Goal: Task Accomplishment & Management: Manage account settings

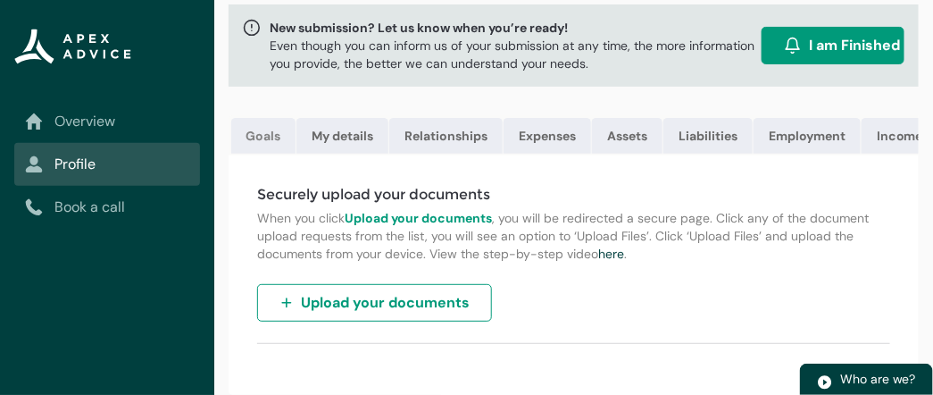
click at [268, 137] on link "Goals" at bounding box center [263, 136] width 64 height 36
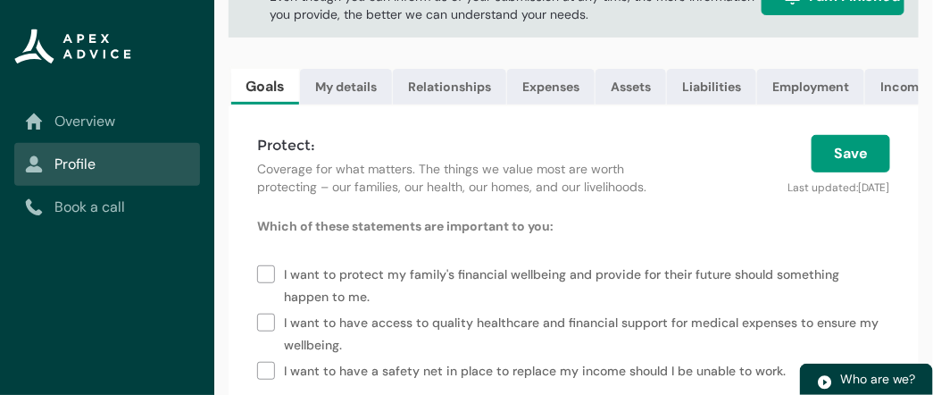
scroll to position [110, 0]
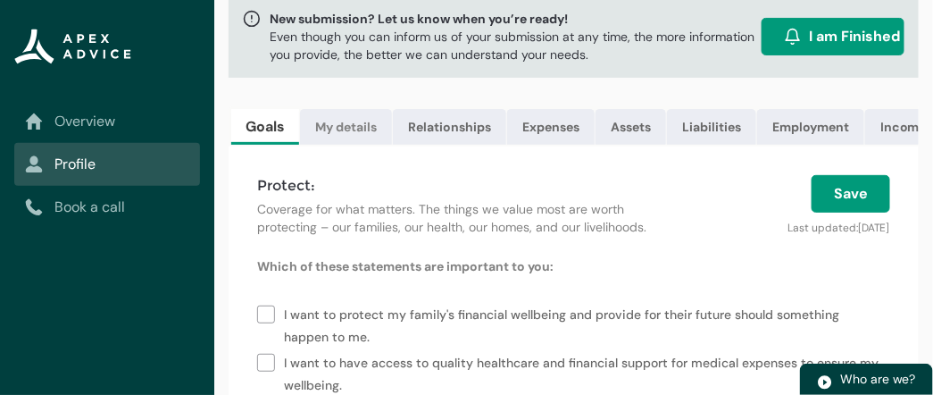
click at [339, 124] on link "My details" at bounding box center [346, 127] width 92 height 36
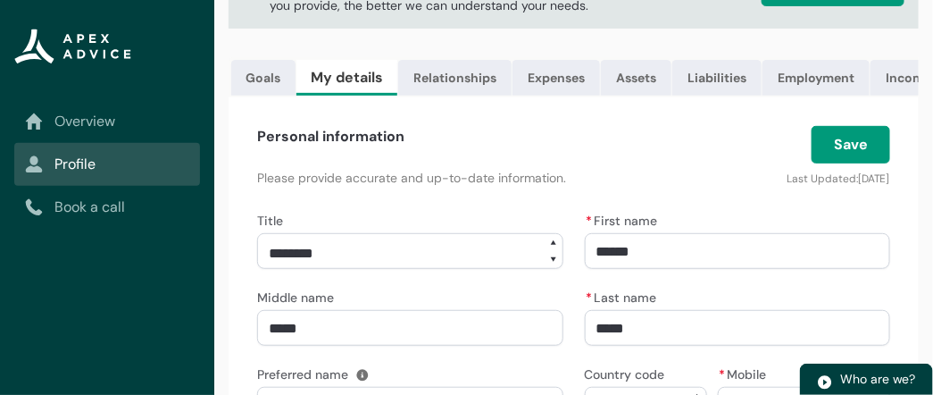
scroll to position [39, 0]
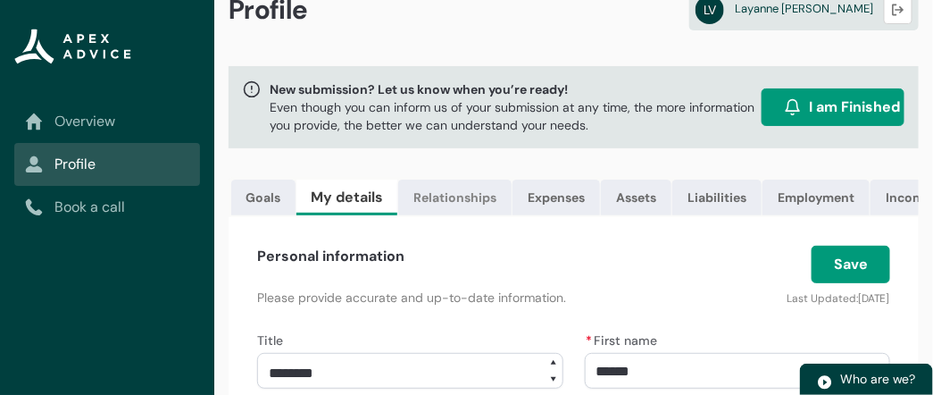
click at [443, 194] on link "Relationships" at bounding box center [454, 197] width 113 height 36
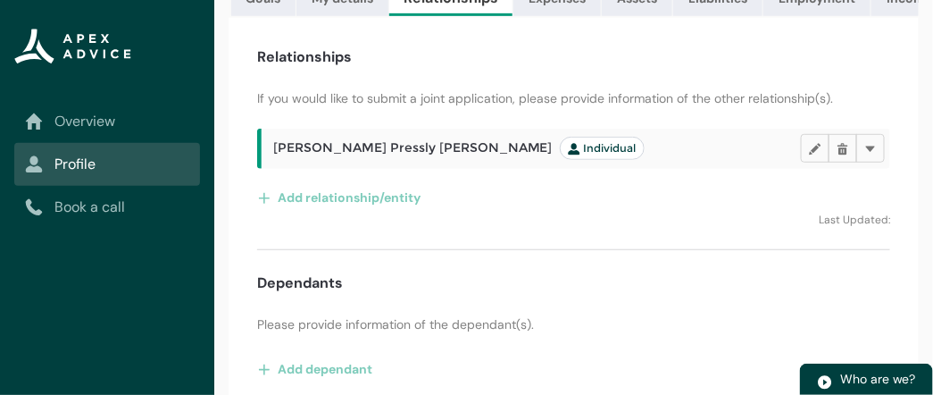
scroll to position [265, 0]
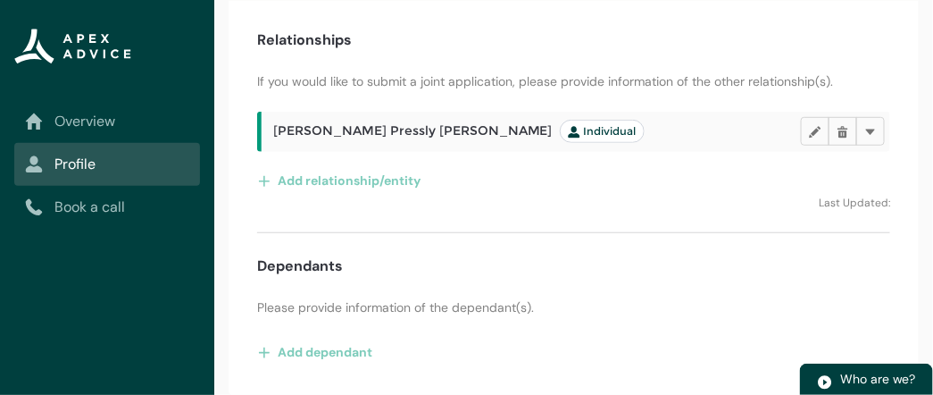
click at [719, 130] on h2 "Caleb Vaughan Pressly Peterson Individual" at bounding box center [537, 131] width 528 height 23
click at [875, 127] on lightning-primitive-icon "button" at bounding box center [870, 131] width 13 height 13
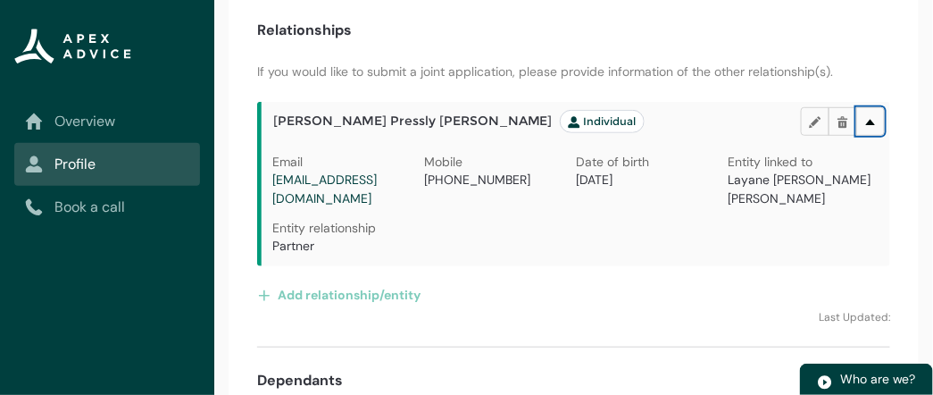
click at [873, 129] on lightning-primitive-icon "button" at bounding box center [870, 121] width 13 height 13
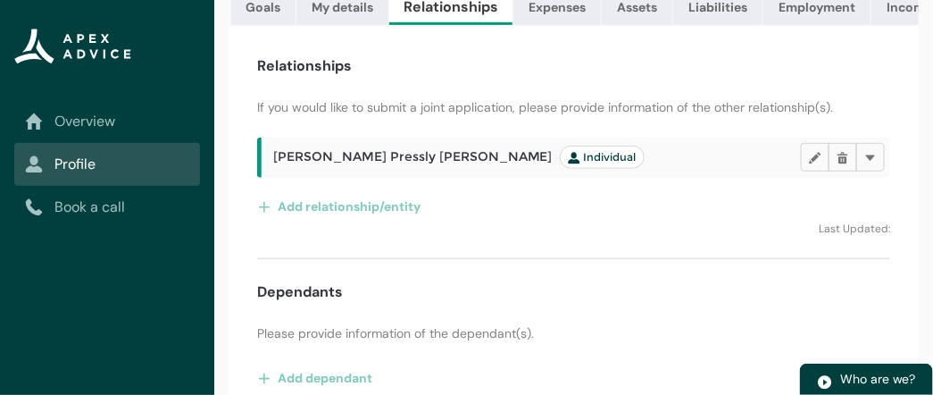
scroll to position [194, 0]
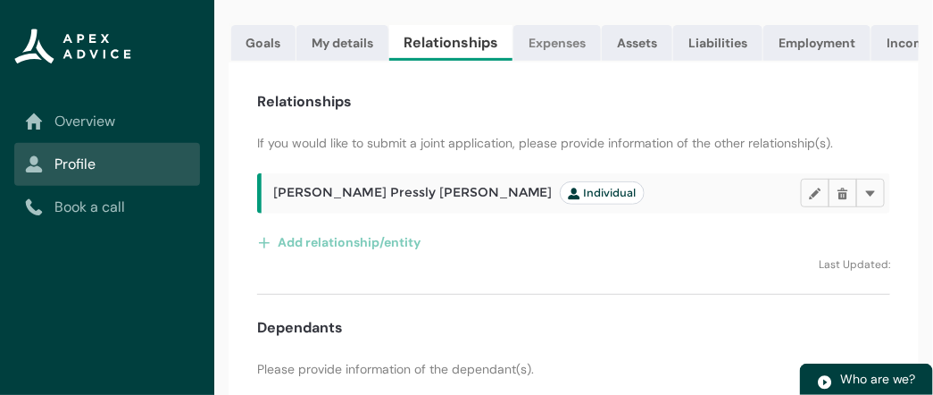
click at [559, 46] on link "Expenses" at bounding box center [557, 43] width 88 height 36
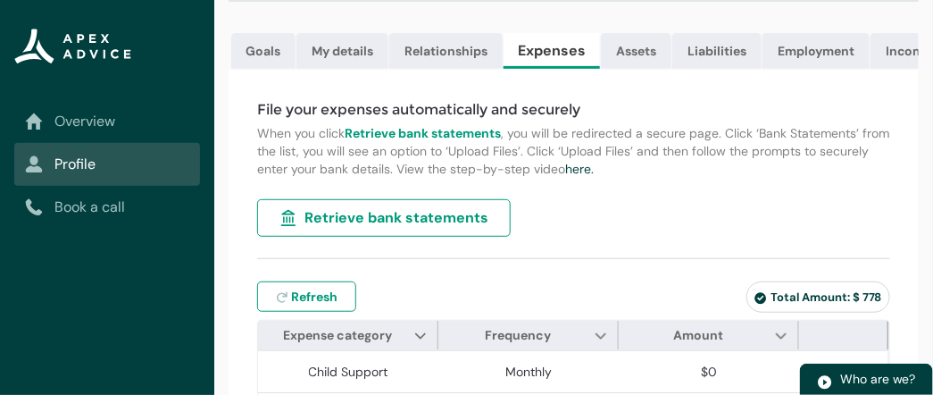
scroll to position [169, 0]
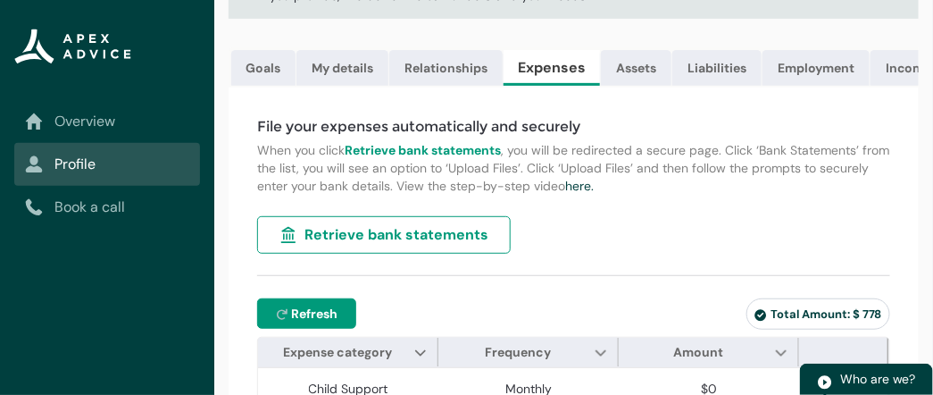
click at [308, 317] on span "Refresh" at bounding box center [314, 313] width 46 height 18
click at [641, 70] on link "Assets" at bounding box center [636, 68] width 71 height 36
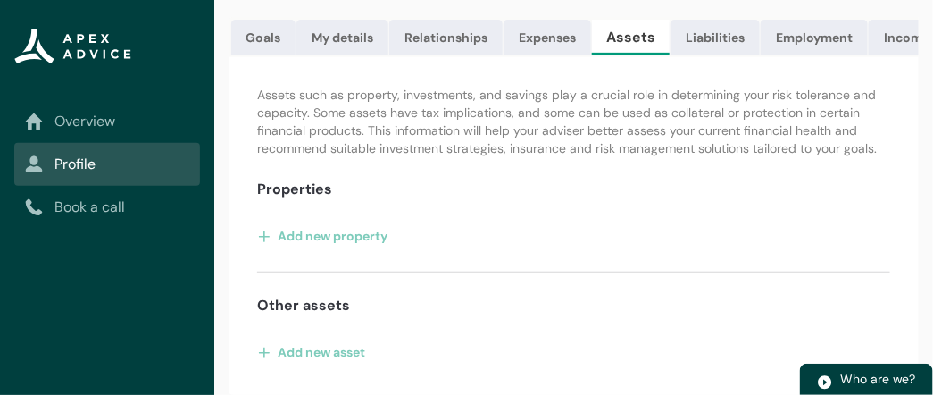
scroll to position [209, 0]
click at [716, 24] on link "Liabilities" at bounding box center [715, 38] width 89 height 36
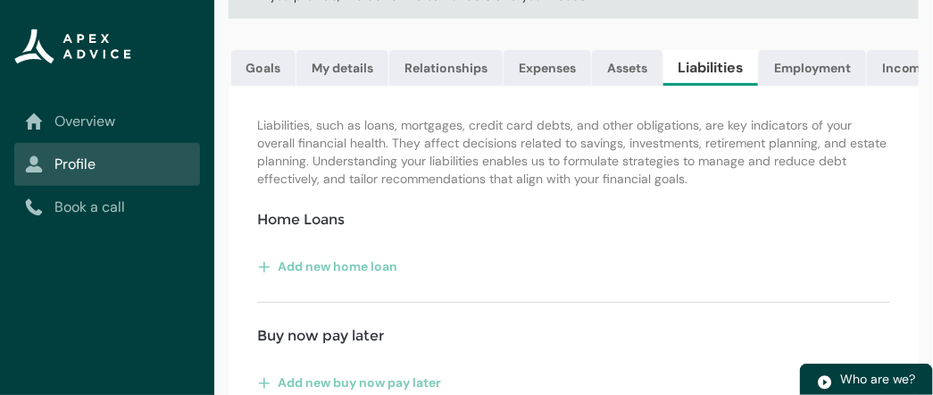
scroll to position [38, 0]
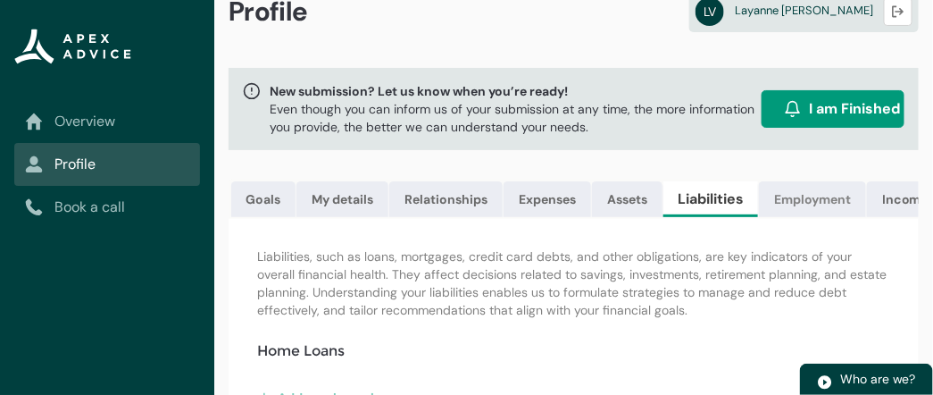
click at [807, 201] on link "Employment" at bounding box center [812, 199] width 107 height 36
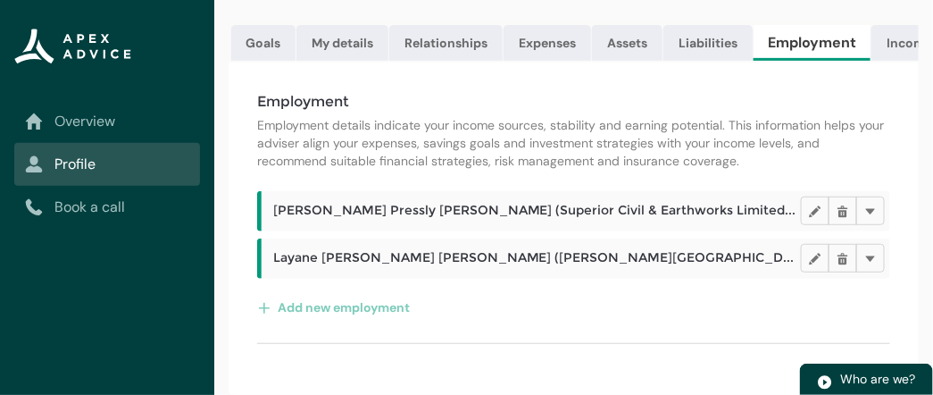
scroll to position [204, 0]
click at [889, 36] on link "Income" at bounding box center [909, 43] width 77 height 36
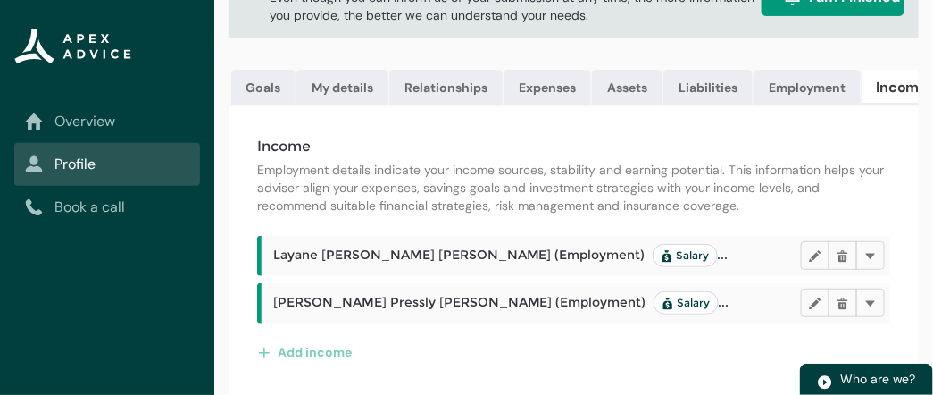
click at [904, 73] on link "Income" at bounding box center [902, 88] width 81 height 36
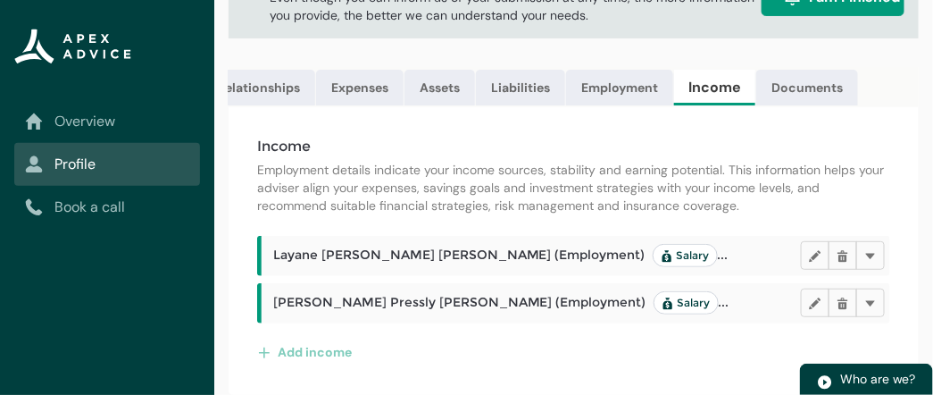
scroll to position [0, 209]
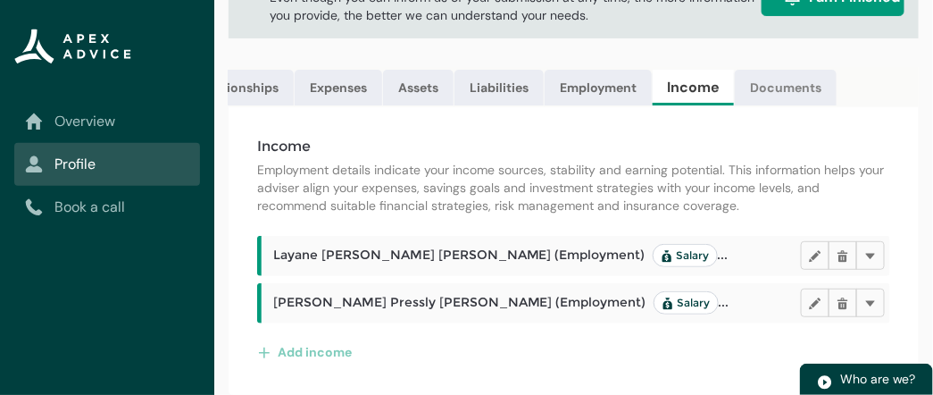
click at [758, 79] on link "Documents" at bounding box center [786, 88] width 102 height 36
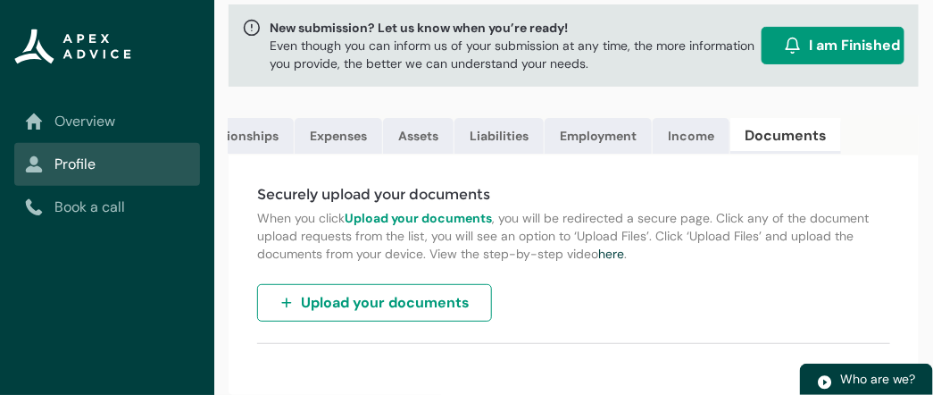
click at [759, 125] on link "Documents" at bounding box center [785, 136] width 111 height 36
click at [363, 313] on span "Upload your documents" at bounding box center [385, 302] width 169 height 21
click at [420, 128] on link "Assets" at bounding box center [418, 136] width 71 height 36
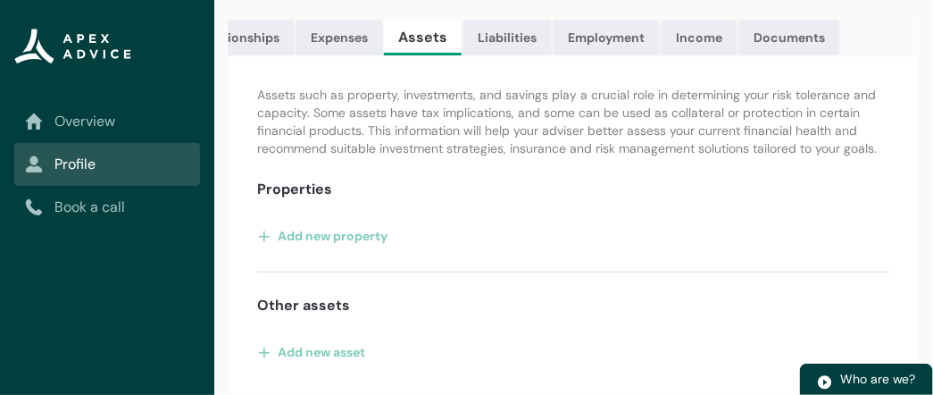
scroll to position [209, 0]
click at [348, 356] on button "Add new asset" at bounding box center [311, 352] width 109 height 29
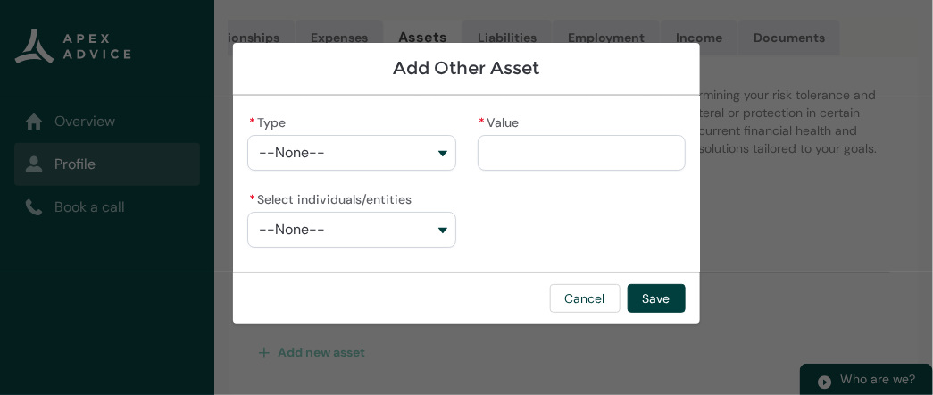
click at [432, 138] on button "--None--" at bounding box center [351, 153] width 208 height 36
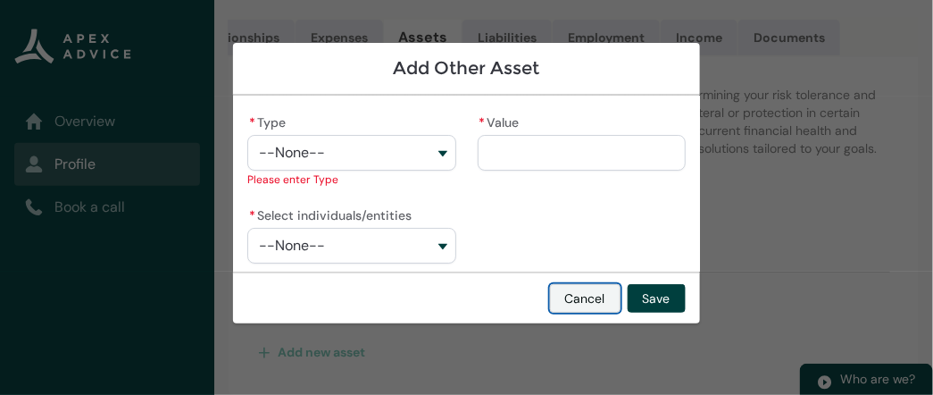
click at [589, 306] on button "Cancel" at bounding box center [585, 298] width 71 height 29
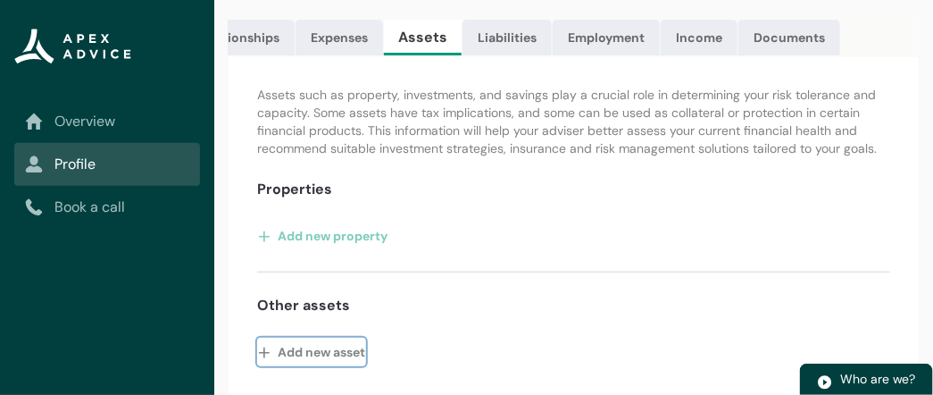
click at [334, 353] on button "Add new asset" at bounding box center [311, 352] width 109 height 29
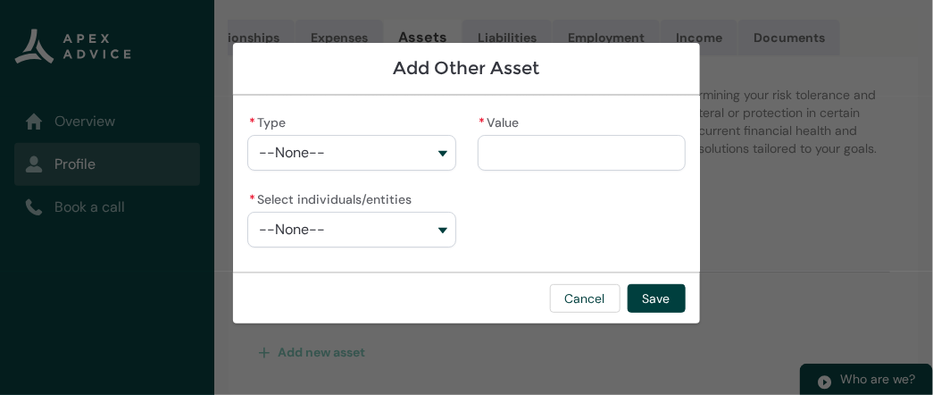
click at [436, 152] on button "--None--" at bounding box center [351, 153] width 208 height 36
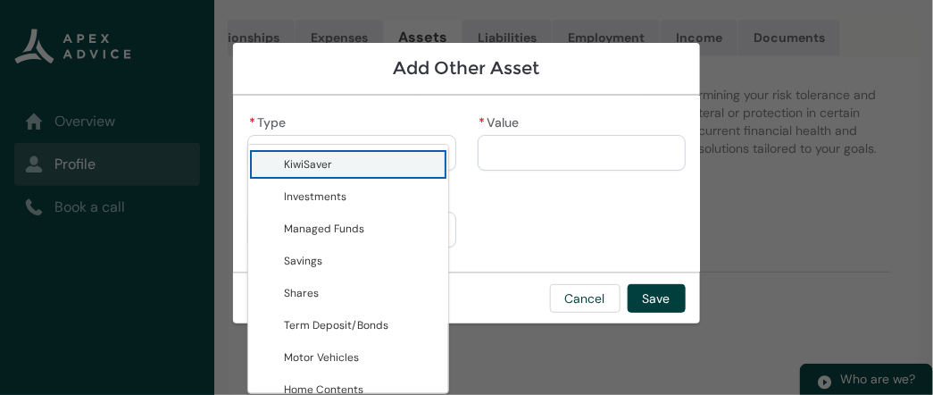
click at [346, 166] on span "KiwiSaver" at bounding box center [361, 164] width 154 height 18
type lightning-combobox "KiwiSaver"
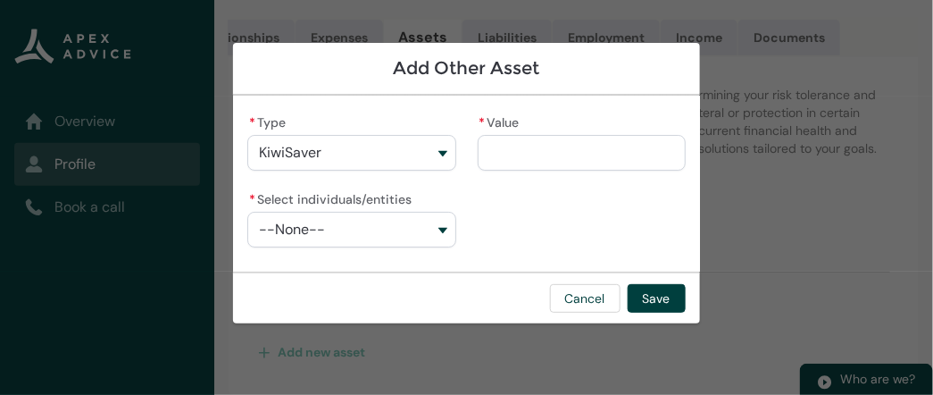
click at [535, 154] on input "* Value" at bounding box center [582, 153] width 208 height 36
type lightning-primitive-input-simple "5"
type input "*"
type lightning-primitive-input-simple "58"
type input "**"
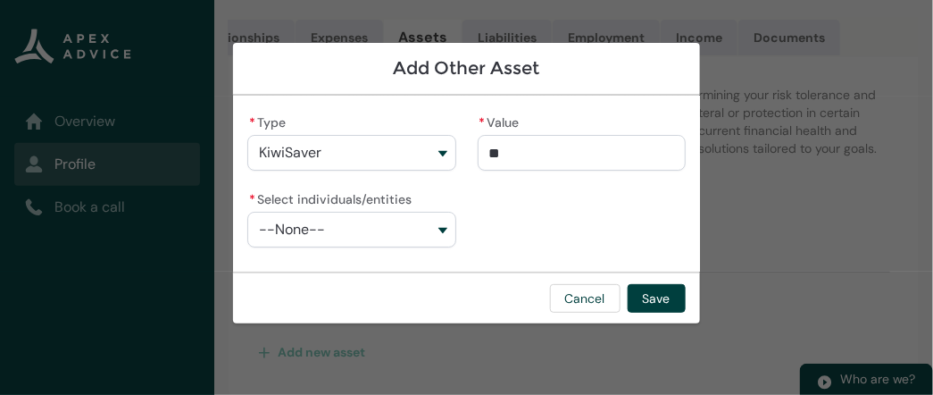
type lightning-primitive-input-simple "585"
type input "***"
type lightning-primitive-input-simple "5853"
type input "****"
type lightning-primitive-input-simple "58534"
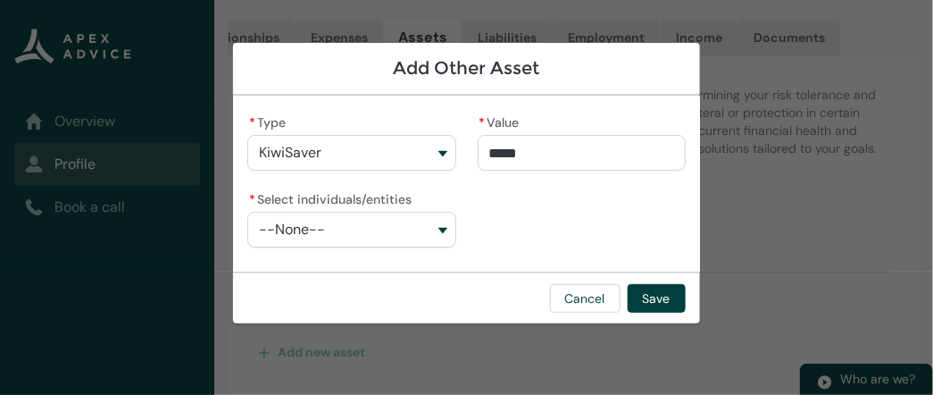
type input "**********"
click at [568, 204] on div "**********" at bounding box center [466, 187] width 438 height 155
click at [434, 231] on button "--None--" at bounding box center [351, 230] width 208 height 36
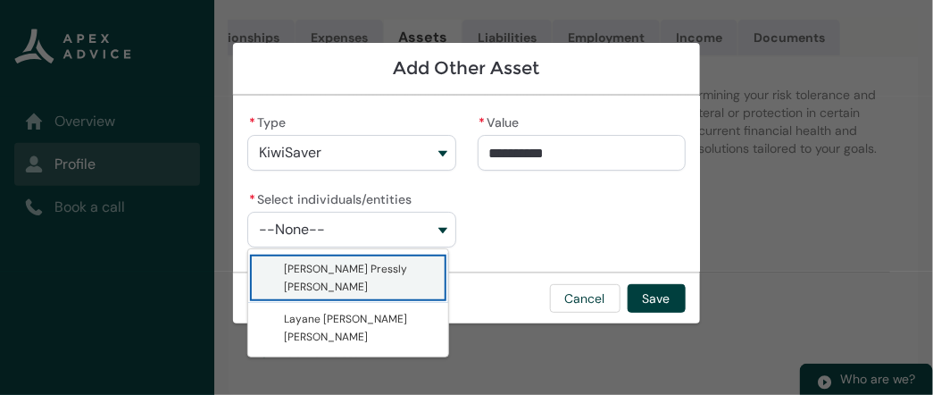
click at [368, 271] on span "Caleb Vaughan Pressly Peterson" at bounding box center [345, 278] width 123 height 32
type lightning-combobox "001Q900000wn5wQIAQ"
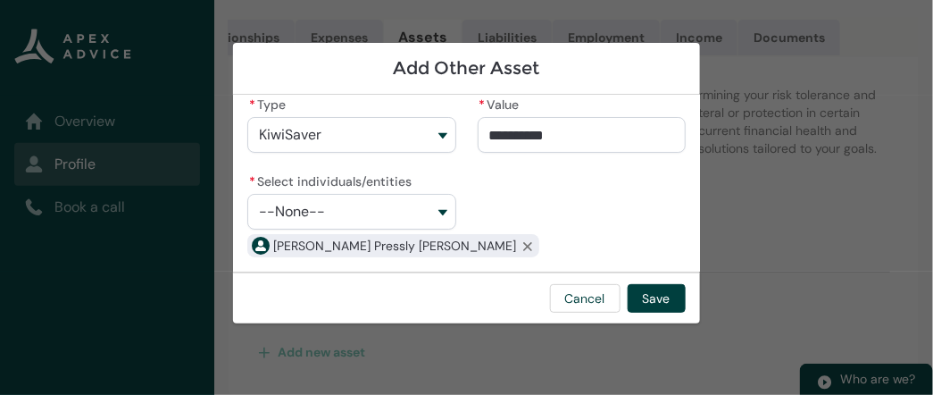
scroll to position [0, 0]
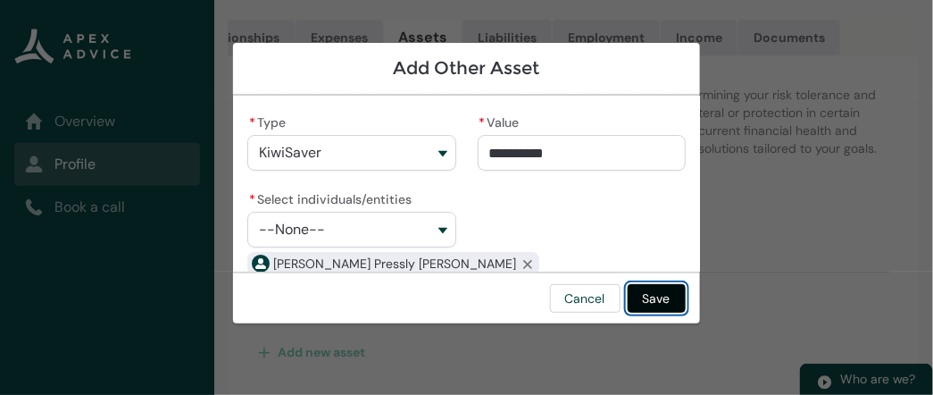
click at [663, 298] on button "Save" at bounding box center [657, 298] width 58 height 29
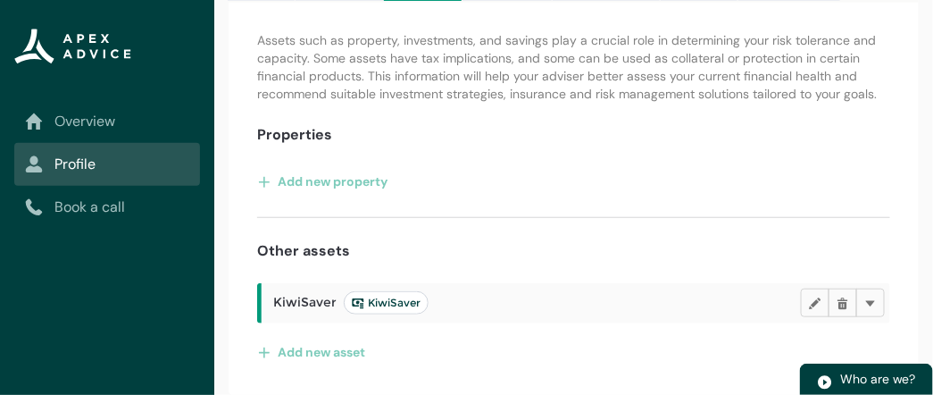
scroll to position [263, 0]
click at [322, 353] on button "Add new asset" at bounding box center [311, 352] width 109 height 29
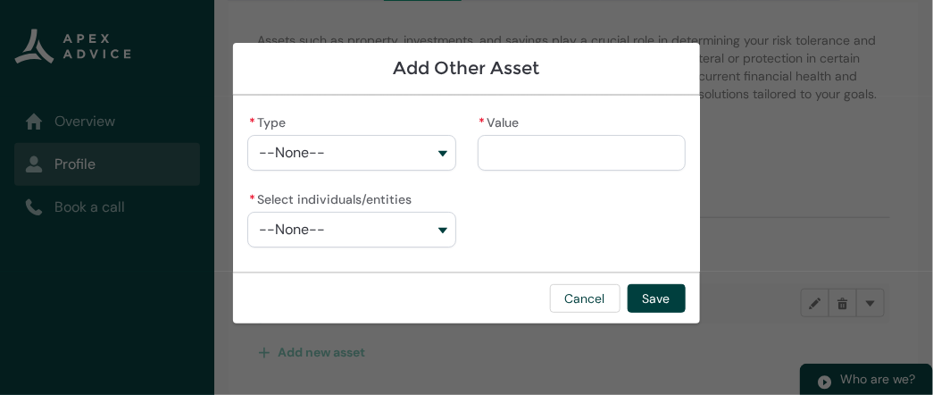
click at [434, 150] on button "--None--" at bounding box center [351, 153] width 208 height 36
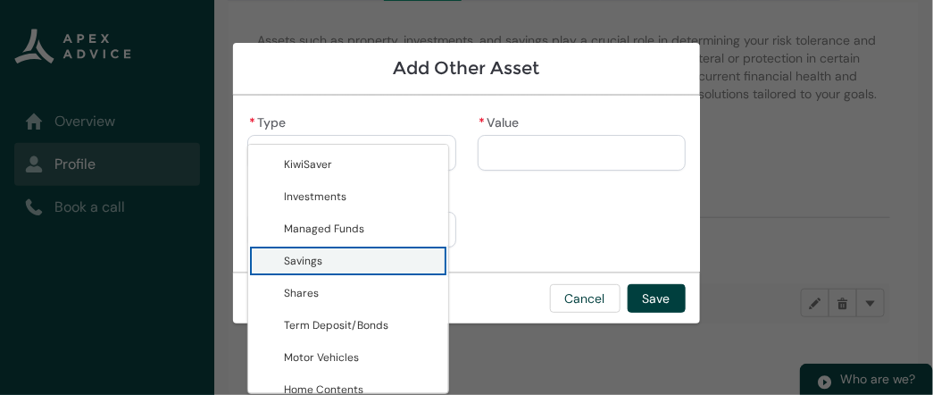
click at [320, 260] on span "Savings" at bounding box center [303, 261] width 38 height 14
type lightning-combobox "Savings"
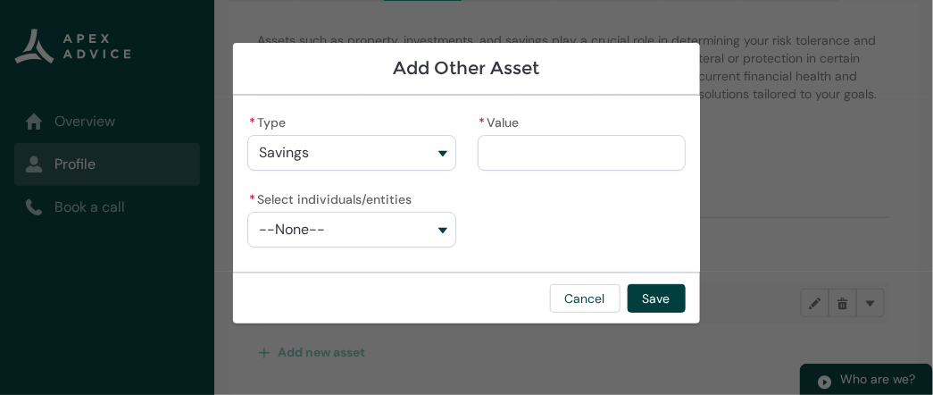
click at [560, 159] on input "* Value" at bounding box center [582, 153] width 208 height 36
type lightning-primitive-input-simple "2"
type input "*"
type lightning-primitive-input-simple "29"
type input "**"
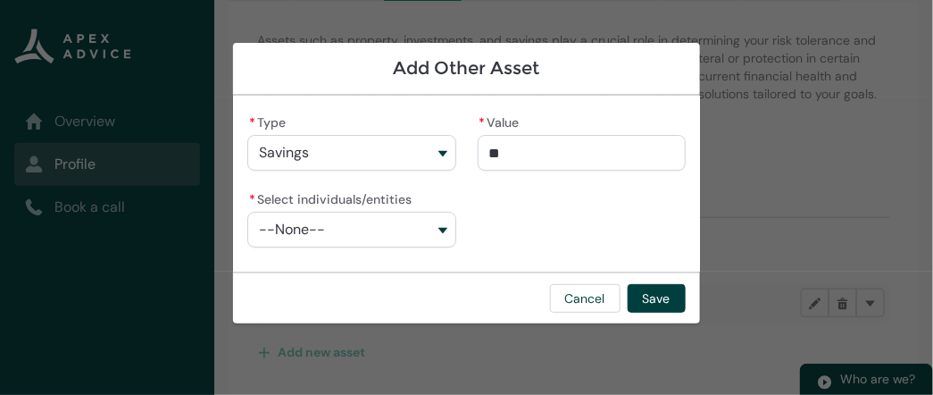
type lightning-primitive-input-simple "290"
type input "***"
type lightning-primitive-input-simple "2900"
type input "****"
type lightning-primitive-input-simple "29000"
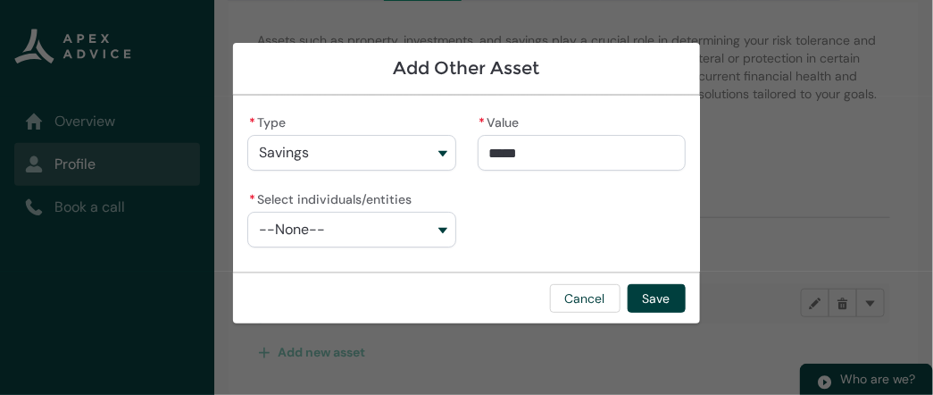
type input "**********"
click at [546, 212] on div "**********" at bounding box center [466, 187] width 438 height 155
click at [436, 229] on button "--None--" at bounding box center [351, 230] width 208 height 36
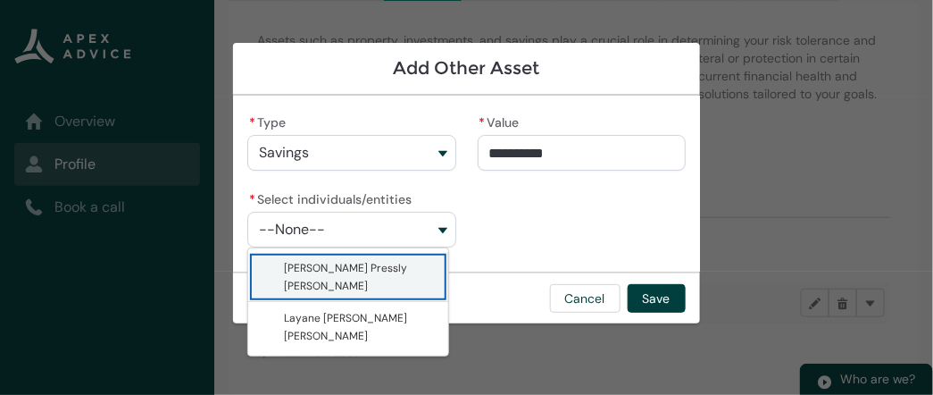
click at [393, 276] on span "Caleb Vaughan Pressly Peterson" at bounding box center [361, 277] width 154 height 36
type lightning-combobox "001Q900000wn5wQIAQ"
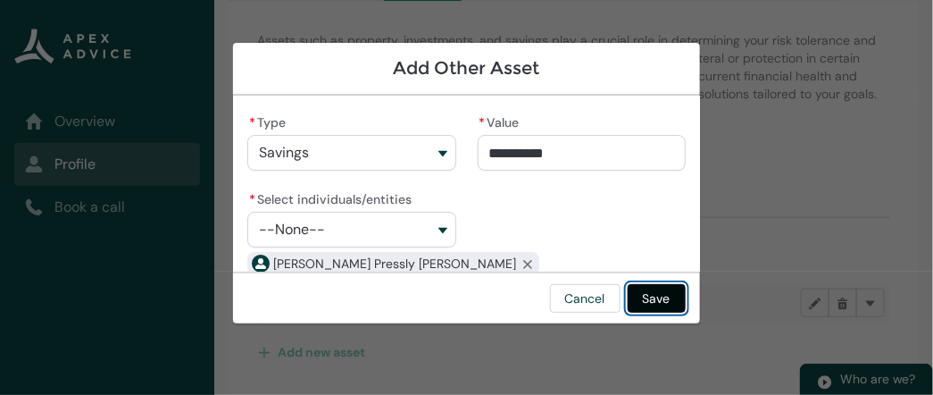
click at [660, 293] on button "Save" at bounding box center [657, 298] width 58 height 29
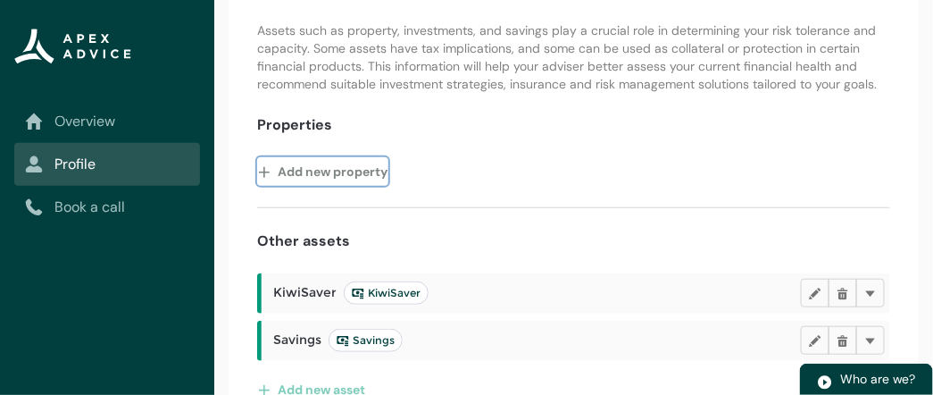
click at [350, 185] on button "Add new property" at bounding box center [322, 171] width 131 height 29
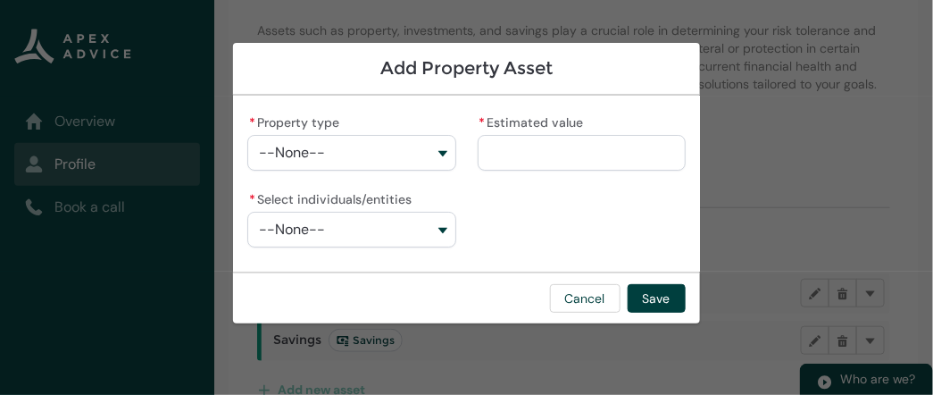
click at [434, 147] on button "--None--" at bounding box center [351, 153] width 208 height 36
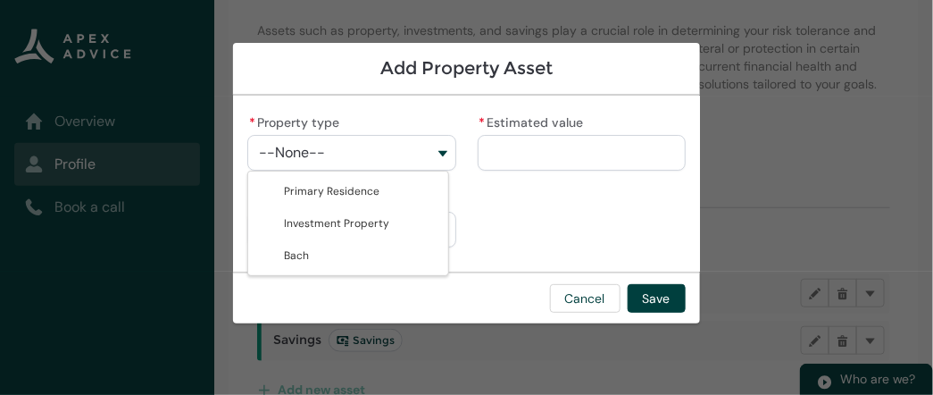
click at [434, 150] on button "--None--" at bounding box center [351, 153] width 208 height 36
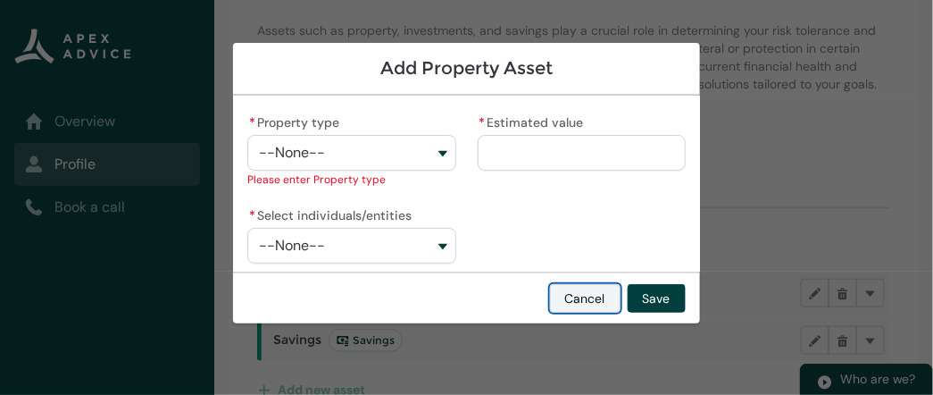
click at [568, 303] on button "Cancel" at bounding box center [585, 298] width 71 height 29
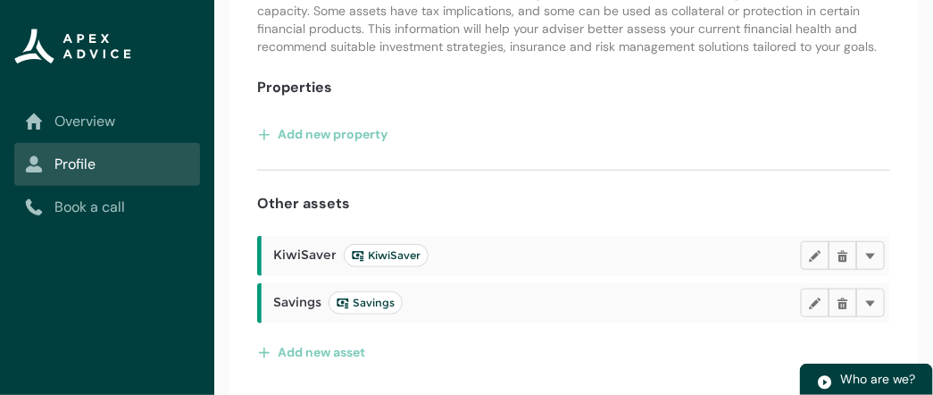
scroll to position [311, 0]
click at [334, 353] on button "Add new asset" at bounding box center [311, 352] width 109 height 29
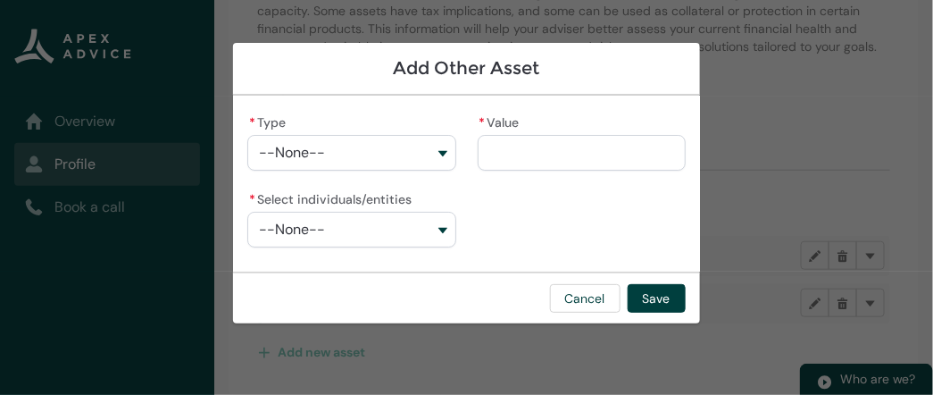
click at [384, 156] on button "--None--" at bounding box center [351, 153] width 208 height 36
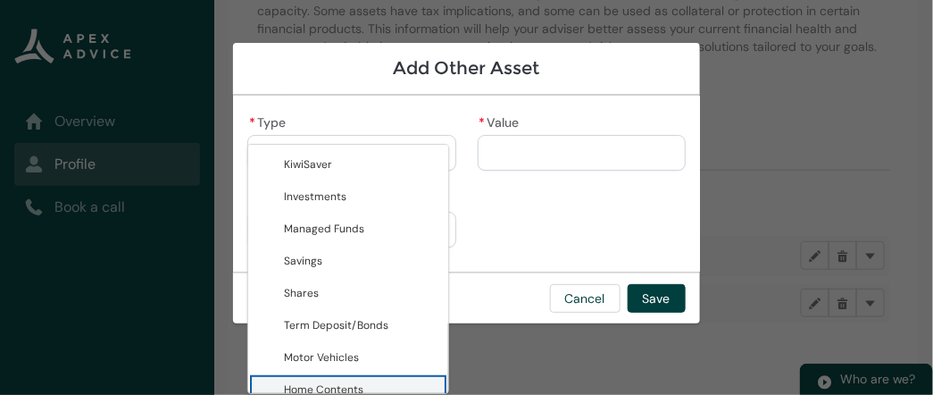
click at [350, 382] on span "Home Contents" at bounding box center [323, 389] width 79 height 14
type lightning-combobox "Home Contents"
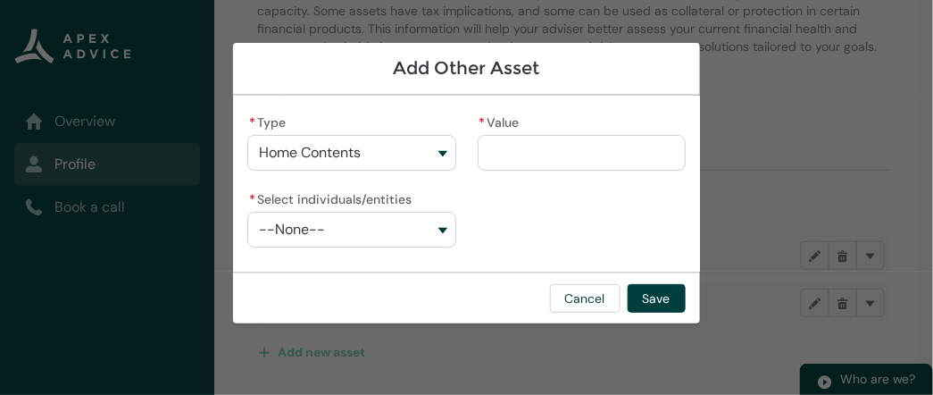
click at [503, 157] on input "* Value" at bounding box center [582, 153] width 208 height 36
type lightning-primitive-input-simple "2"
type input "*"
type lightning-primitive-input-simple "21"
type input "**"
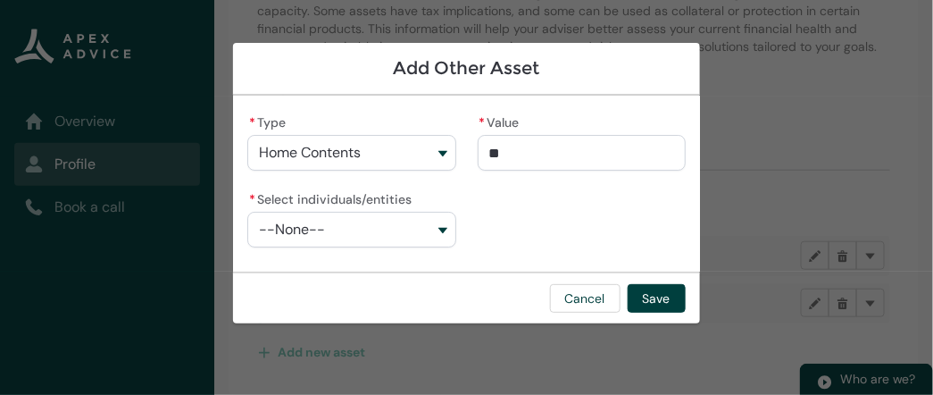
type lightning-primitive-input-simple "215"
type input "***"
type lightning-primitive-input-simple "2150"
type input "*********"
click at [508, 184] on div "* Type Home Contents KiwiSaver Investments Managed Funds Savings Shares Term De…" at bounding box center [466, 187] width 438 height 155
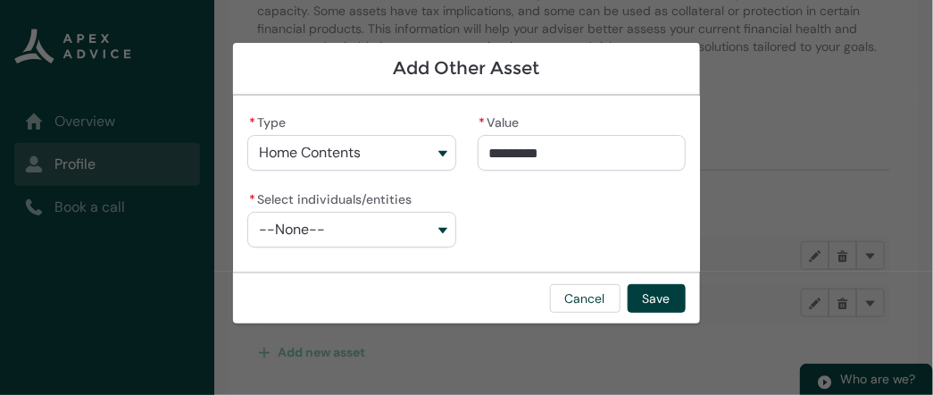
click at [436, 229] on button "--None--" at bounding box center [351, 230] width 208 height 36
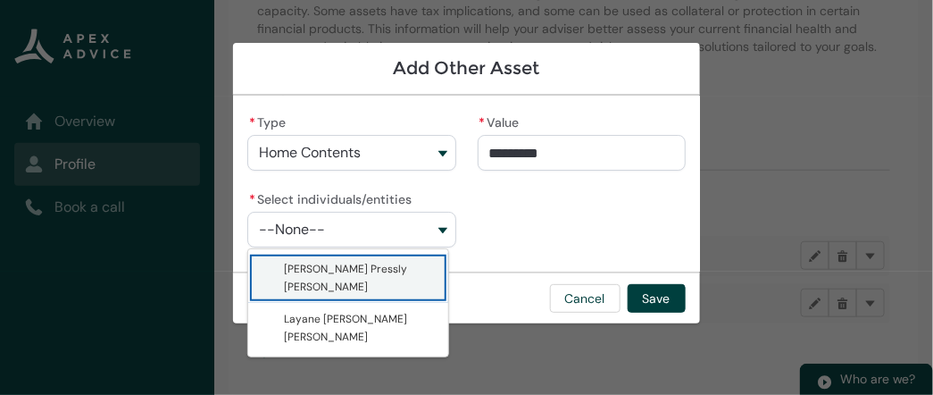
click at [389, 271] on span "Caleb Vaughan Pressly Peterson" at bounding box center [345, 278] width 123 height 32
type lightning-combobox "001Q900000wn5wQIAQ"
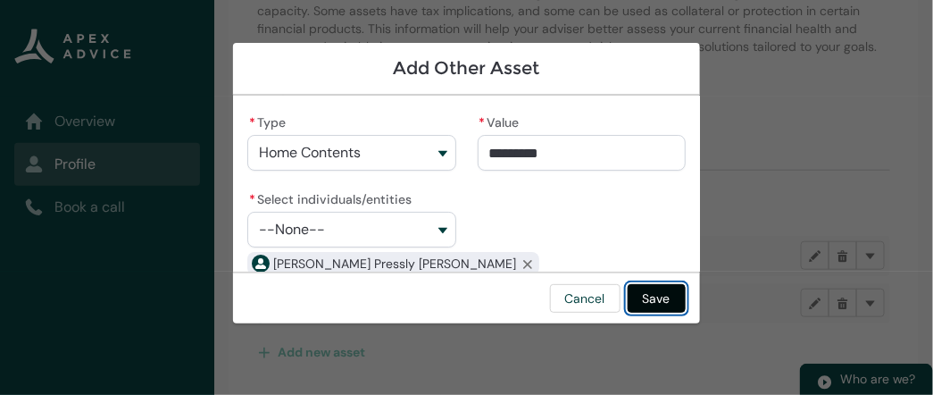
click at [645, 300] on button "Save" at bounding box center [657, 298] width 58 height 29
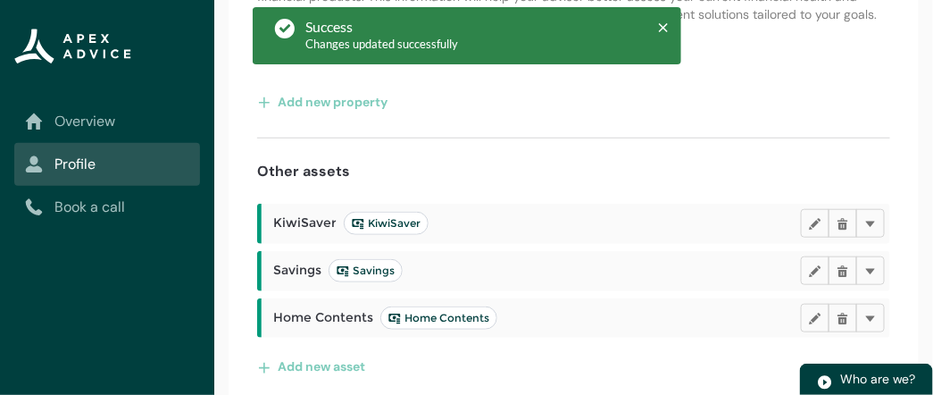
scroll to position [358, 0]
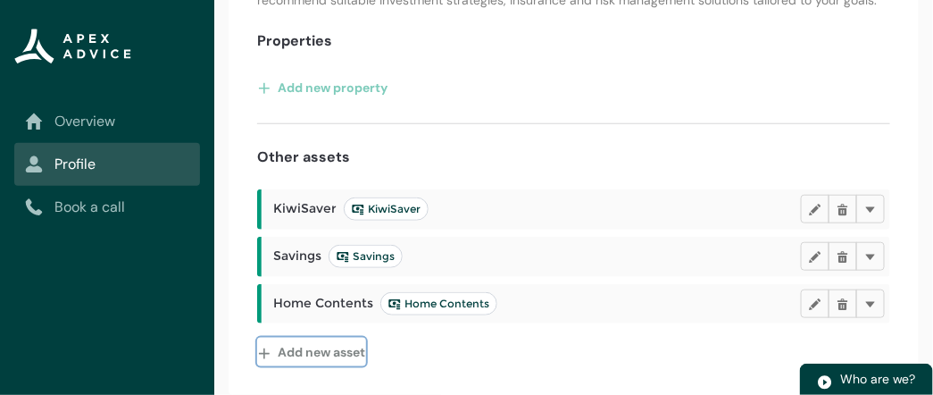
click at [317, 351] on button "Add new asset" at bounding box center [311, 352] width 109 height 29
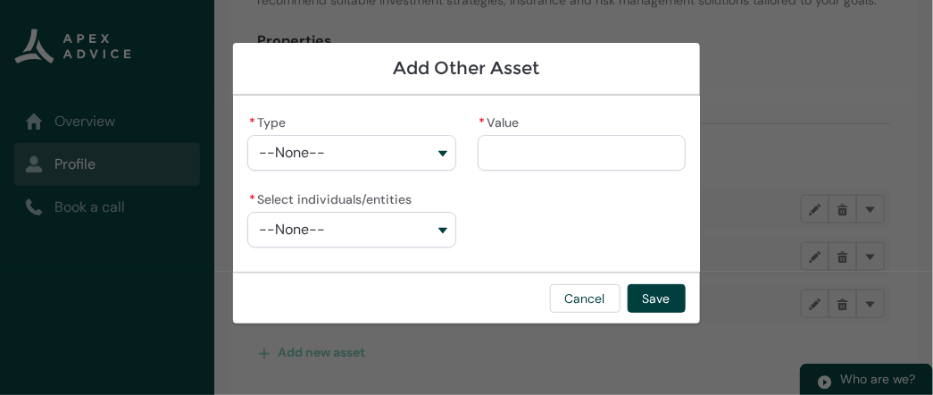
click at [432, 153] on button "--None--" at bounding box center [351, 153] width 208 height 36
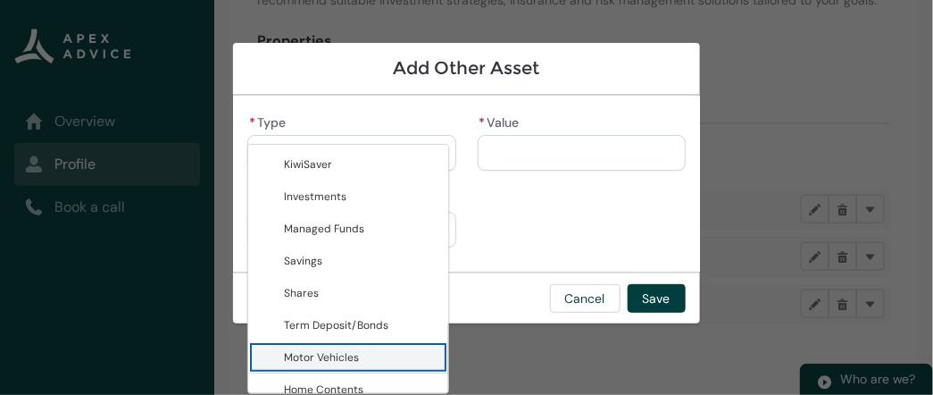
click at [396, 354] on span "Motor Vehicles" at bounding box center [361, 357] width 154 height 18
type lightning-combobox "Motor Vehicles"
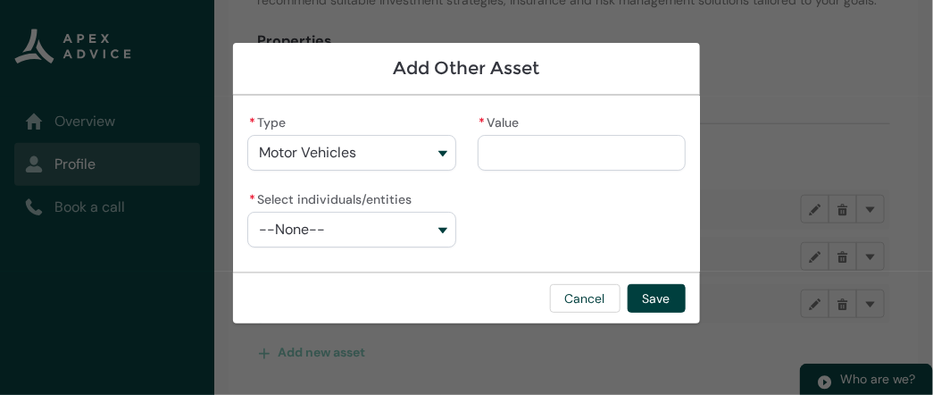
click at [437, 228] on button "--None--" at bounding box center [351, 230] width 208 height 36
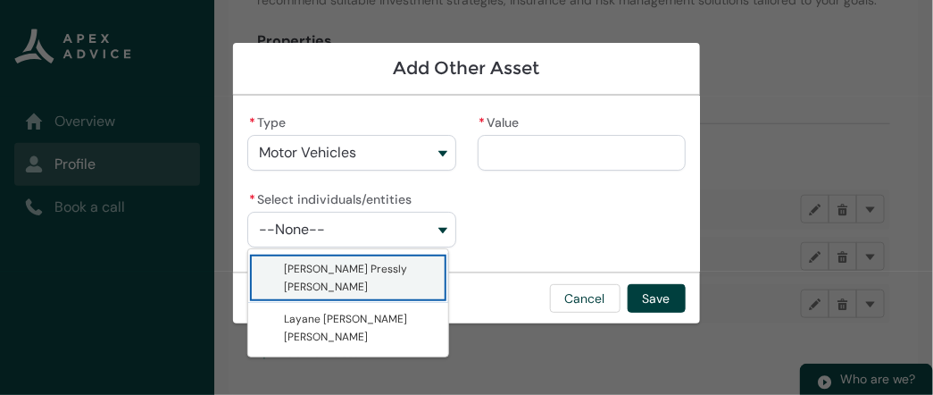
click at [391, 276] on span "Caleb Vaughan Pressly Peterson" at bounding box center [361, 278] width 154 height 36
type lightning-combobox "001Q900000wn5wQIAQ"
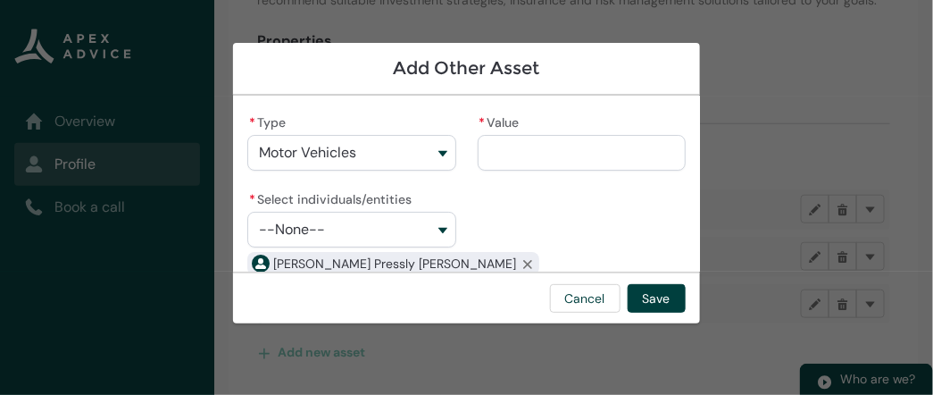
click at [500, 154] on input "* Value" at bounding box center [582, 153] width 208 height 36
type lightning-primitive-input-simple "1"
type input "*"
type lightning-primitive-input-simple "15"
type input "**"
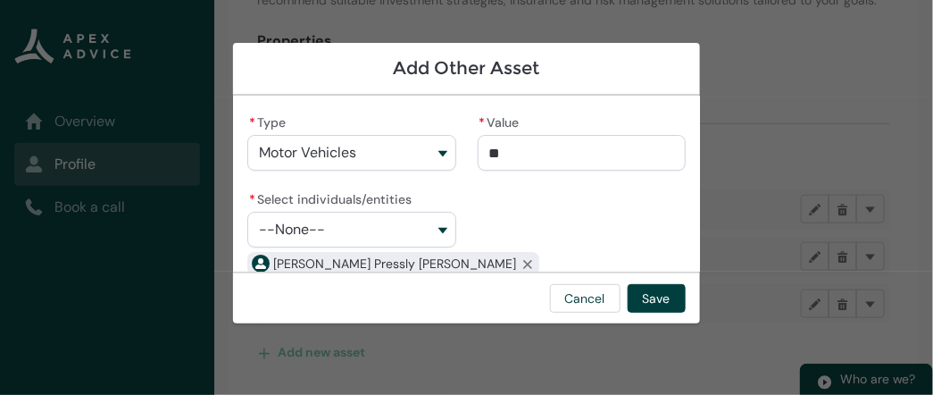
type lightning-primitive-input-simple "150"
type input "***"
type lightning-primitive-input-simple "1500"
type input "*********"
click at [501, 210] on div "* Type Motor Vehicles KiwiSaver Investments Managed Funds Savings Shares Term D…" at bounding box center [466, 193] width 438 height 167
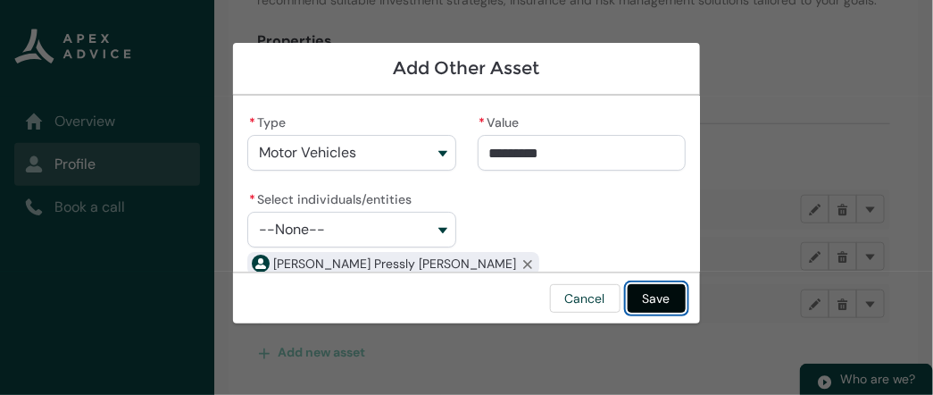
click at [652, 296] on button "Save" at bounding box center [657, 298] width 58 height 29
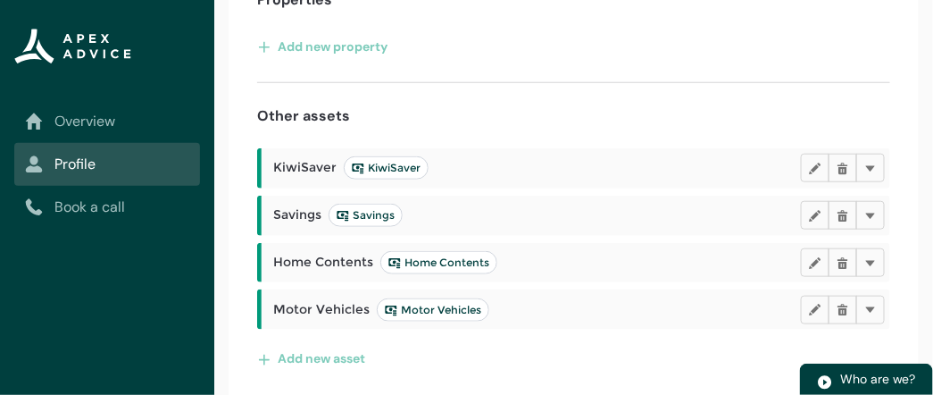
scroll to position [405, 0]
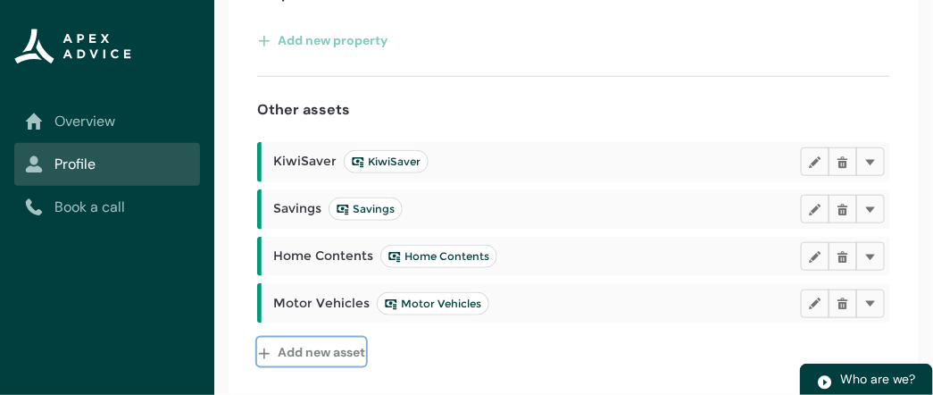
click at [323, 354] on button "Add new asset" at bounding box center [311, 352] width 109 height 29
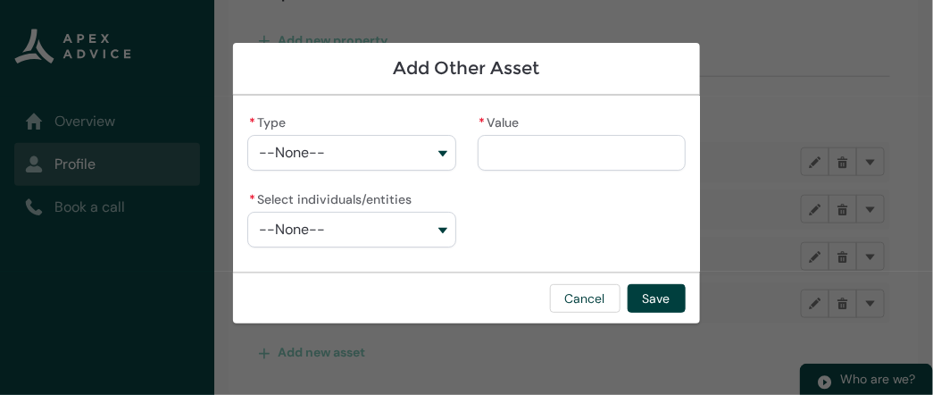
click at [435, 154] on button "--None--" at bounding box center [351, 153] width 208 height 36
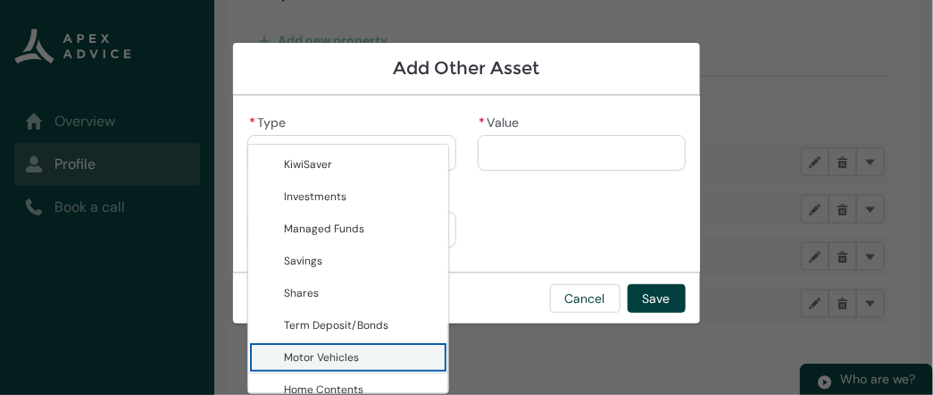
click at [346, 350] on span "Motor Vehicles" at bounding box center [321, 357] width 75 height 14
type lightning-combobox "Motor Vehicles"
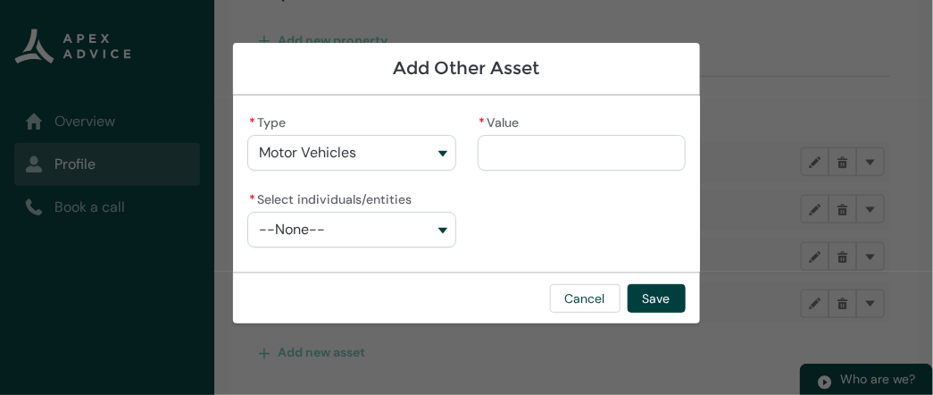
click at [436, 227] on button "--None--" at bounding box center [351, 230] width 208 height 36
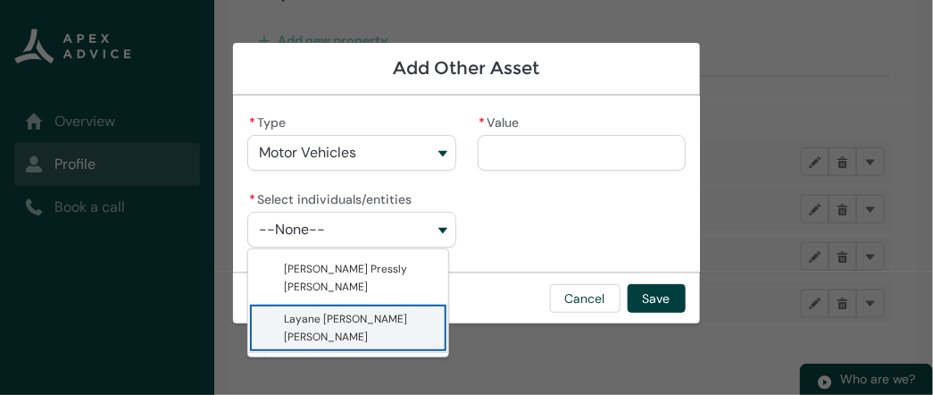
click at [372, 317] on span "Layane Alves Veras" at bounding box center [345, 328] width 123 height 32
type lightning-combobox "001Q900000vgEdpIAE"
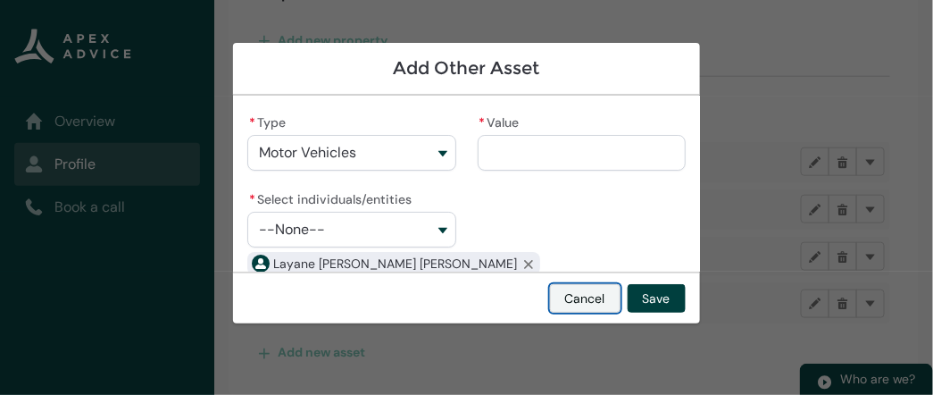
click at [607, 298] on button "Cancel" at bounding box center [585, 298] width 71 height 29
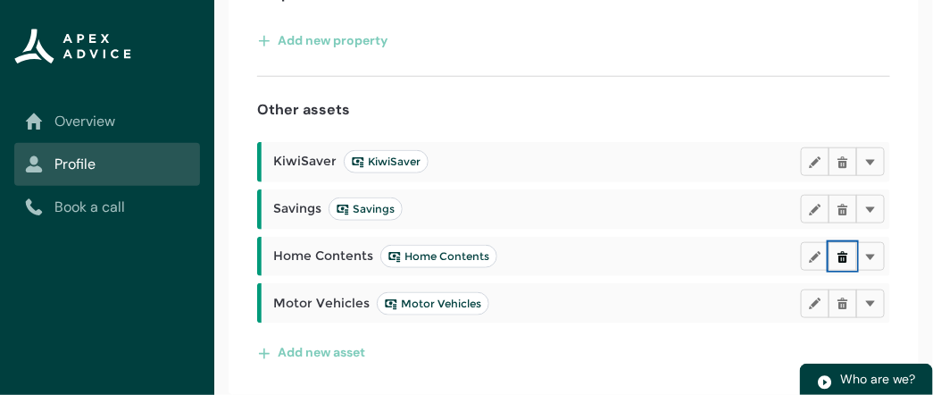
click at [841, 263] on button "Delete" at bounding box center [843, 256] width 29 height 29
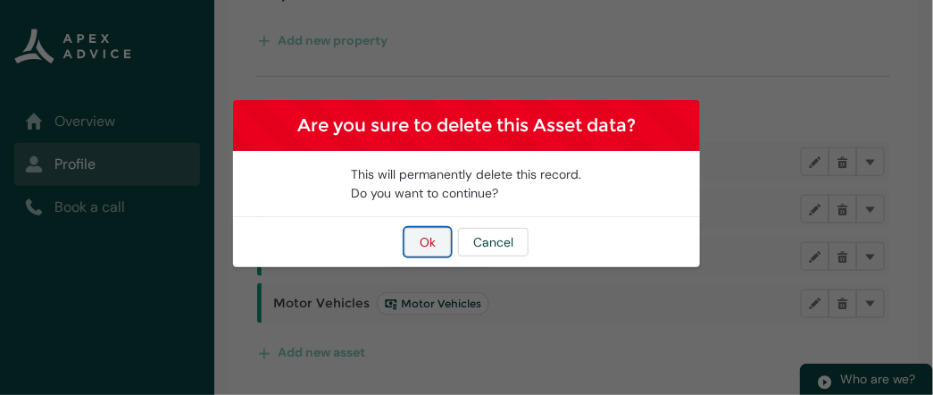
click at [439, 250] on button "Ok" at bounding box center [427, 242] width 46 height 29
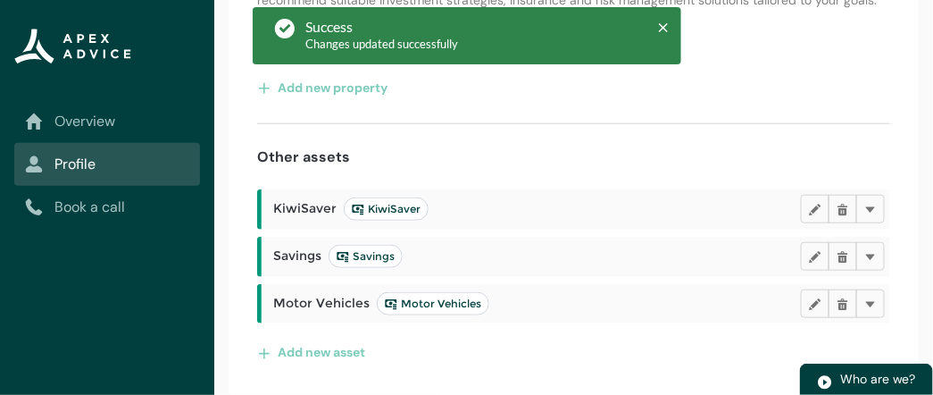
scroll to position [358, 0]
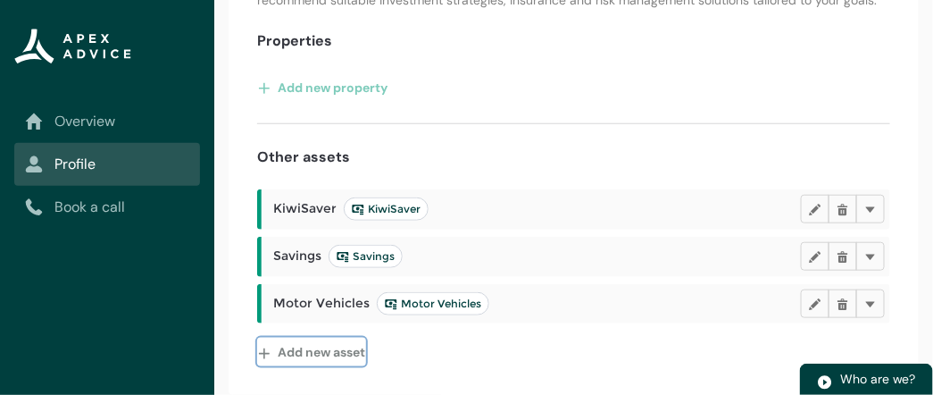
click at [351, 355] on button "Add new asset" at bounding box center [311, 352] width 109 height 29
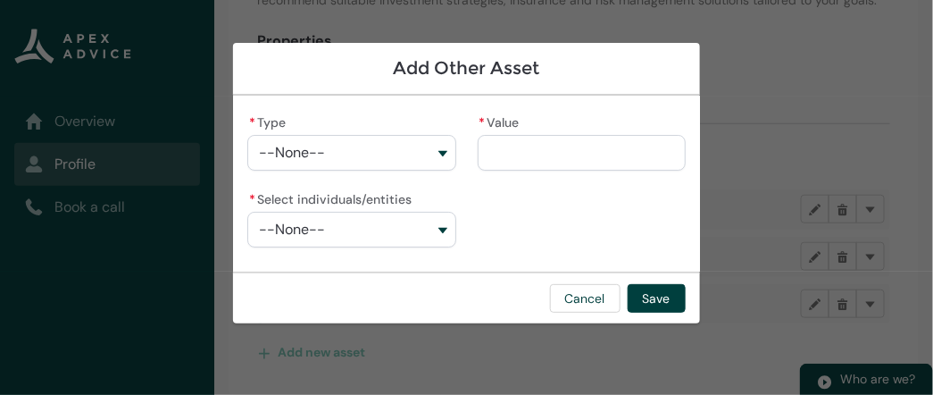
click at [403, 146] on button "--None--" at bounding box center [351, 153] width 208 height 36
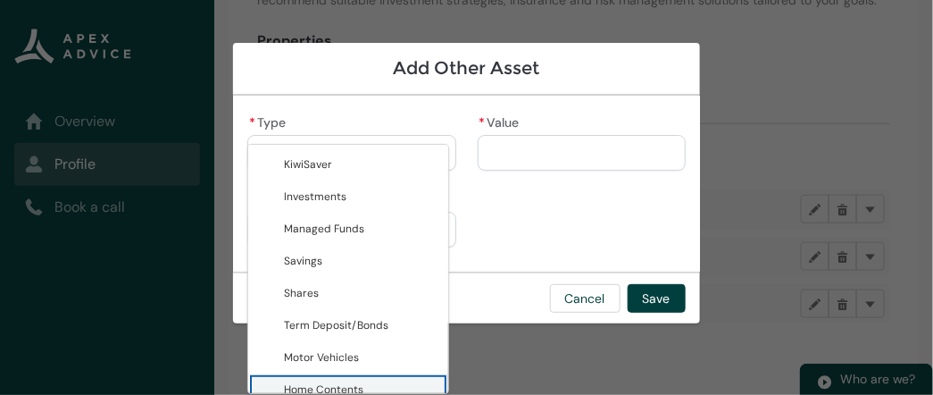
click at [388, 380] on span "Home Contents" at bounding box center [361, 389] width 154 height 18
type lightning-combobox "Home Contents"
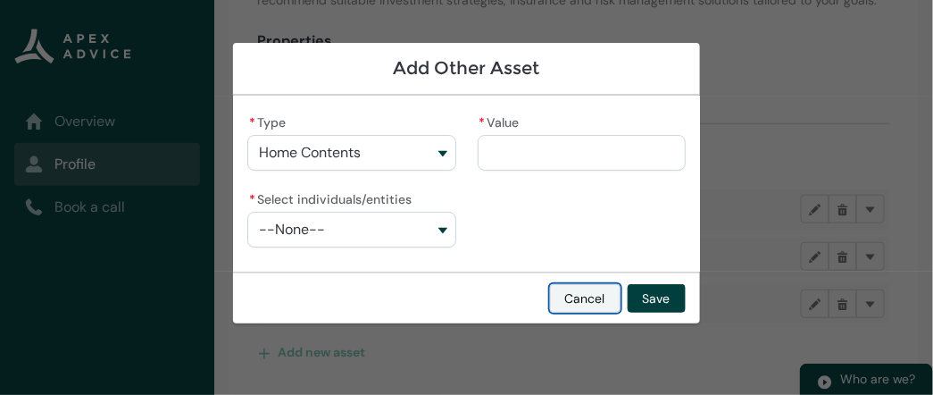
click at [601, 295] on button "Cancel" at bounding box center [585, 298] width 71 height 29
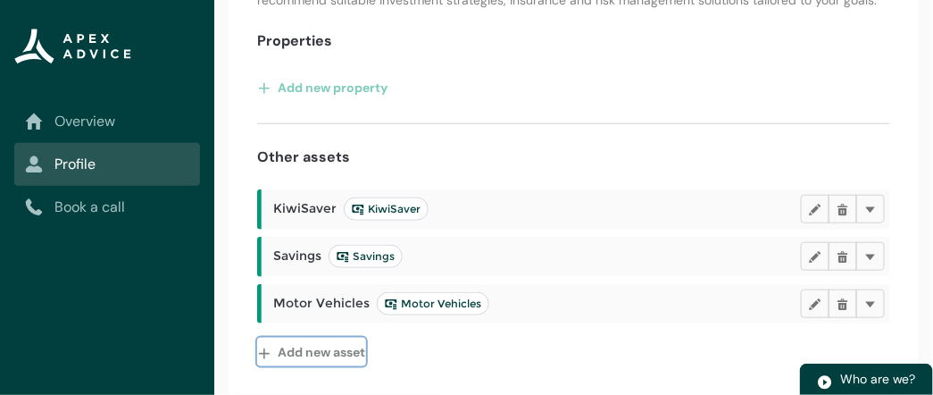
click at [353, 351] on button "Add new asset" at bounding box center [311, 352] width 109 height 29
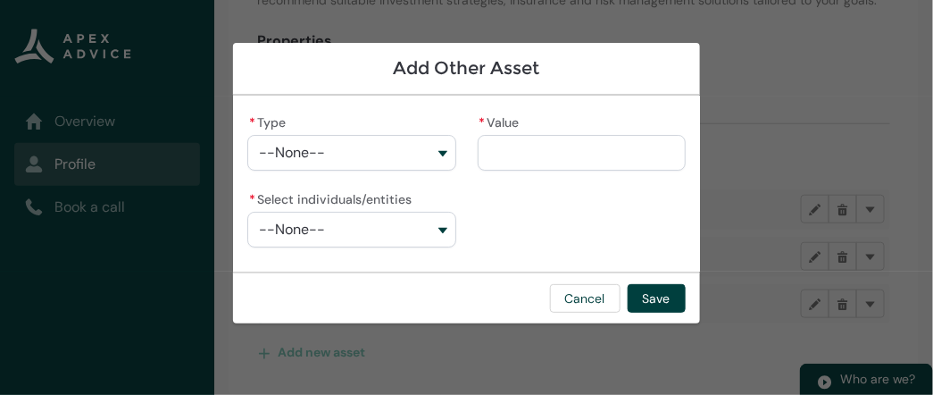
click at [422, 159] on button "--None--" at bounding box center [351, 153] width 208 height 36
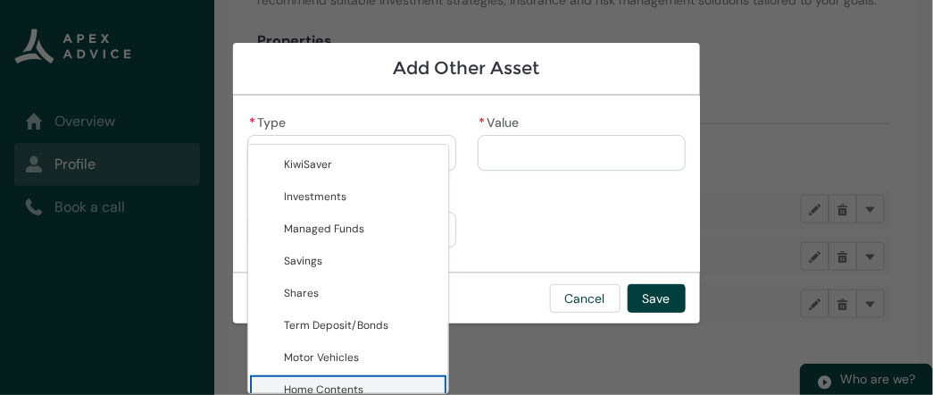
click at [362, 384] on span "Home Contents" at bounding box center [323, 389] width 79 height 14
type lightning-combobox "Home Contents"
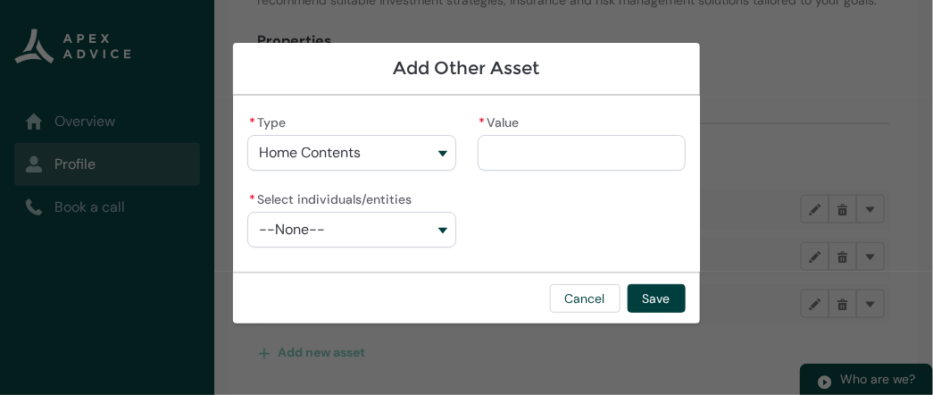
click at [596, 159] on input "* Value" at bounding box center [582, 153] width 208 height 36
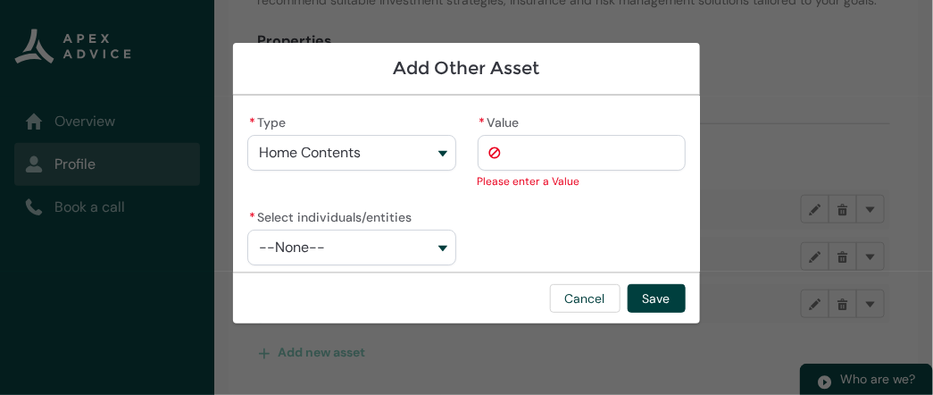
click at [429, 154] on button "Home Contents" at bounding box center [351, 153] width 208 height 36
click at [496, 161] on input "* Value" at bounding box center [582, 153] width 208 height 36
type lightning-primitive-input-simple "2"
type input "*"
type lightning-primitive-input-simple "21"
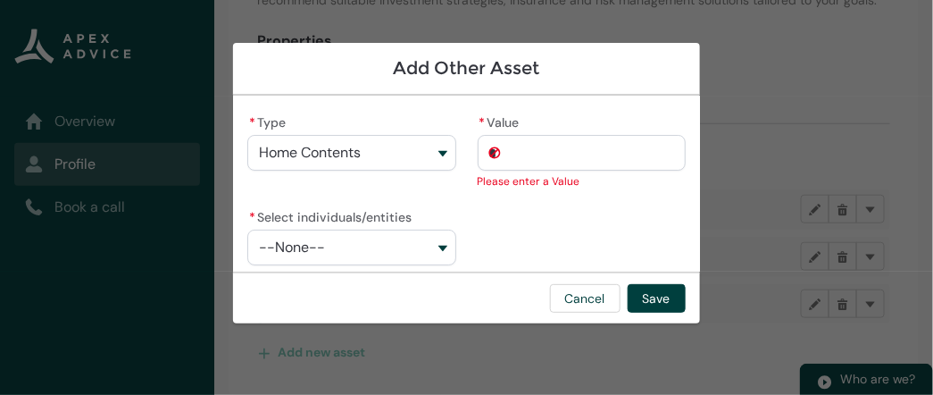
type input "**"
type lightning-primitive-input-simple "215"
type input "***"
type lightning-primitive-input-simple "2150"
type input "*****"
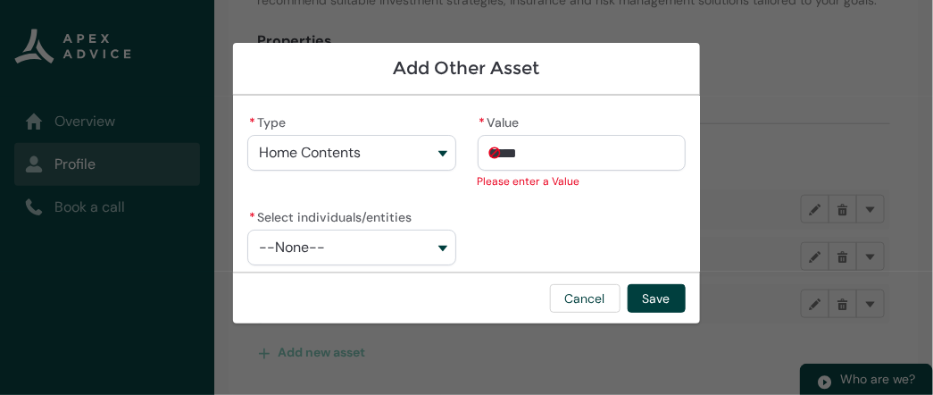
type lightning-primitive-input-simple "21500"
type input "******"
type lightning-primitive-input-simple "215000"
type input "*******"
type lightning-primitive-input-simple "2150000"
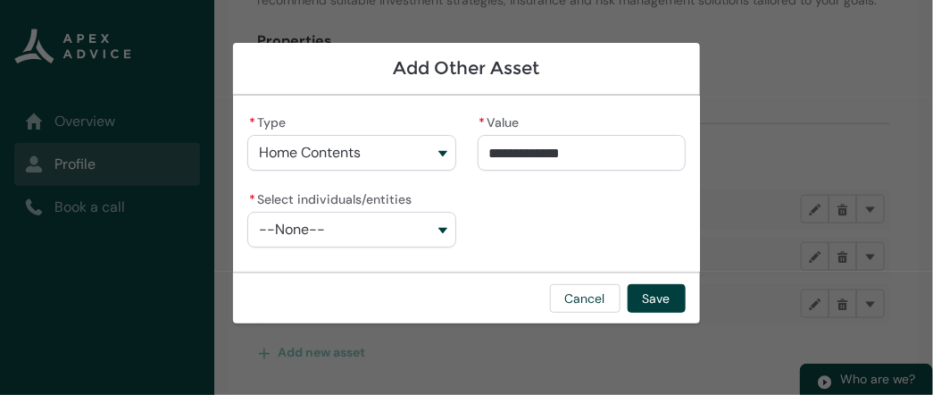
click at [544, 183] on div "**********" at bounding box center [466, 187] width 438 height 155
type input "********"
click at [579, 156] on input "********" at bounding box center [582, 153] width 208 height 36
type lightning-primitive-input-simple "215000"
type input "*******"
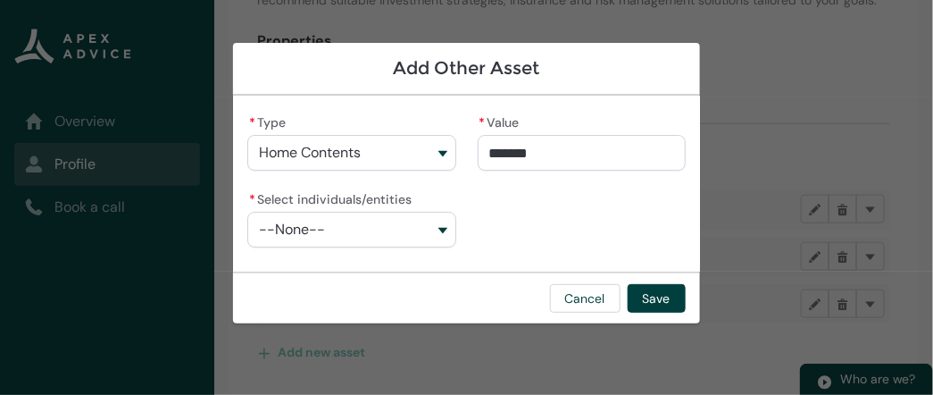
type lightning-primitive-input-simple "21500"
type input "******"
type lightning-primitive-input-simple "2150"
type input "****"
type lightning-primitive-input-simple "215"
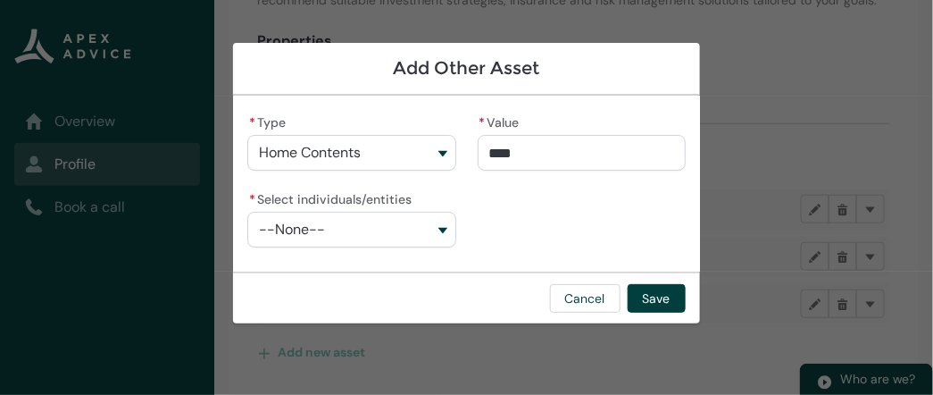
type input "***"
type lightning-primitive-input-simple "21"
type input "**"
type lightning-primitive-input-simple "2"
type input "**"
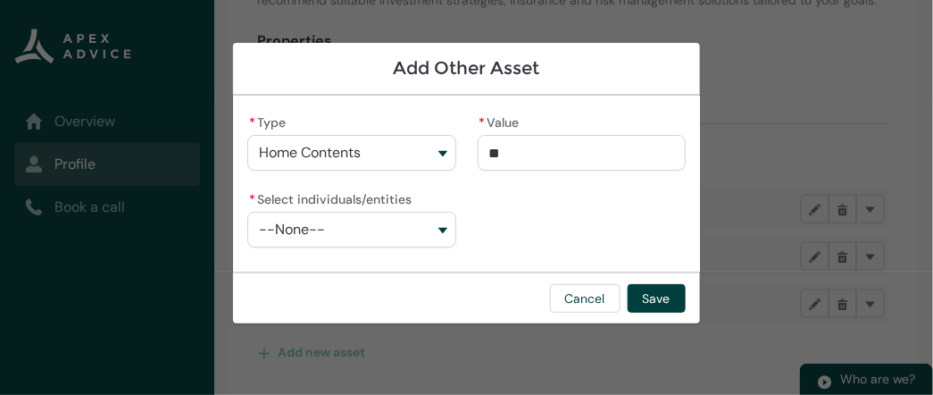
type lightning-primitive-input-simple "21"
type input "***"
type lightning-primitive-input-simple "215"
type input "****"
type lightning-primitive-input-simple "2150"
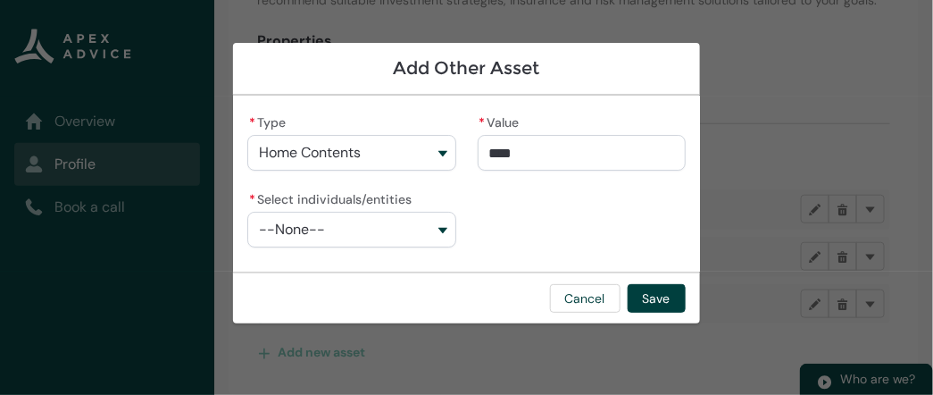
type input "*****"
type lightning-primitive-input-simple "21500"
click at [612, 214] on div "**********" at bounding box center [466, 187] width 438 height 155
type input "******"
click at [563, 158] on input "******" at bounding box center [582, 153] width 208 height 36
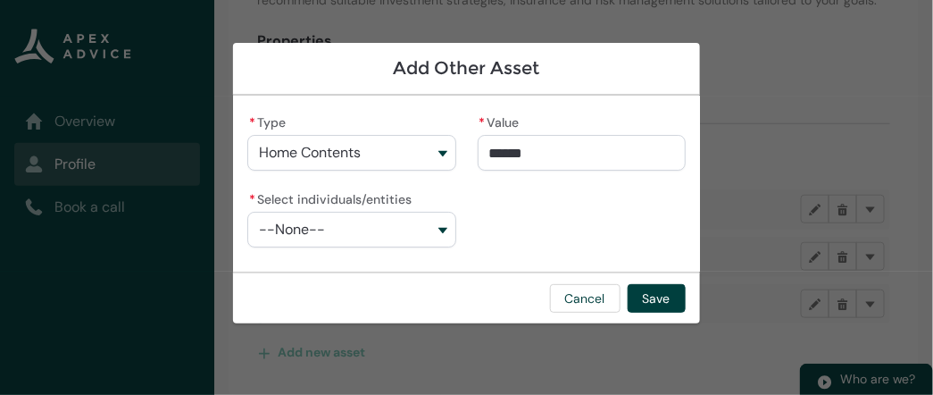
type lightning-primitive-input-simple "2150"
type input "*****"
type lightning-primitive-input-simple "215"
type input "****"
type lightning-primitive-input-simple "21"
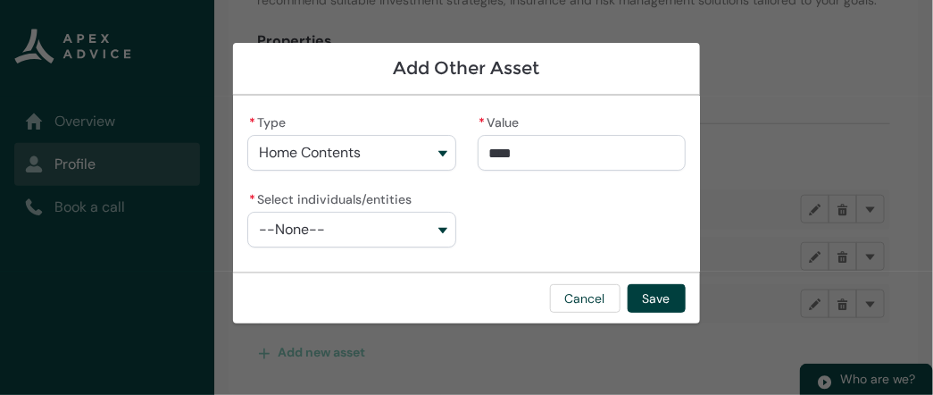
type input "***"
type lightning-primitive-input-simple "2"
type input "*"
type lightning-primitive-input-simple "2"
type input "*"
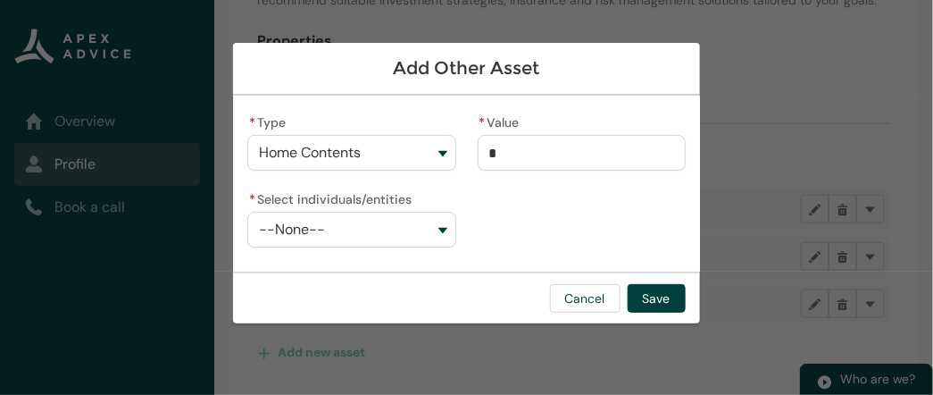
type lightning-primitive-input-simple "21"
type input "**"
type lightning-primitive-input-simple "215"
type input "***"
type lightning-primitive-input-simple "2150"
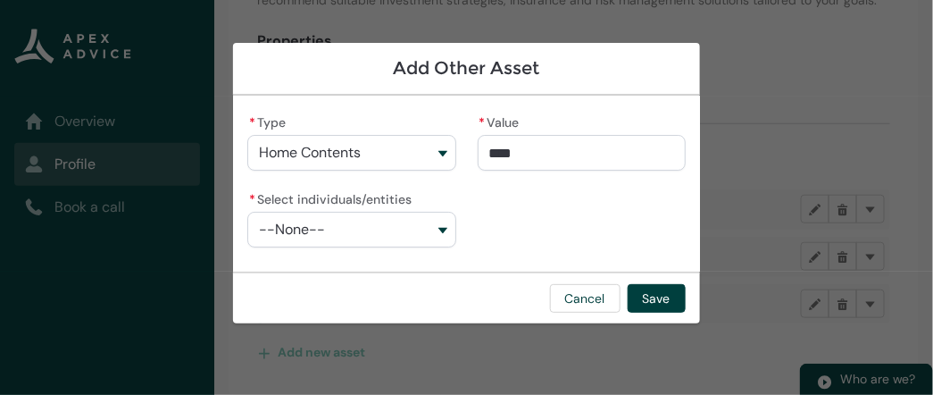
type input "*********"
click at [548, 215] on div "* Type Home Contents KiwiSaver Investments Managed Funds Savings Shares Term De…" at bounding box center [466, 187] width 438 height 155
click at [404, 240] on button "--None--" at bounding box center [351, 230] width 208 height 36
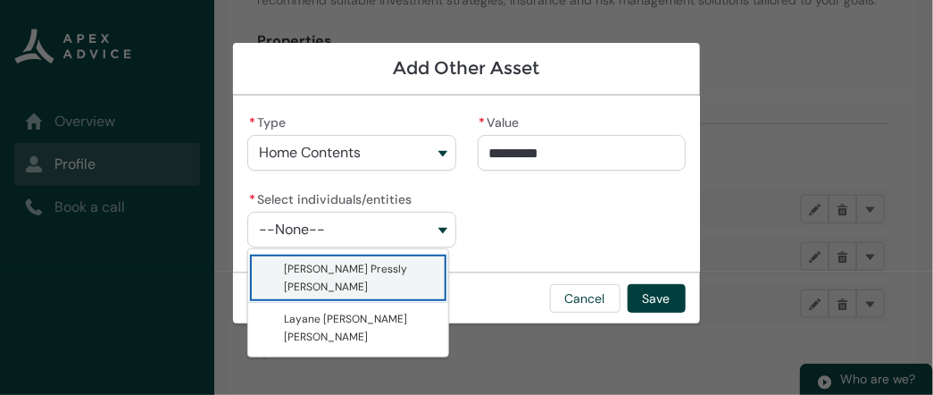
click at [400, 274] on span "Caleb Vaughan Pressly Peterson" at bounding box center [361, 278] width 154 height 36
type lightning-combobox "001Q900000wn5wQIAQ"
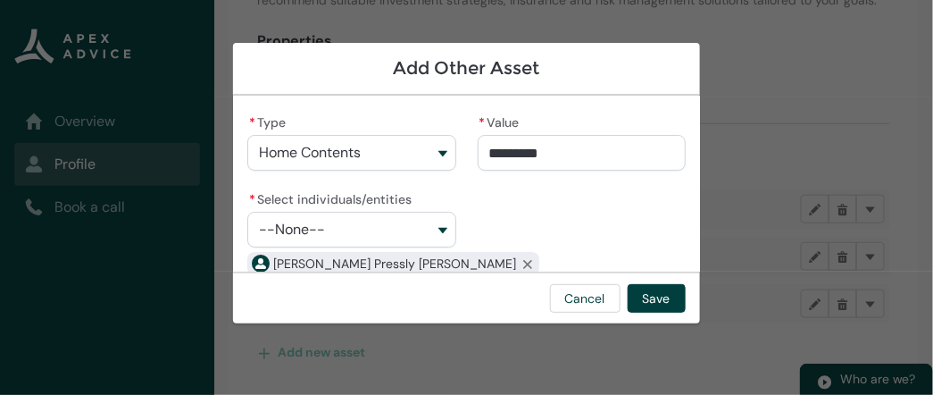
scroll to position [18, 0]
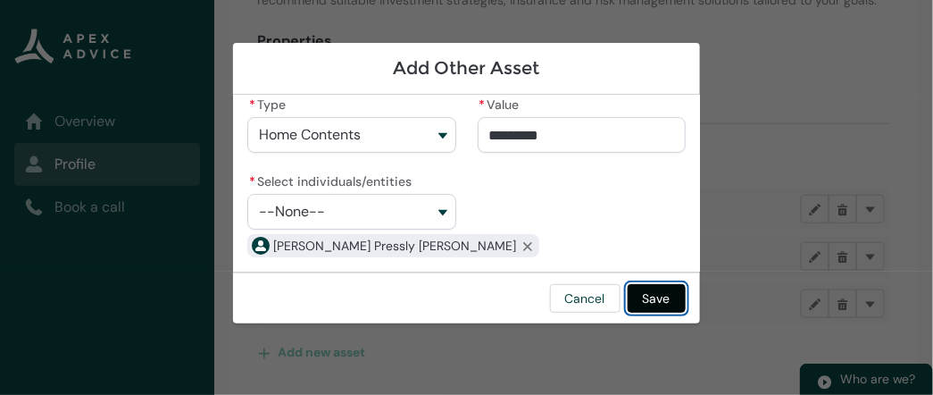
click at [649, 296] on button "Save" at bounding box center [657, 298] width 58 height 29
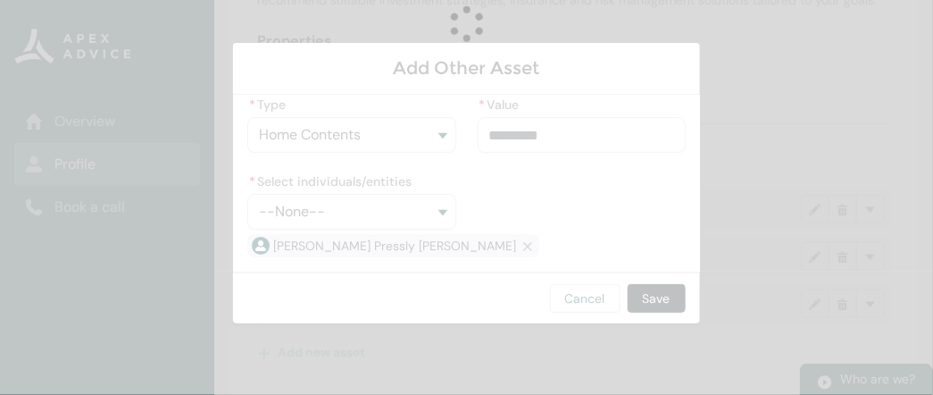
scroll to position [264, 0]
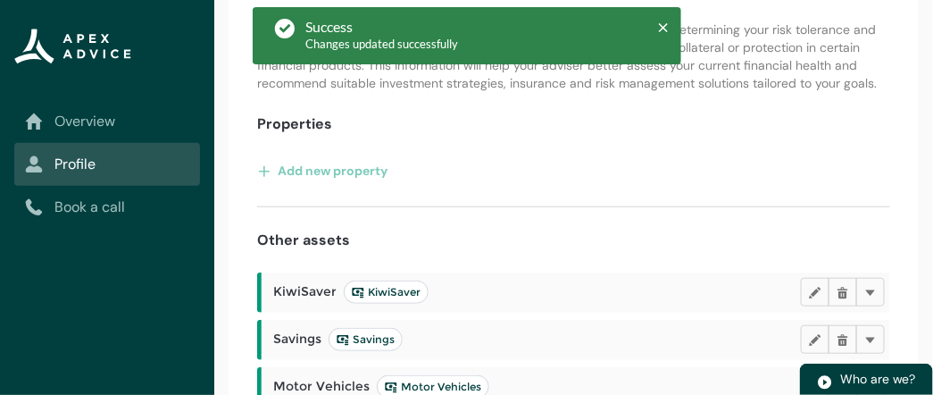
click at [913, 271] on div "Assets such as property, investments, and savings play a crucial role in determ…" at bounding box center [574, 258] width 690 height 533
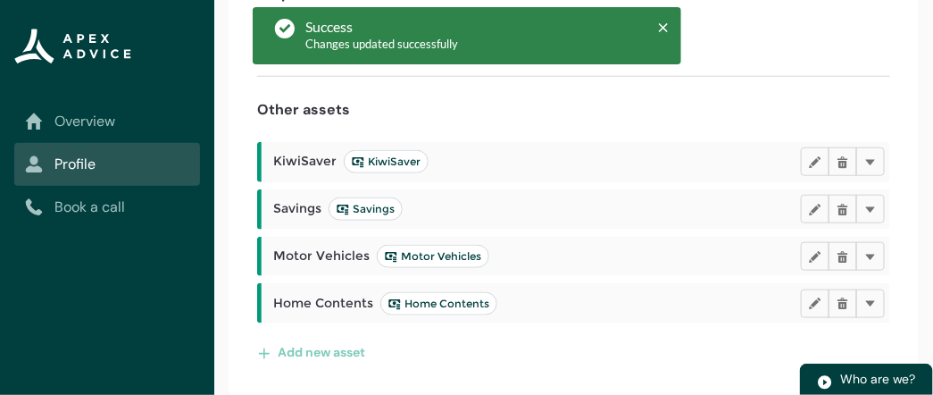
scroll to position [405, 0]
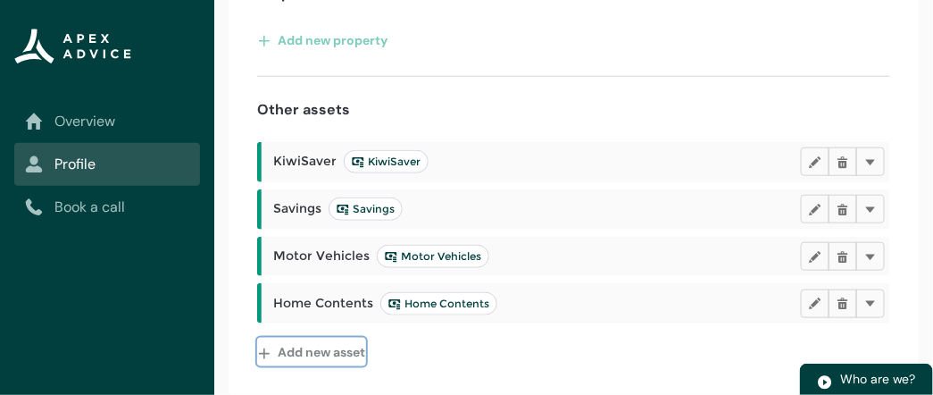
click at [337, 346] on button "Add new asset" at bounding box center [311, 352] width 109 height 29
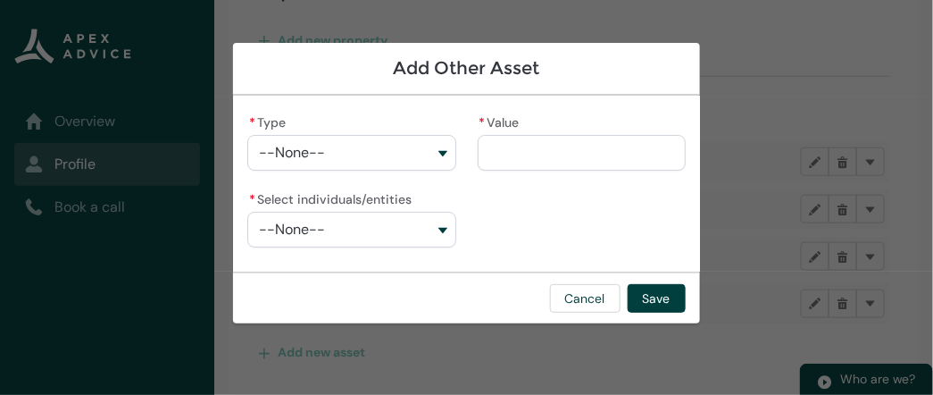
click at [434, 152] on button "--None--" at bounding box center [351, 153] width 208 height 36
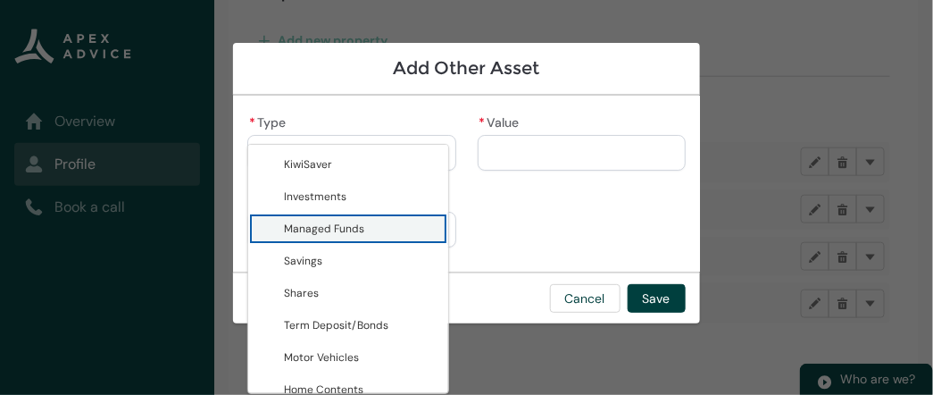
click at [355, 223] on span "Managed Funds" at bounding box center [324, 228] width 80 height 14
type lightning-combobox "Managed Funds"
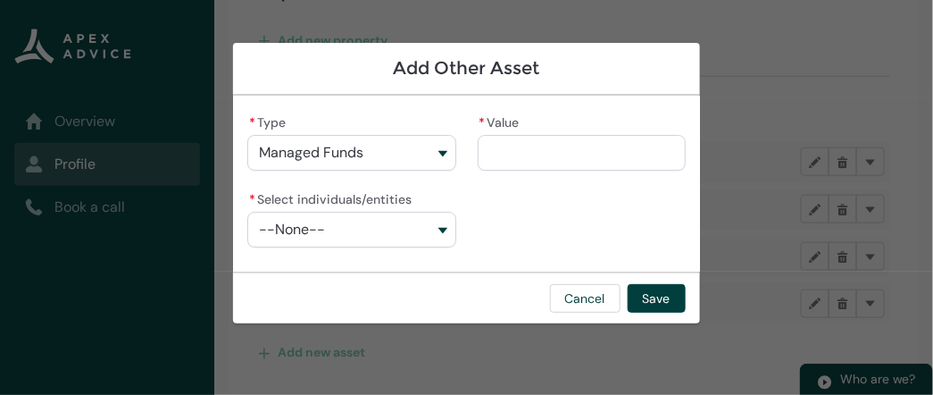
click at [509, 156] on input "* Value" at bounding box center [582, 153] width 208 height 36
type lightning-primitive-input-simple "5"
type input "**"
type lightning-primitive-input-simple "58"
type input "***"
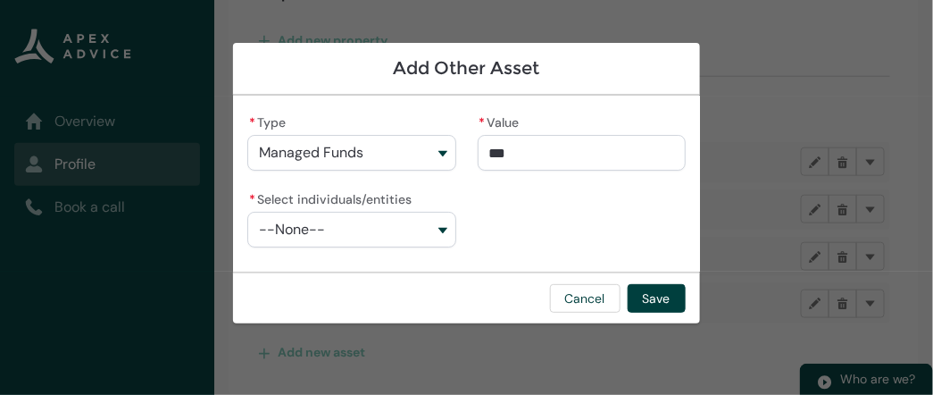
type lightning-primitive-input-simple "582"
type input "****"
type lightning-primitive-input-simple "5825"
type input "*********"
click at [525, 219] on div "* Type Managed Funds KiwiSaver Investments Managed Funds Savings Shares Term De…" at bounding box center [466, 187] width 438 height 155
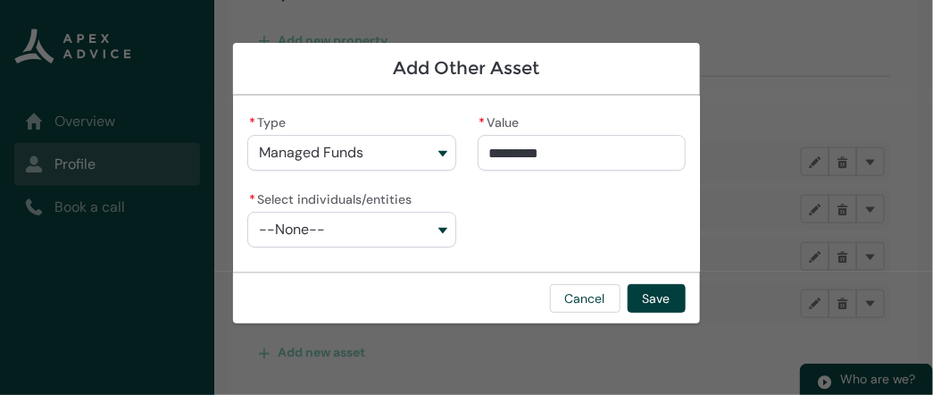
click at [413, 234] on button "--None--" at bounding box center [351, 230] width 208 height 36
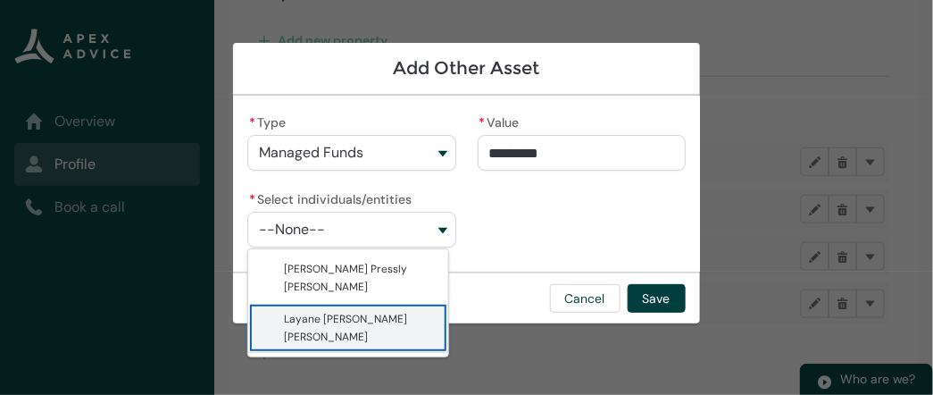
click at [406, 332] on lightning-base-combobox-item "Layane Alves Veras" at bounding box center [348, 328] width 200 height 50
type lightning-combobox "001Q900000vgEdpIAE"
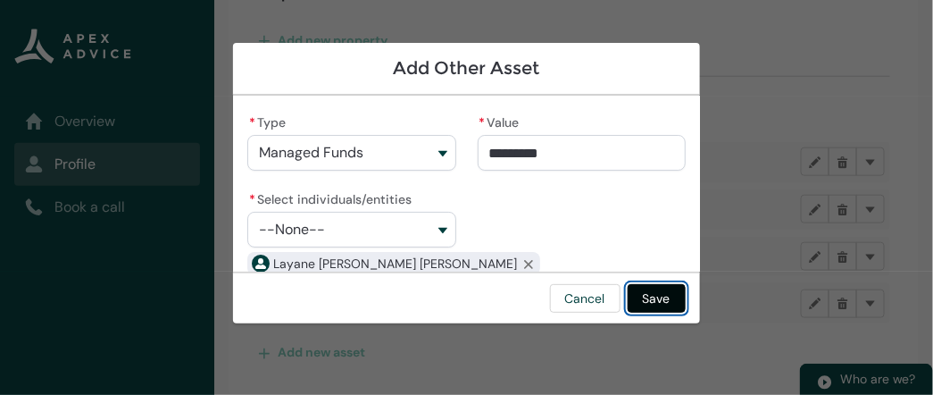
click at [654, 301] on button "Save" at bounding box center [657, 298] width 58 height 29
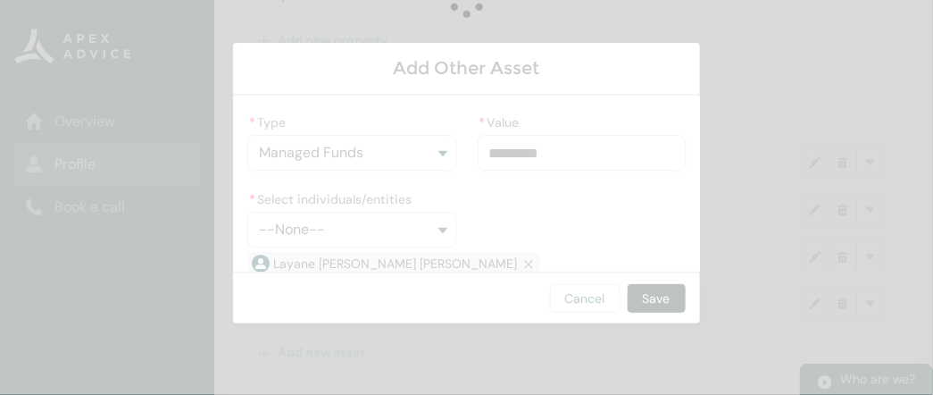
scroll to position [312, 0]
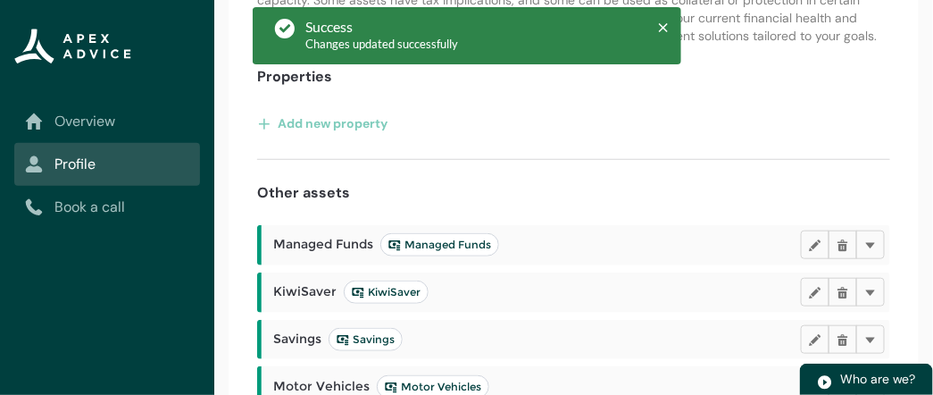
click at [910, 280] on div "Assets such as property, investments, and savings play a crucial role in determ…" at bounding box center [574, 235] width 690 height 580
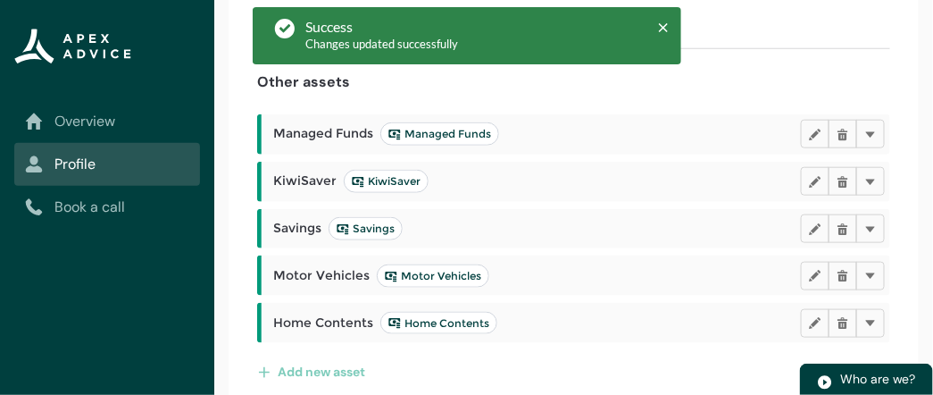
scroll to position [452, 0]
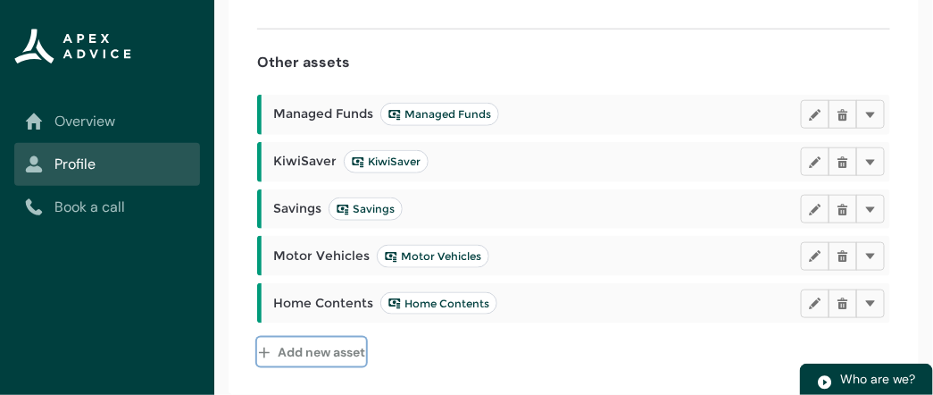
click at [354, 348] on button "Add new asset" at bounding box center [311, 352] width 109 height 29
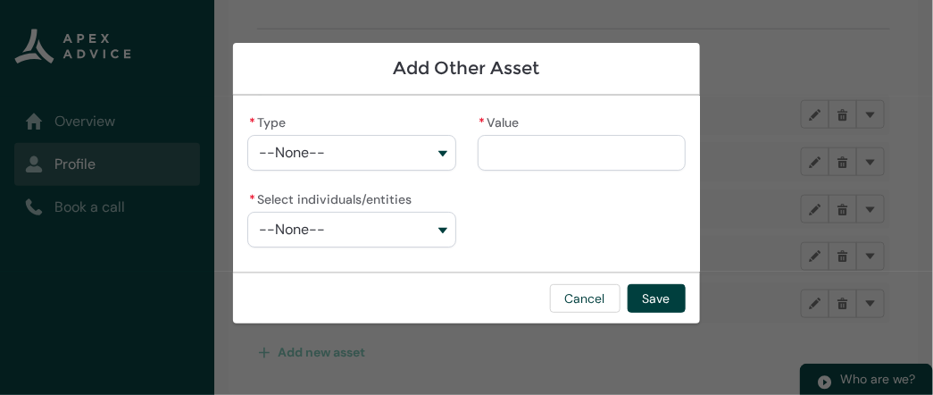
click at [421, 159] on button "--None--" at bounding box center [351, 153] width 208 height 36
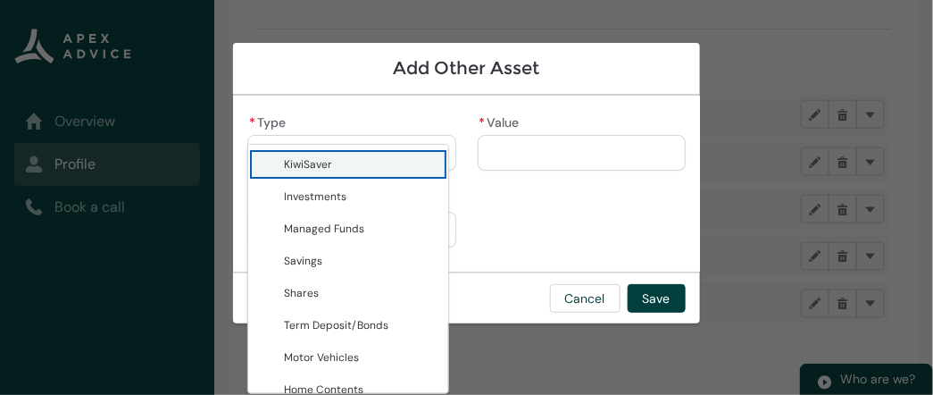
click at [369, 174] on lightning-base-combobox-item "KiwiSaver" at bounding box center [348, 164] width 200 height 32
type lightning-combobox "KiwiSaver"
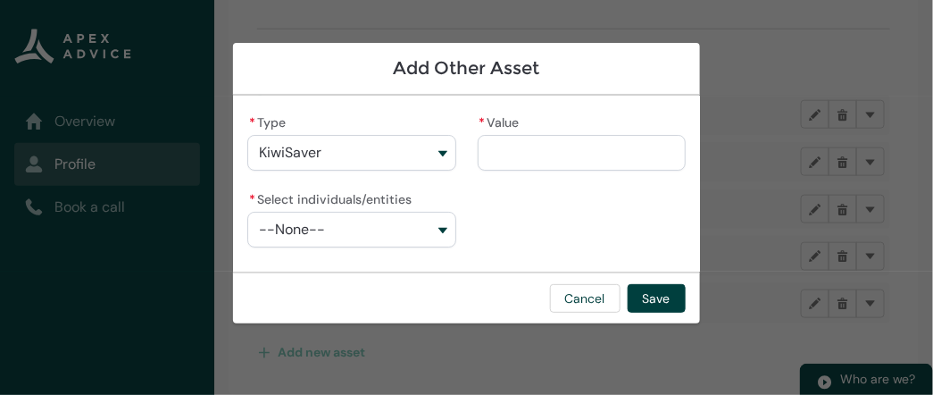
click at [511, 153] on input "* Value" at bounding box center [582, 153] width 208 height 36
type lightning-primitive-input-simple "3"
type input "*"
type lightning-primitive-input-simple "36"
type input "**"
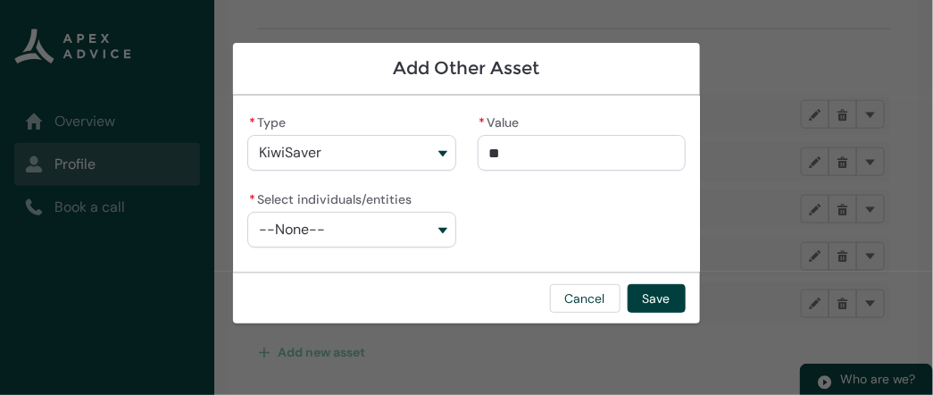
type lightning-primitive-input-simple "366"
type input "***"
type lightning-primitive-input-simple "3667"
type input "****"
type lightning-primitive-input-simple "36677"
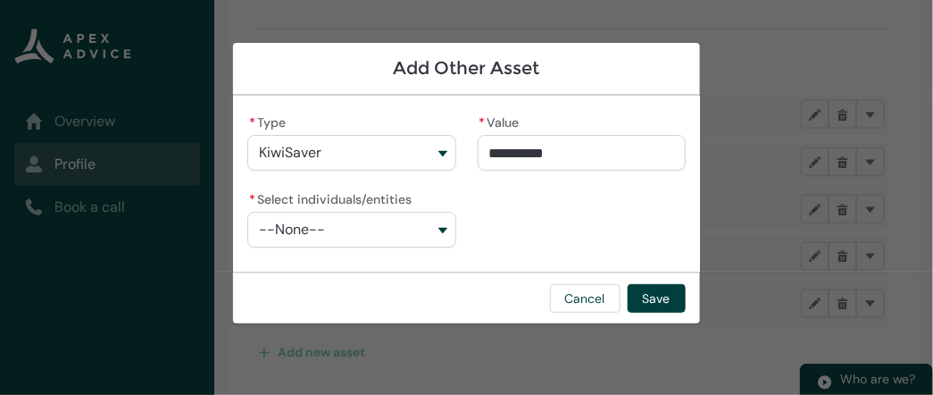
click at [517, 208] on div "**********" at bounding box center [466, 187] width 438 height 155
type input "*****"
click at [507, 154] on input "*****" at bounding box center [582, 153] width 208 height 36
type lightning-primitive-input-simple "3677"
type input "****"
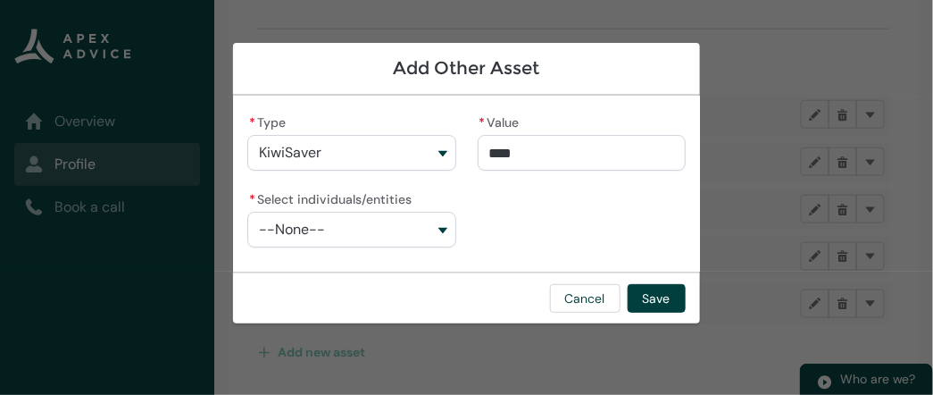
type lightning-primitive-input-simple "367"
type input "***"
type lightning-primitive-input-simple "36"
type input "**"
type lightning-primitive-input-simple "3"
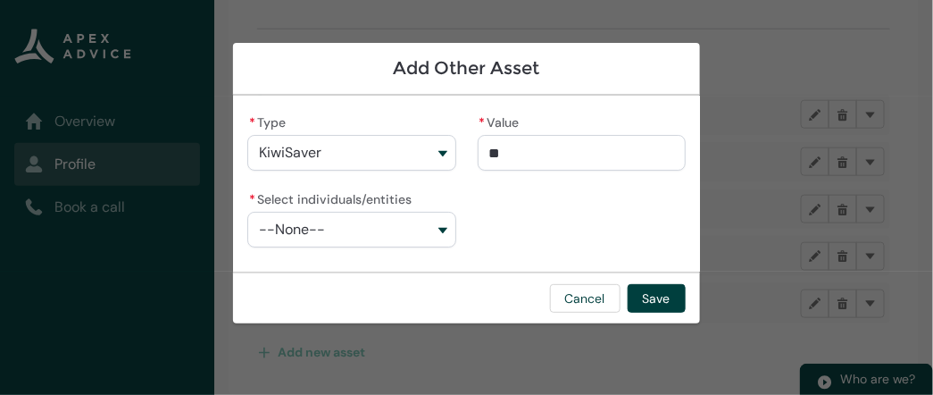
type input "*"
type lightning-primitive-input-simple "3"
type input "*"
type lightning-primitive-input-simple "37"
type input "**"
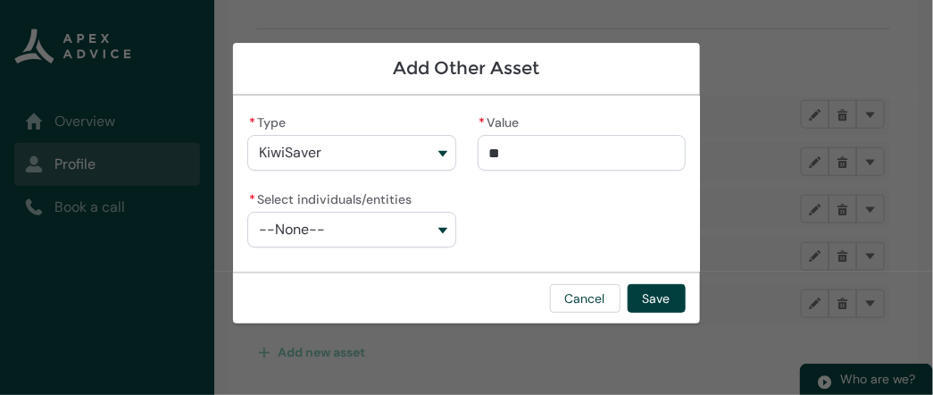
type lightning-primitive-input-simple "376"
type input "***"
type lightning-primitive-input-simple "3767"
type input "****"
type lightning-primitive-input-simple "37677"
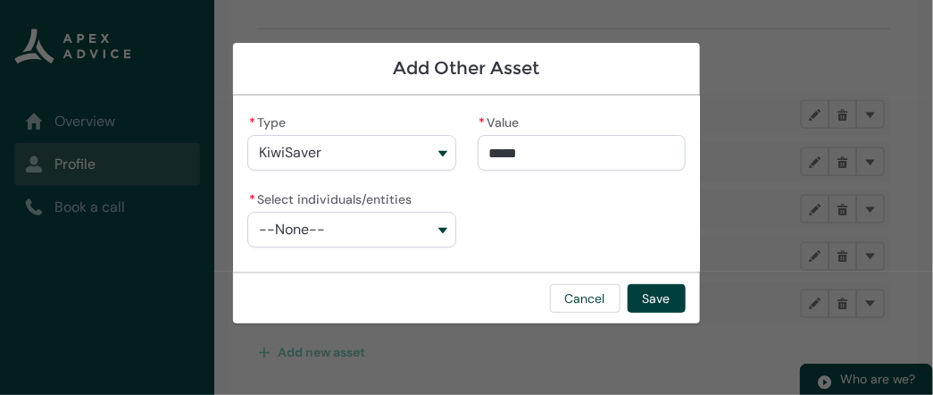
type input "**********"
click at [513, 185] on div "**********" at bounding box center [466, 187] width 438 height 155
click at [412, 225] on button "--None--" at bounding box center [351, 230] width 208 height 36
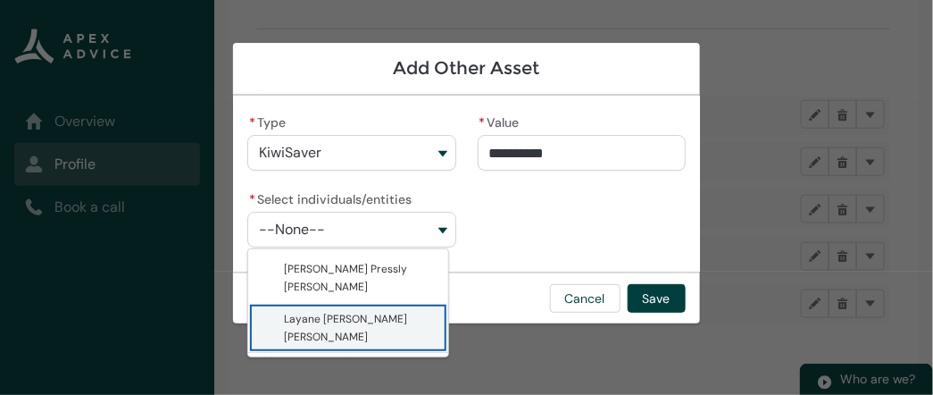
click at [376, 323] on span "Layane Alves Veras" at bounding box center [345, 328] width 123 height 32
type lightning-combobox "001Q900000vgEdpIAE"
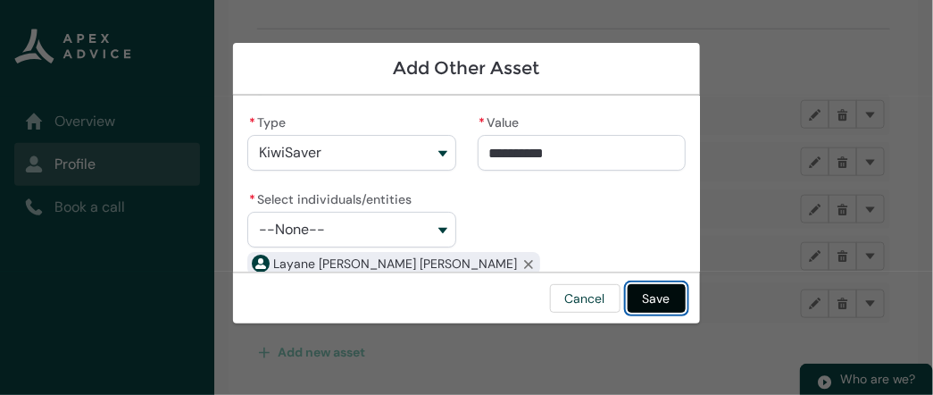
click at [650, 295] on button "Save" at bounding box center [657, 298] width 58 height 29
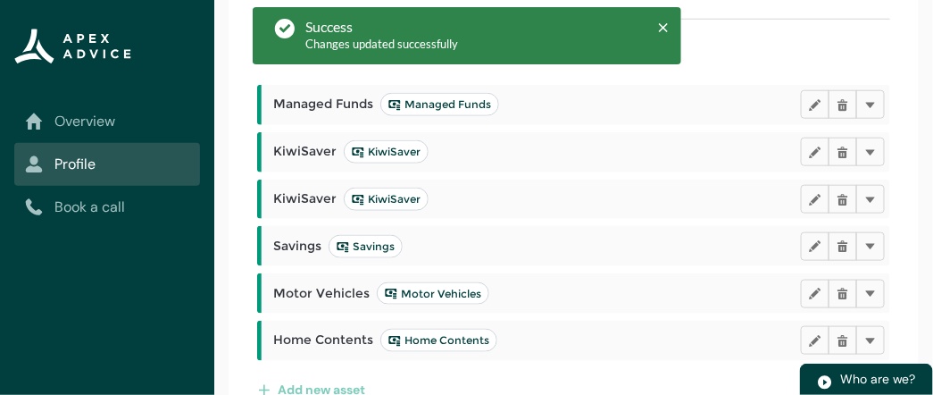
scroll to position [359, 0]
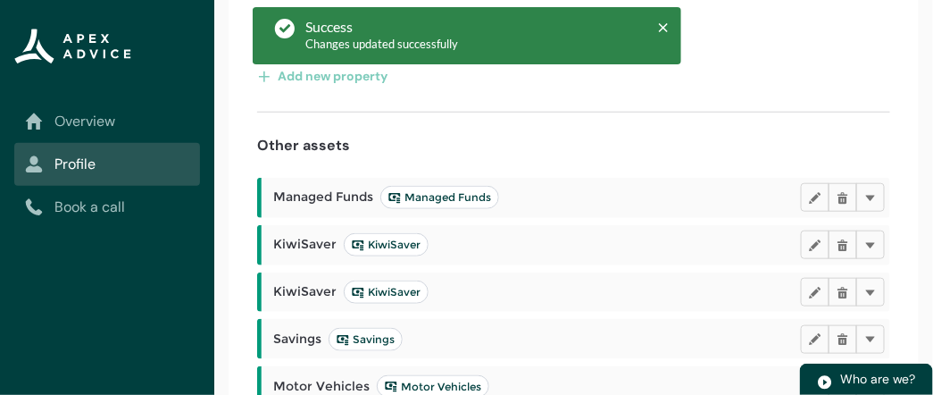
click at [906, 257] on div "Assets such as property, investments, and savings play a crucial role in determ…" at bounding box center [574, 211] width 690 height 628
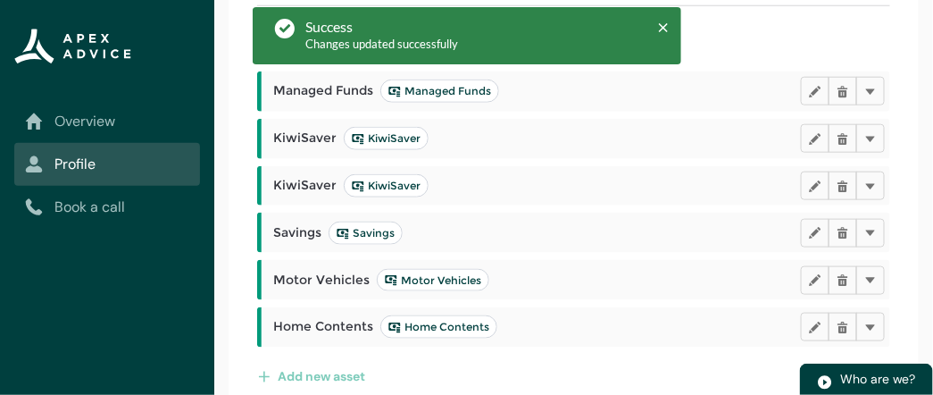
scroll to position [499, 0]
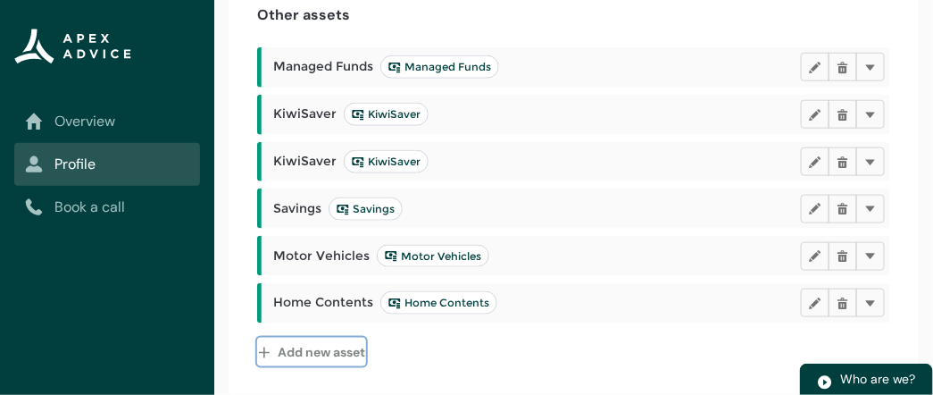
click at [335, 347] on button "Add new asset" at bounding box center [311, 352] width 109 height 29
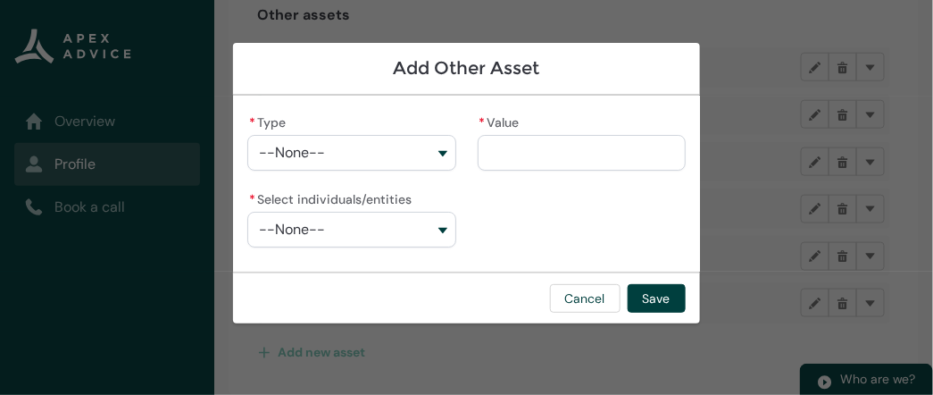
click at [421, 155] on button "--None--" at bounding box center [351, 153] width 208 height 36
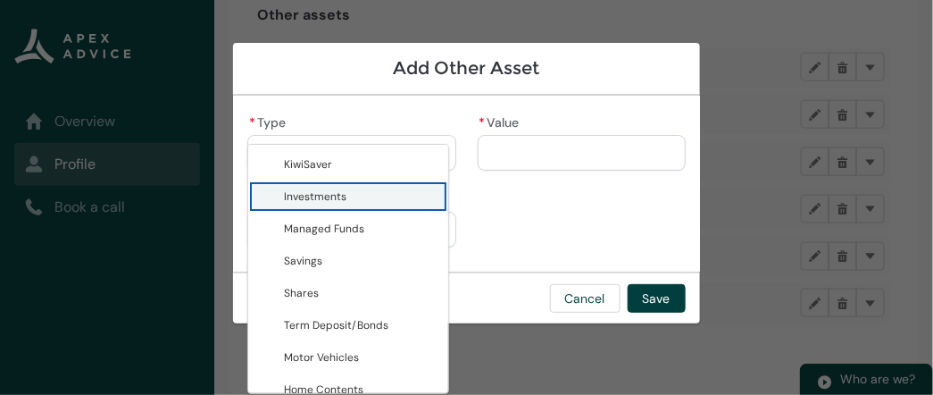
click at [342, 196] on span "Investments" at bounding box center [315, 196] width 63 height 14
type lightning-combobox "Investments"
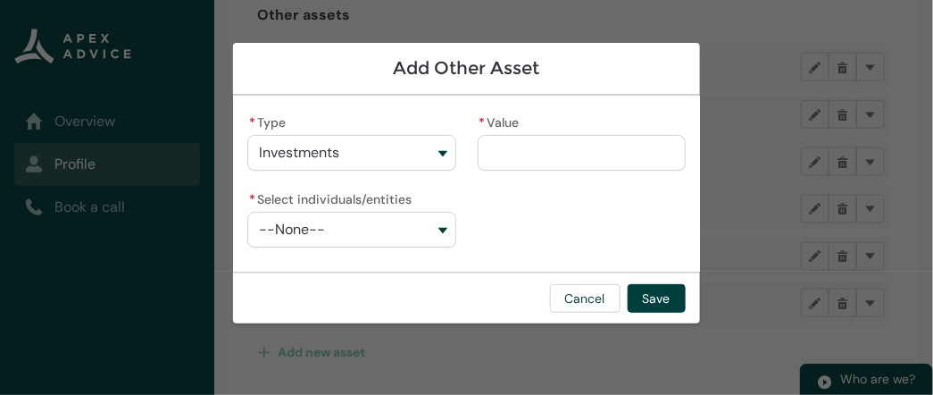
click at [519, 163] on input "* Value" at bounding box center [582, 153] width 208 height 36
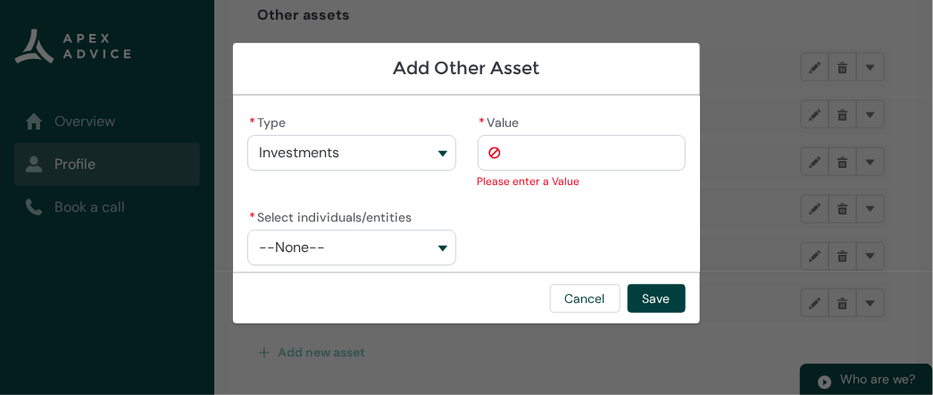
click at [423, 235] on button "--None--" at bounding box center [351, 247] width 208 height 36
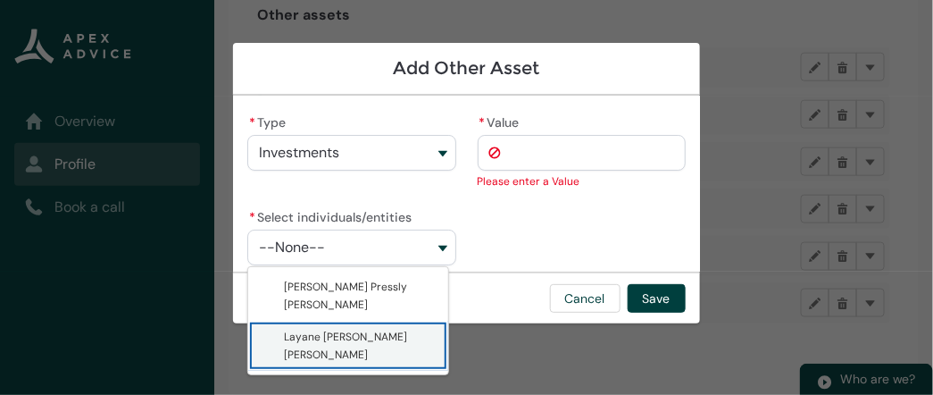
click at [383, 336] on span "Layane Alves Veras" at bounding box center [361, 346] width 154 height 36
type lightning-combobox "001Q900000vgEdpIAE"
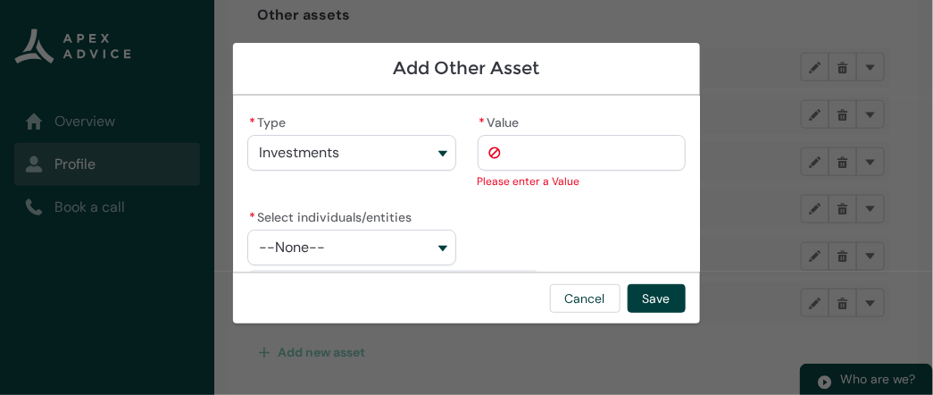
click at [514, 157] on input "* Value" at bounding box center [582, 153] width 208 height 36
type lightning-primitive-input-simple "1"
type input "*"
type lightning-primitive-input-simple "16"
type input "**"
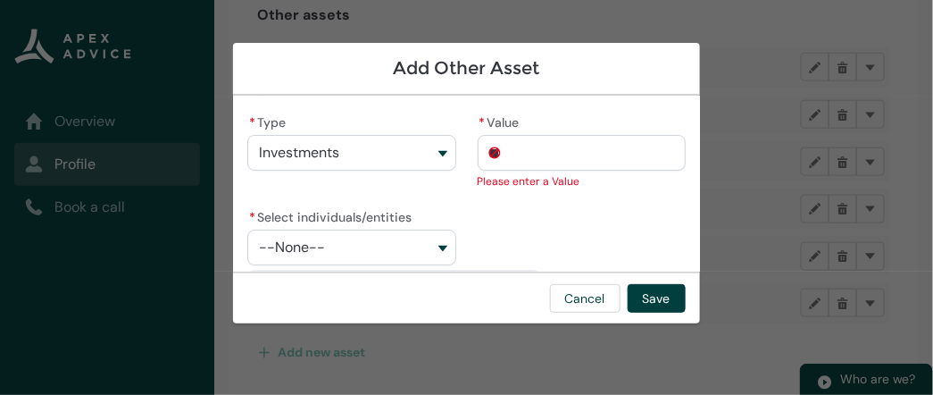
type lightning-primitive-input-simple "166"
type input "***"
type lightning-primitive-input-simple "166."
type input "****"
type lightning-primitive-input-simple "166.3"
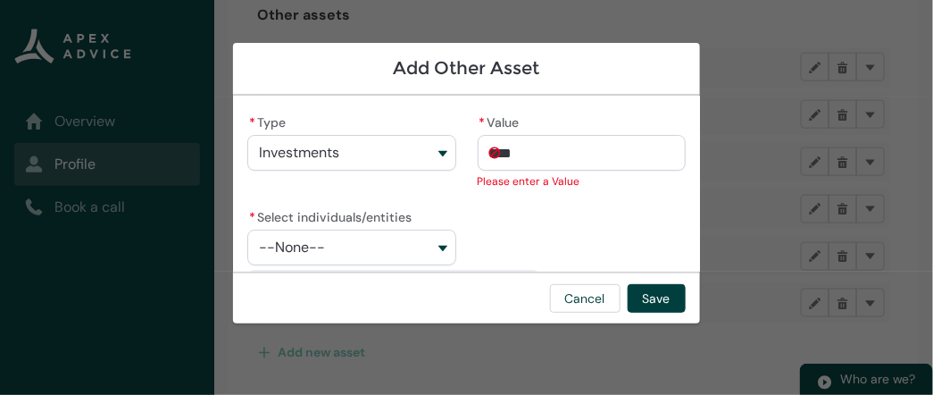
type input "*****"
type lightning-primitive-input-simple "166.39"
type input "*******"
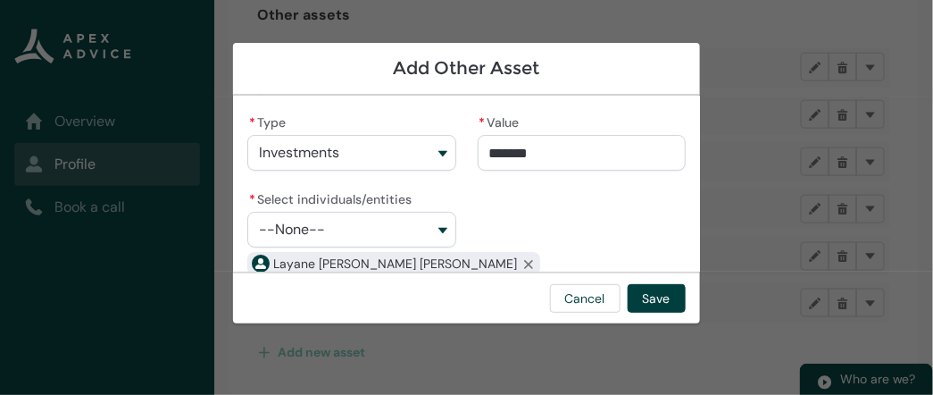
click at [538, 238] on div "* Type Investments KiwiSaver Investments Managed Funds Savings Shares Term Depo…" at bounding box center [466, 193] width 438 height 167
click at [418, 237] on button "--None--" at bounding box center [351, 230] width 208 height 36
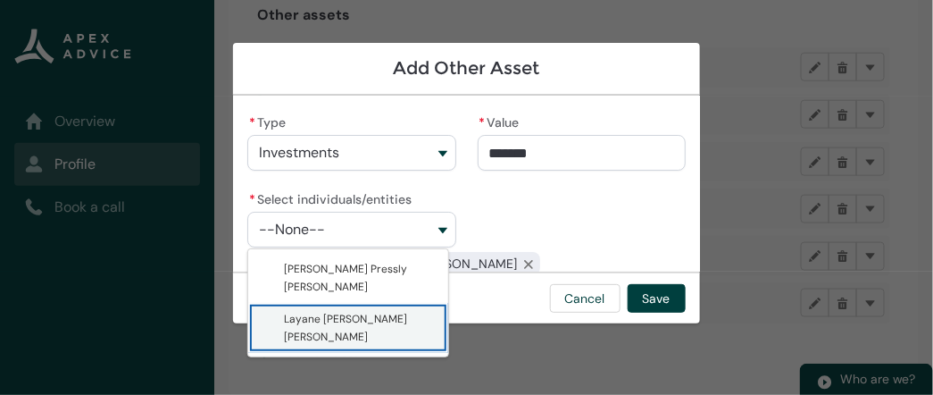
click at [386, 322] on span "Layane Alves Veras" at bounding box center [361, 328] width 154 height 36
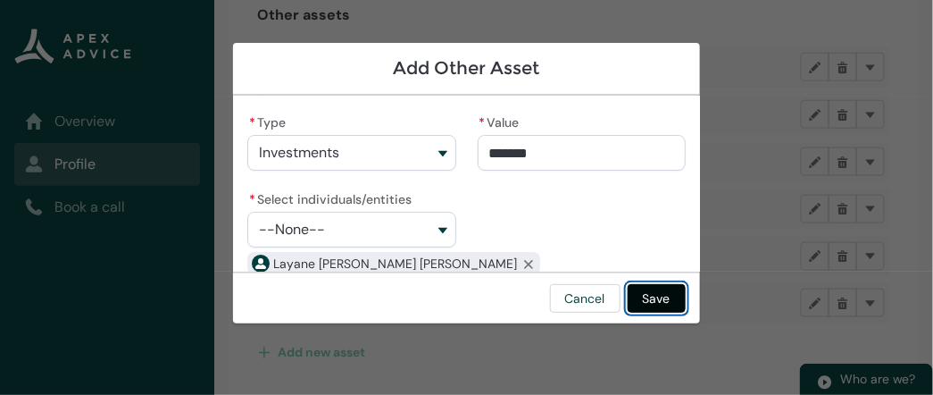
click at [647, 304] on button "Save" at bounding box center [657, 298] width 58 height 29
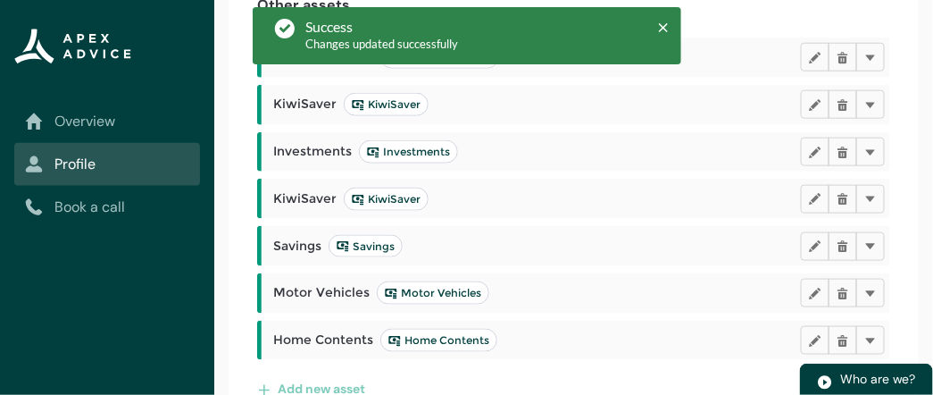
scroll to position [406, 0]
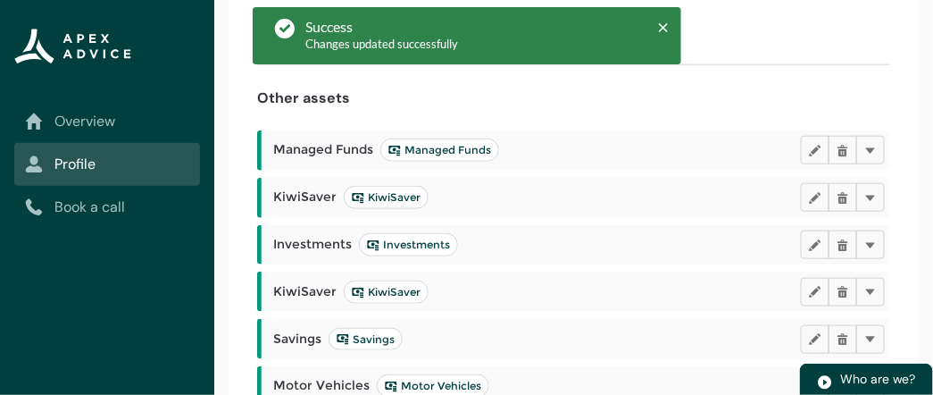
click at [902, 293] on div "Assets such as property, investments, and savings play a crucial role in determ…" at bounding box center [574, 187] width 690 height 674
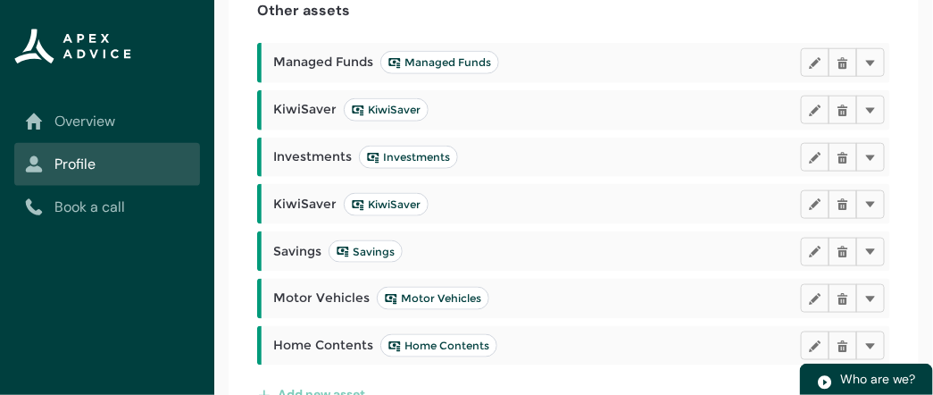
scroll to position [546, 0]
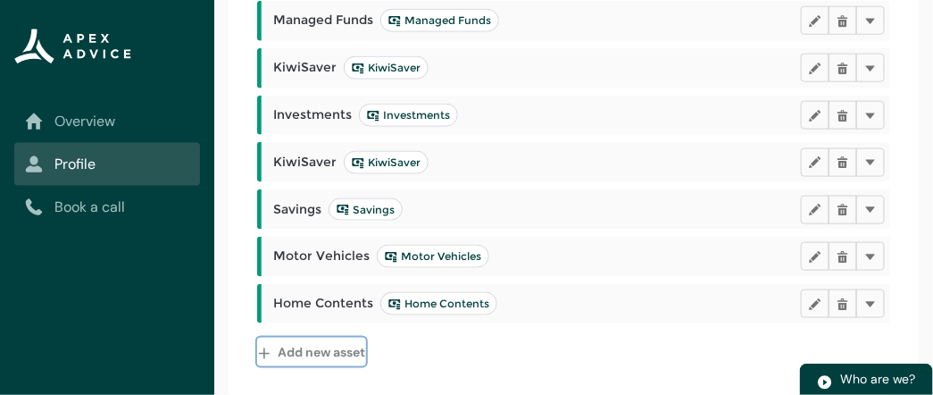
click at [354, 351] on button "Add new asset" at bounding box center [311, 352] width 109 height 29
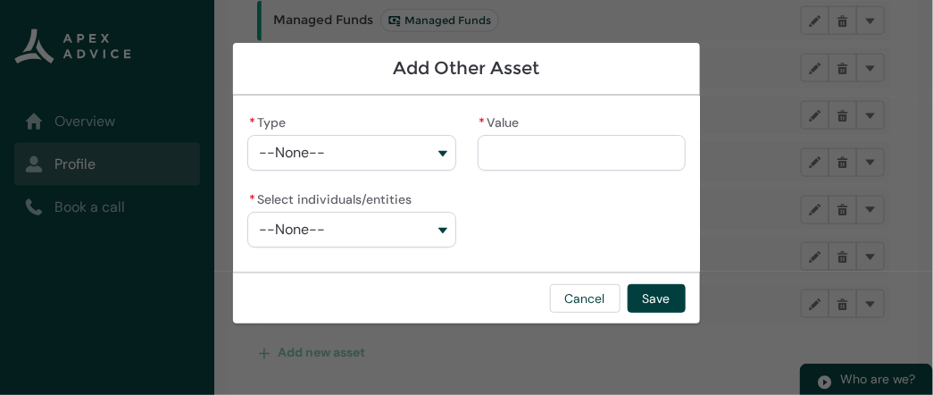
click at [402, 162] on button "--None--" at bounding box center [351, 153] width 208 height 36
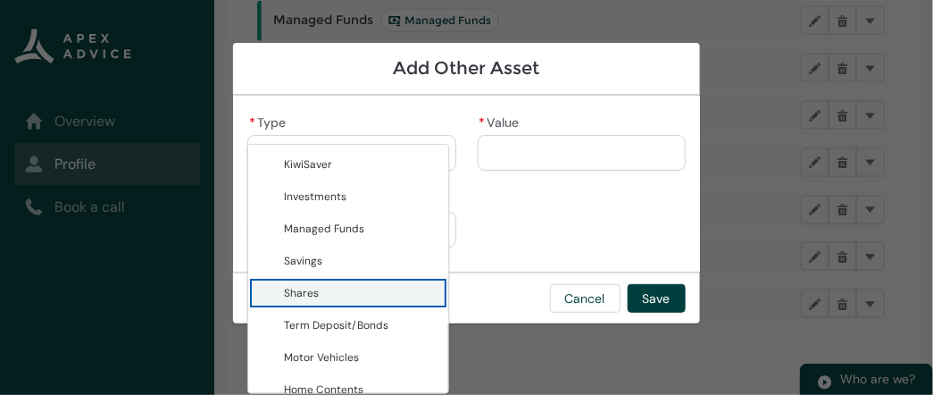
click at [302, 292] on span "Shares" at bounding box center [301, 293] width 35 height 14
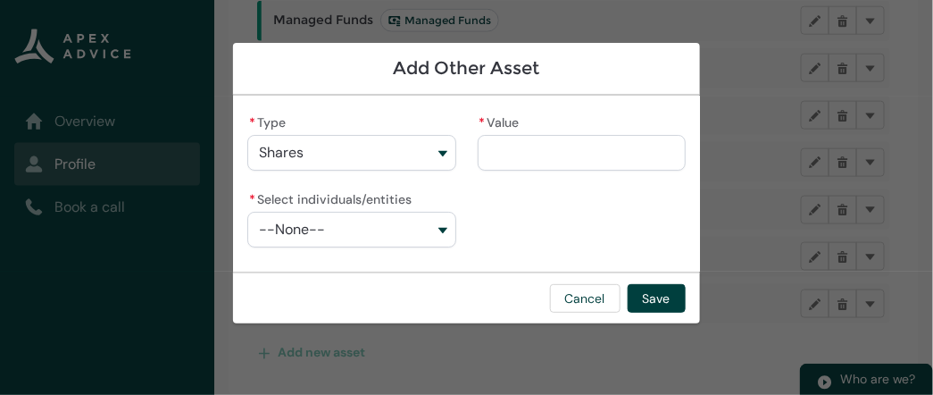
click at [490, 151] on input "* Value" at bounding box center [582, 153] width 208 height 36
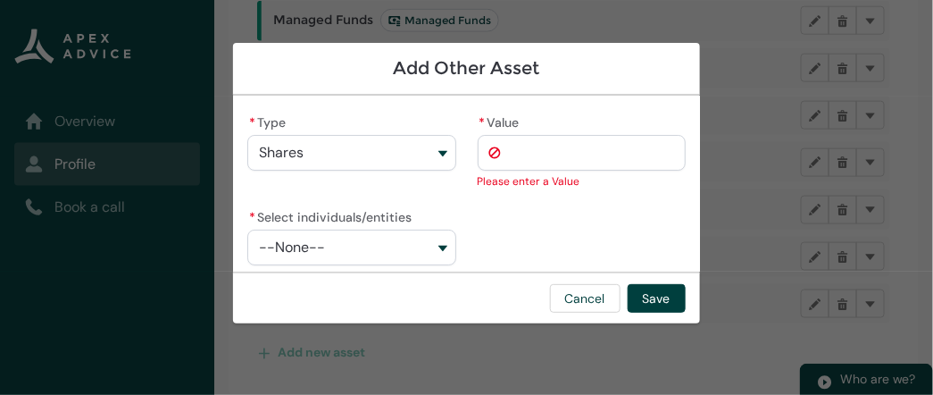
click at [421, 153] on button "Shares" at bounding box center [351, 153] width 208 height 36
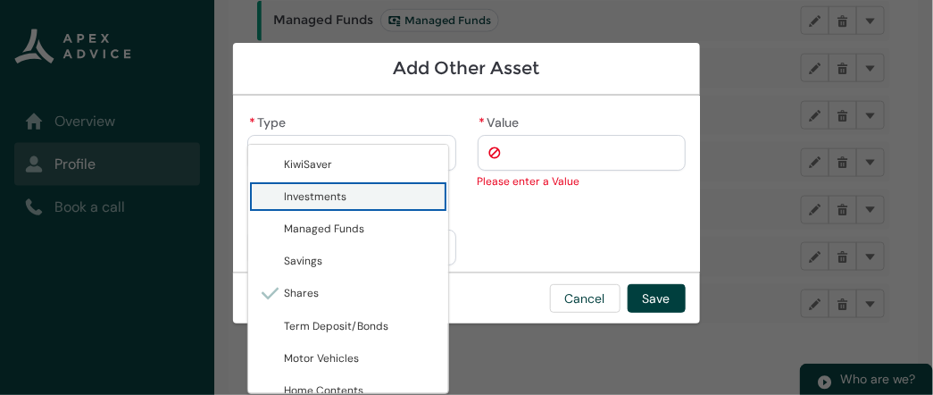
click at [367, 203] on span "Investments" at bounding box center [361, 197] width 154 height 18
type lightning-combobox "Investments"
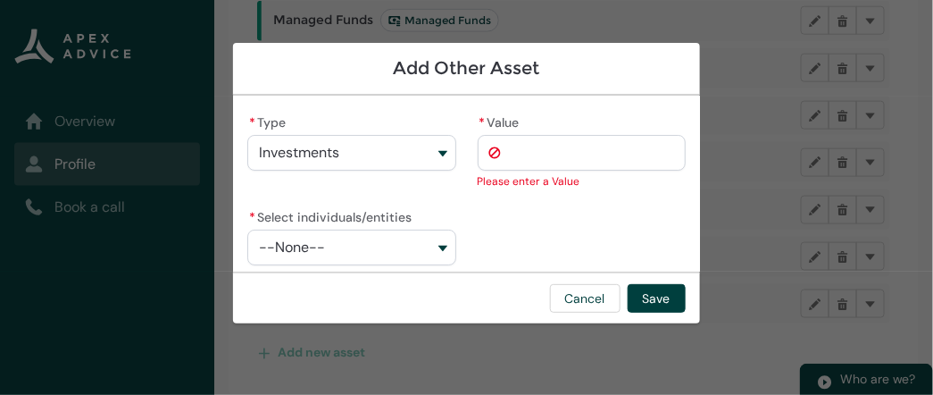
click at [513, 151] on input "* Value" at bounding box center [582, 153] width 208 height 36
click at [515, 153] on input "* Value" at bounding box center [582, 153] width 208 height 36
type lightning-primitive-input-simple "7"
type input "*"
type lightning-primitive-input-simple "75"
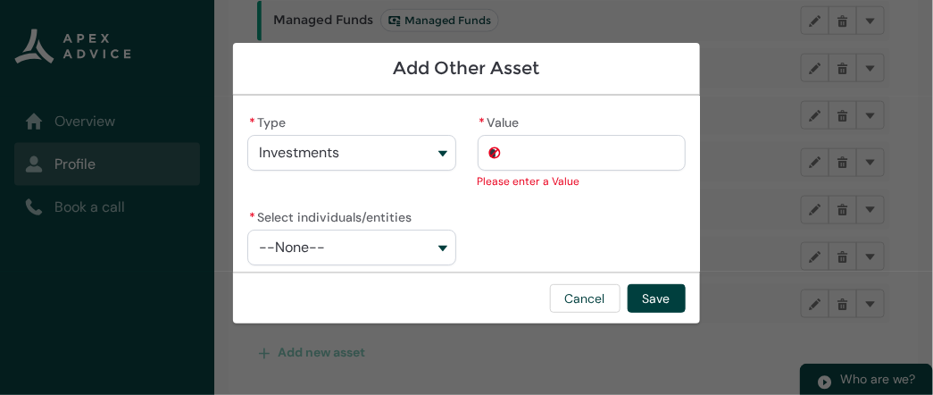
type input "**"
type lightning-primitive-input-simple "751"
type input "***"
type lightning-primitive-input-simple "7519"
type input "****"
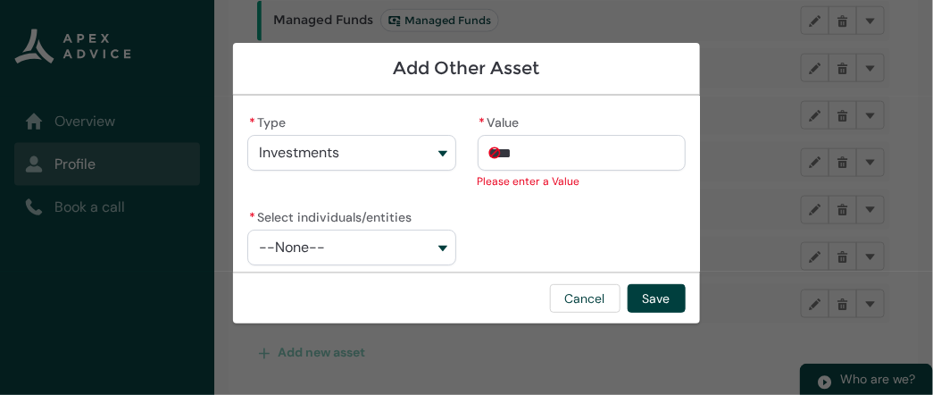
type lightning-primitive-input-simple "751"
type input "***"
type lightning-primitive-input-simple "75"
type input "**"
type lightning-primitive-input-simple "7"
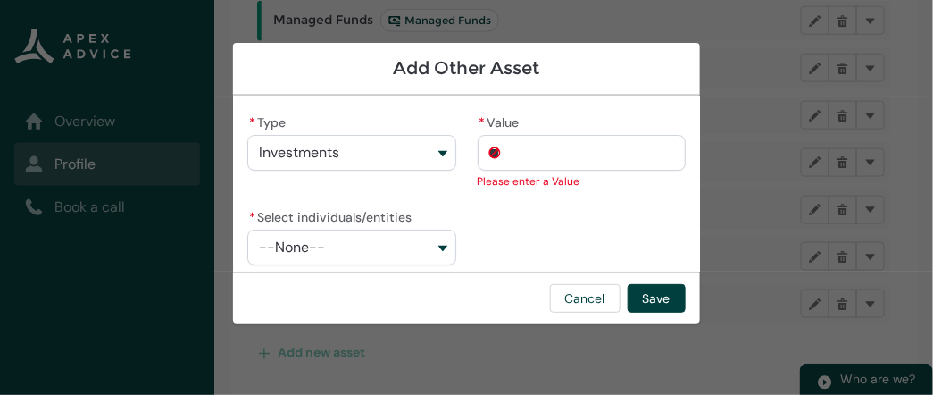
type input "*"
type lightning-primitive-input-simple "7"
type input "*"
type lightning-primitive-input-simple "75"
type input "**"
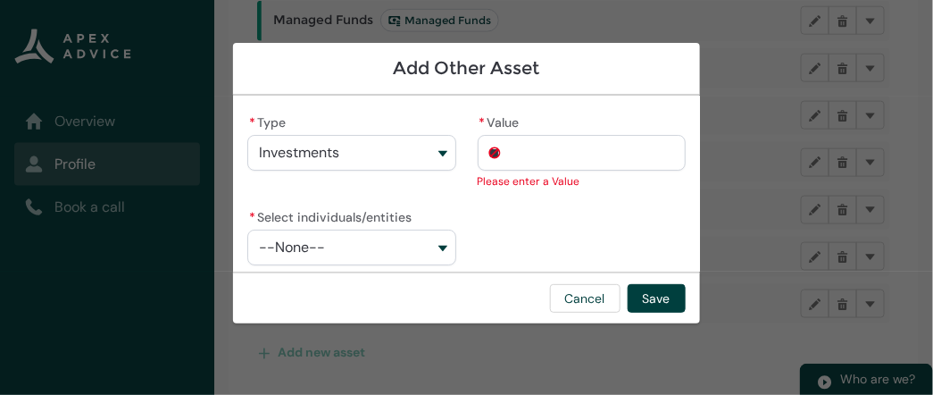
type lightning-primitive-input-simple "751"
type input "***"
type lightning-primitive-input-simple "7512"
type input "****"
type lightning-primitive-input-simple "7512."
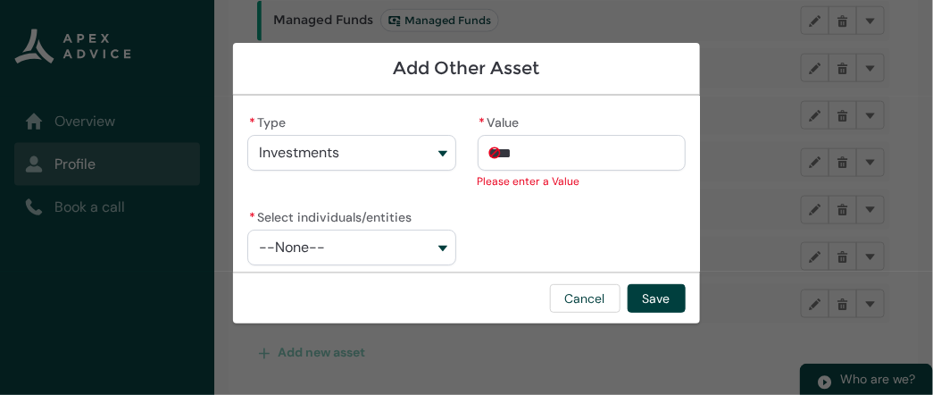
type input "*****"
type lightning-primitive-input-simple "7512.5"
type input "******"
type lightning-primitive-input-simple "7512.59"
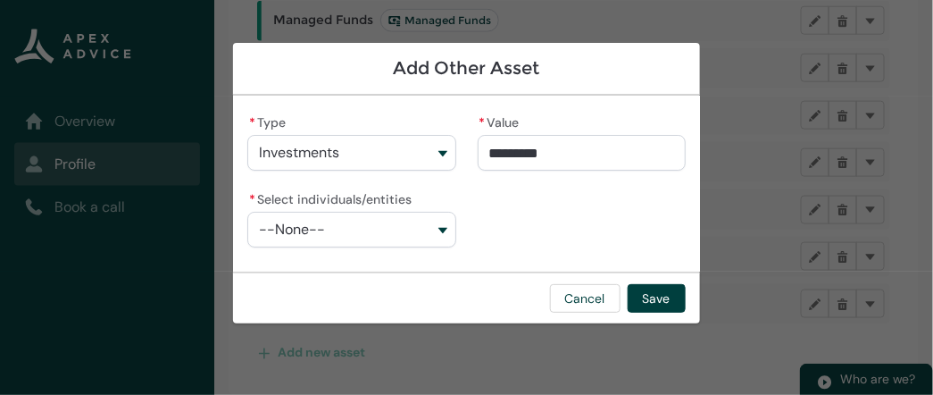
click at [546, 207] on div "* Type Investments KiwiSaver Investments Managed Funds Savings Shares Term Depo…" at bounding box center [466, 187] width 438 height 155
type input "*******"
click at [550, 155] on input "*******" at bounding box center [582, 153] width 208 height 36
type lightning-primitive-input-simple "7512.5"
type input "******"
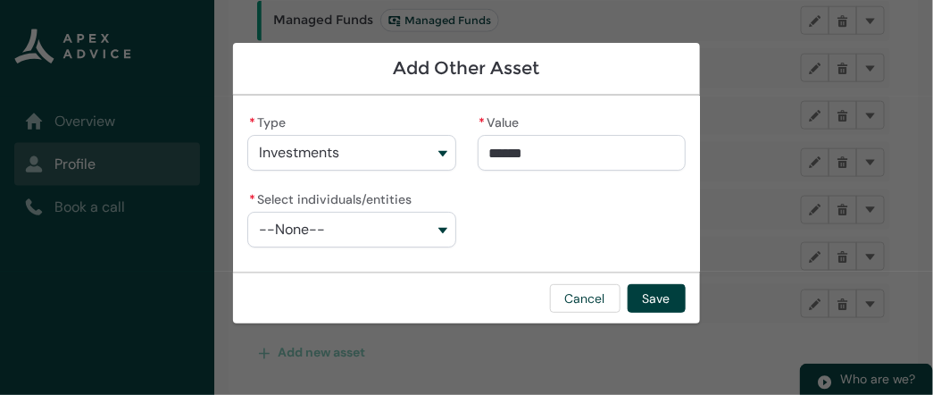
type lightning-primitive-input-simple "7512."
type input "*****"
type lightning-primitive-input-simple "7512"
type input "****"
type lightning-primitive-input-simple "751"
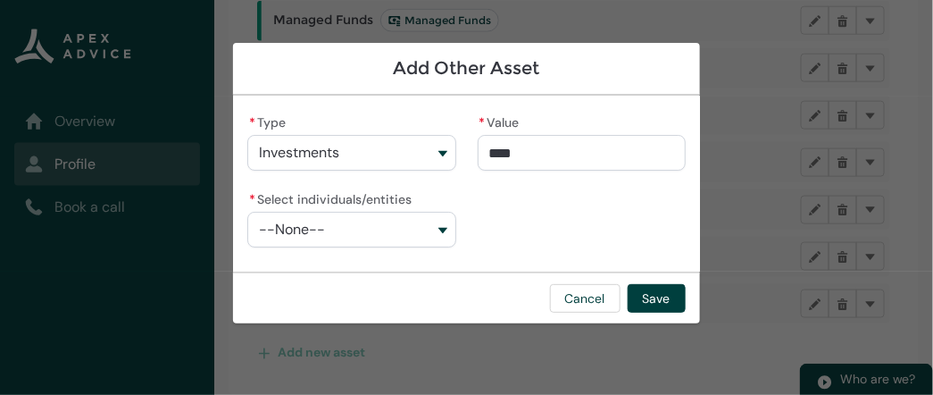
type input "***"
type lightning-primitive-input-simple "75"
type input "**"
type lightning-primitive-input-simple "7"
type input "*"
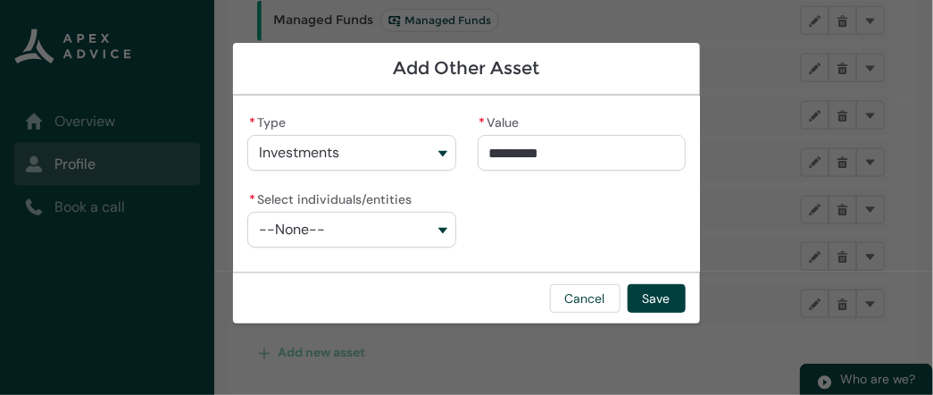
click at [546, 173] on div "* Type Investments KiwiSaver Investments Managed Funds Savings Shares Term Depo…" at bounding box center [466, 187] width 438 height 155
click at [416, 231] on button "--None--" at bounding box center [351, 230] width 208 height 36
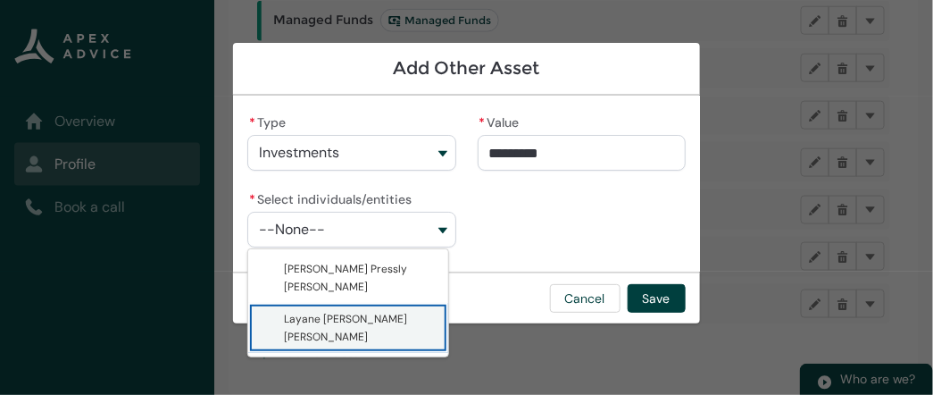
click at [413, 312] on span "Layane Alves Veras" at bounding box center [361, 328] width 154 height 36
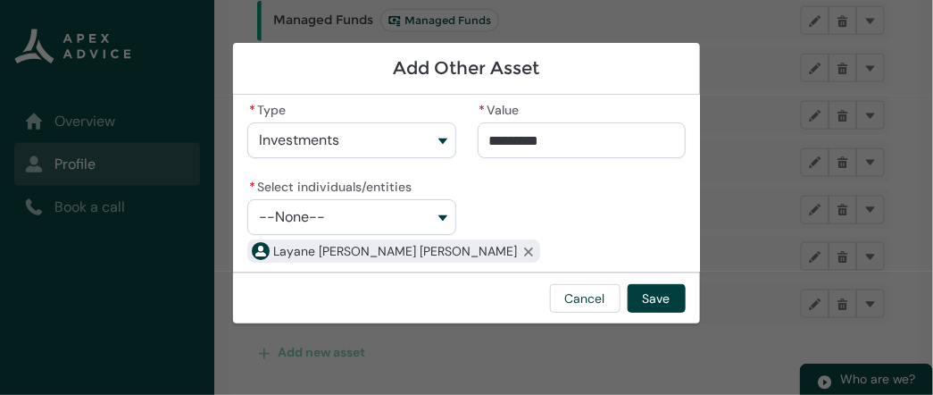
scroll to position [18, 0]
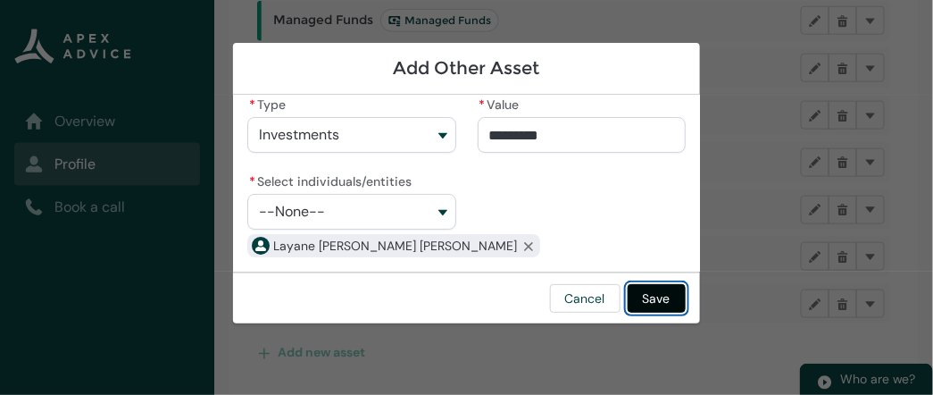
click at [645, 296] on button "Save" at bounding box center [657, 298] width 58 height 29
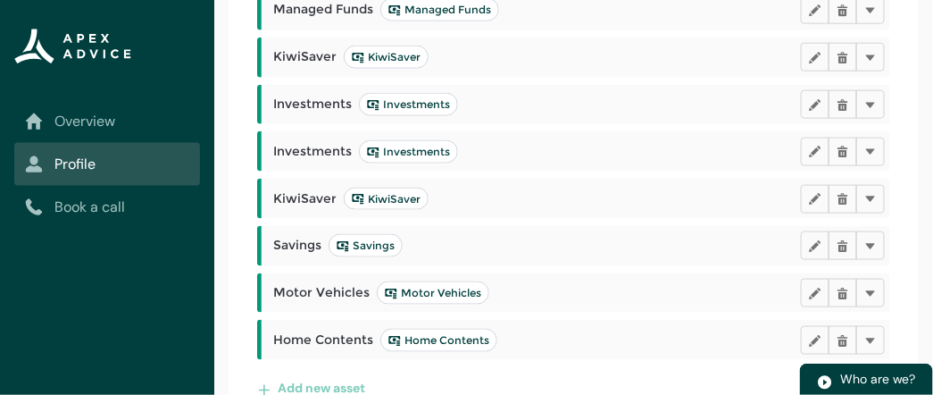
scroll to position [454, 0]
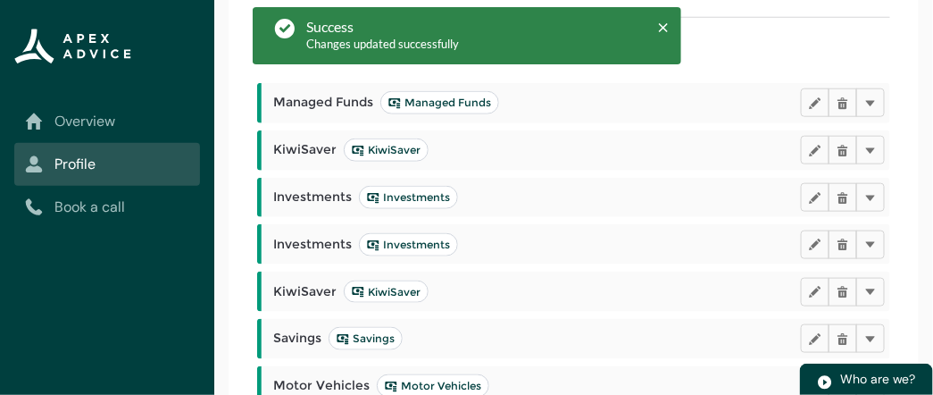
click at [923, 273] on div "Goals My details Relationships Expenses Assets Liabilities Employment Income Do…" at bounding box center [573, 143] width 719 height 762
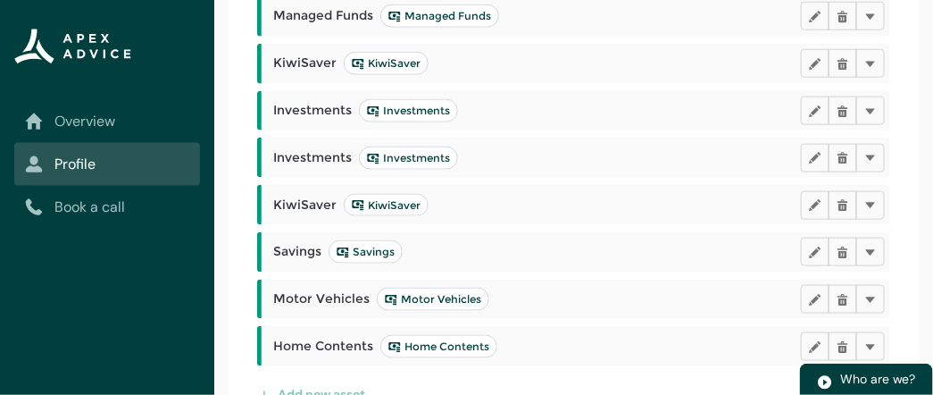
scroll to position [593, 0]
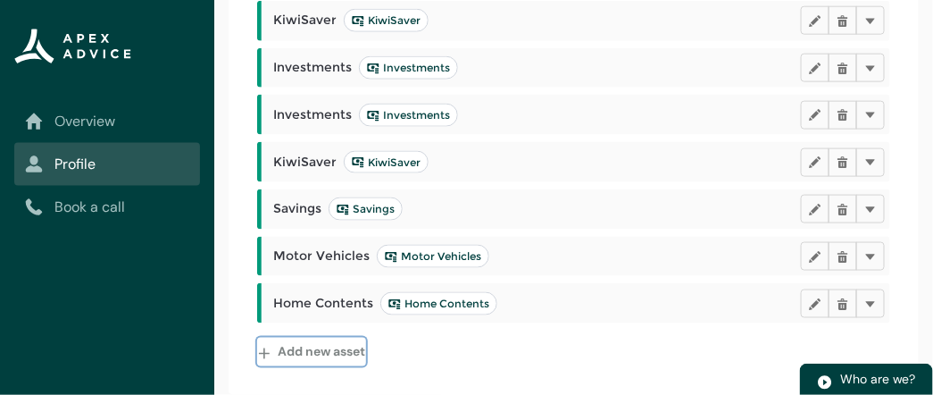
click at [353, 358] on button "Add new asset" at bounding box center [311, 352] width 109 height 29
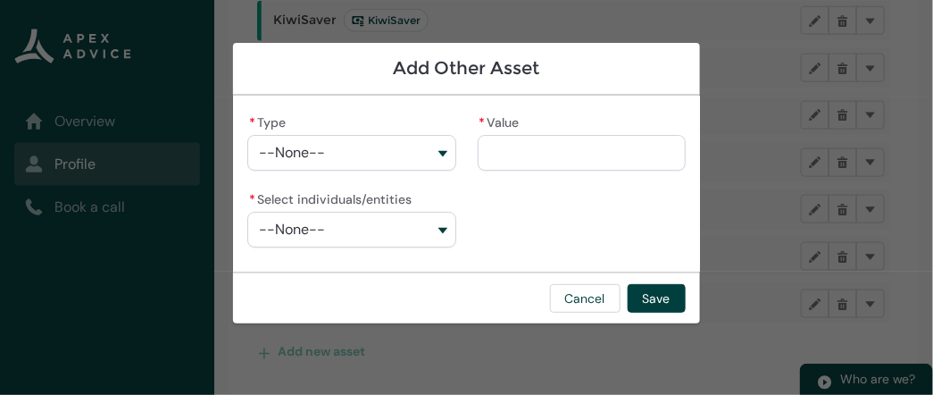
click at [415, 163] on button "--None--" at bounding box center [351, 153] width 208 height 36
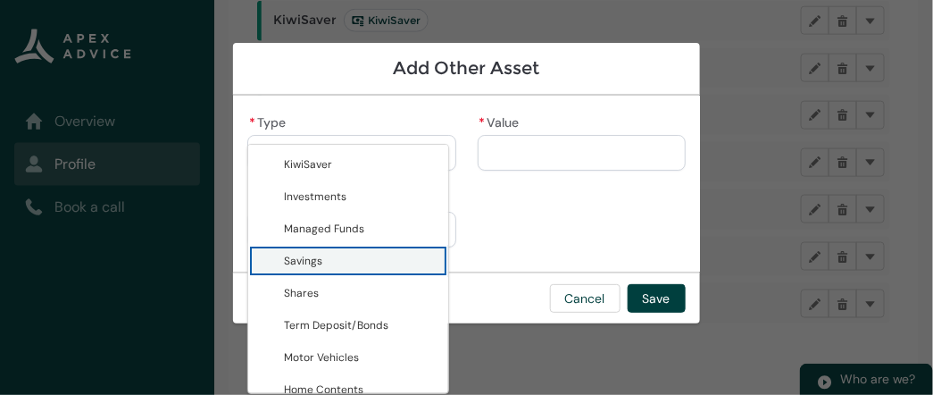
click at [340, 263] on span "Savings" at bounding box center [361, 261] width 154 height 18
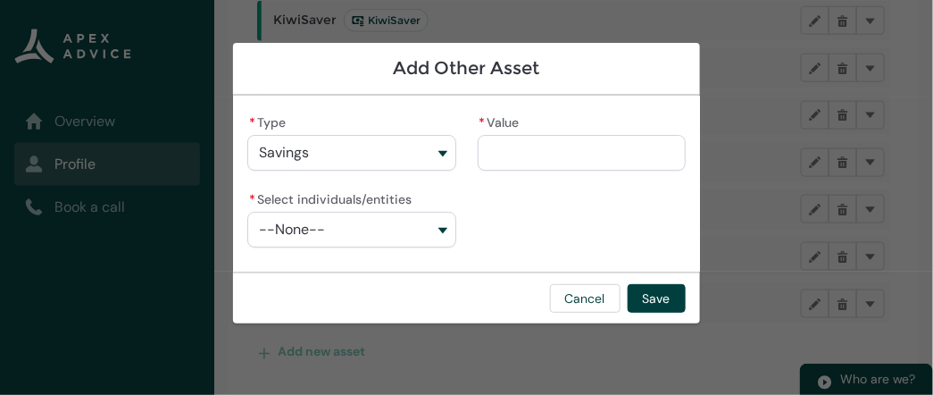
click at [506, 157] on input "* Value" at bounding box center [582, 153] width 208 height 36
click at [532, 198] on div "* Type Savings KiwiSaver Investments Managed Funds Savings Shares Term Deposit/…" at bounding box center [466, 187] width 438 height 155
click at [416, 228] on button "--None--" at bounding box center [351, 230] width 208 height 36
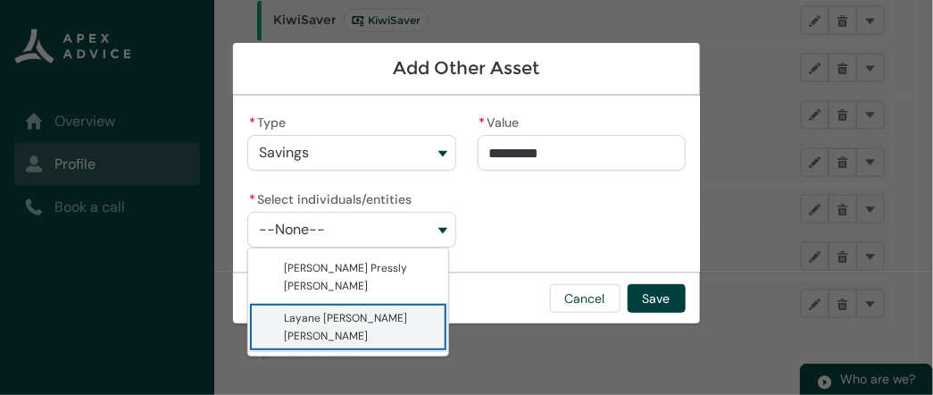
click at [373, 321] on span "Layane Alves Veras" at bounding box center [345, 327] width 123 height 32
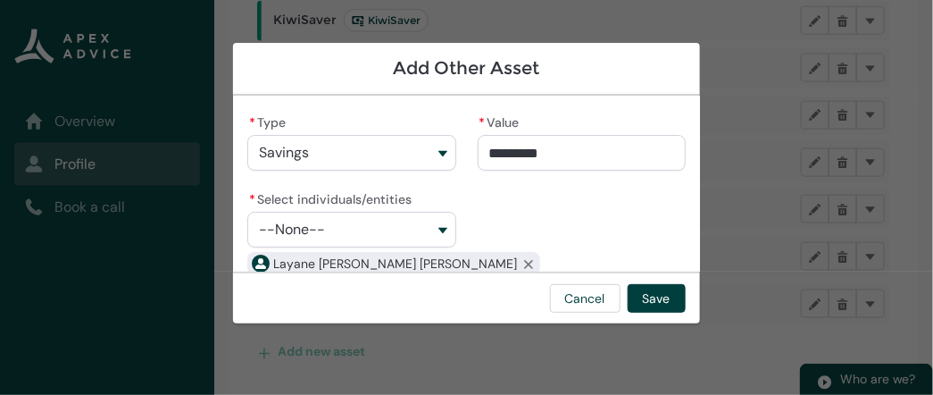
scroll to position [18, 0]
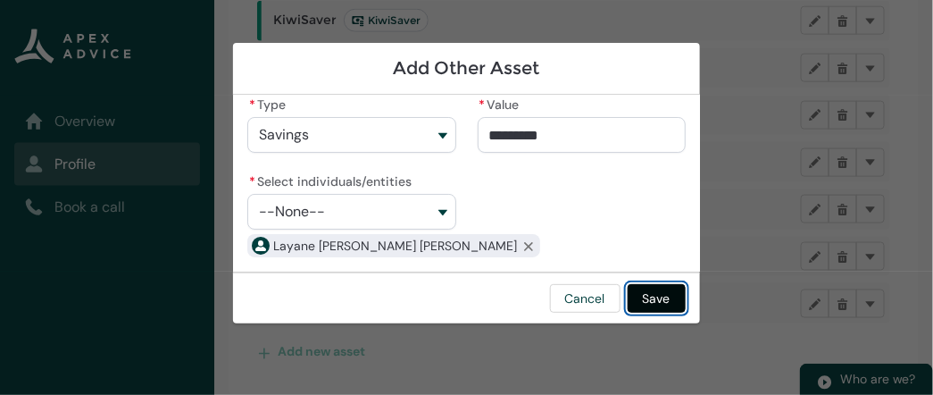
click at [646, 294] on button "Save" at bounding box center [657, 298] width 58 height 29
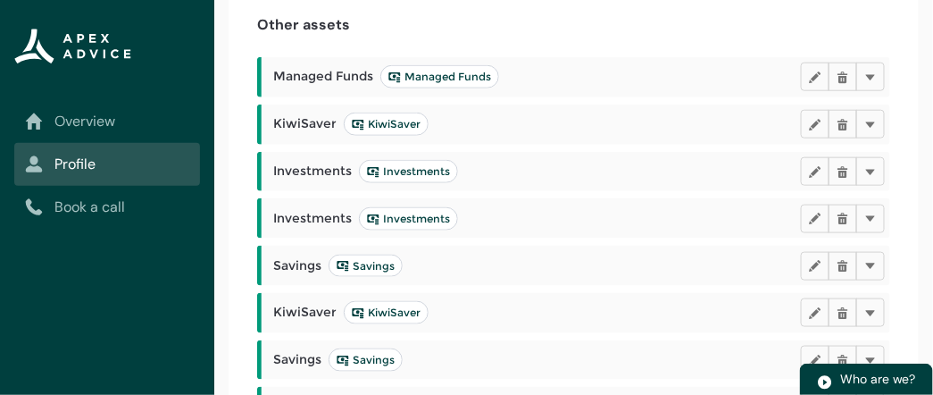
scroll to position [463, 0]
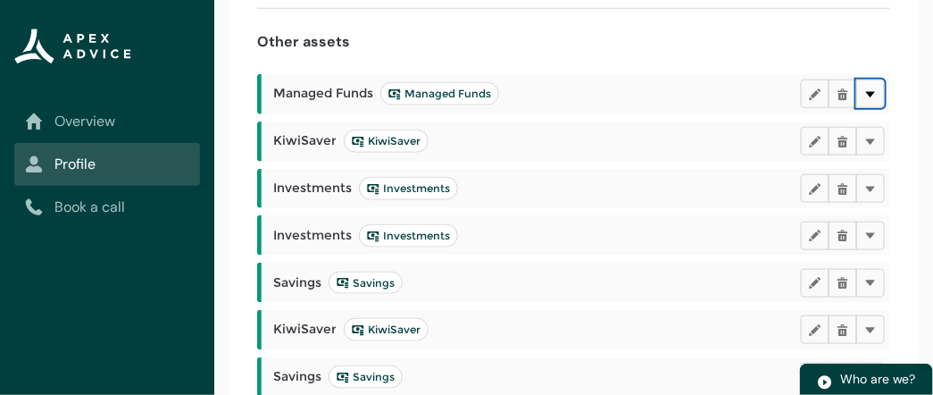
click at [874, 101] on lightning-primitive-icon "button" at bounding box center [870, 94] width 13 height 13
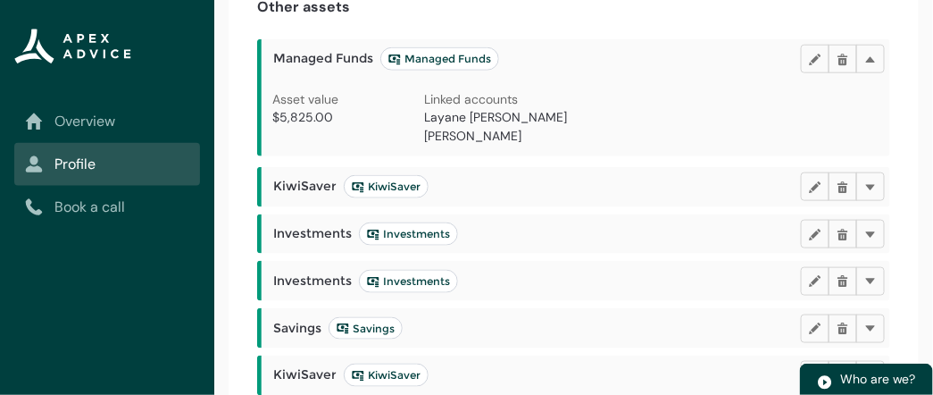
scroll to position [534, 0]
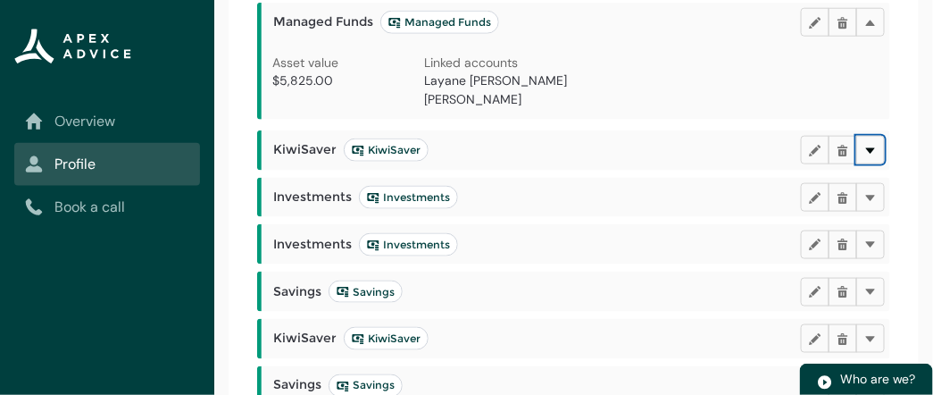
click at [876, 147] on lightning-primitive-icon "button" at bounding box center [870, 149] width 13 height 13
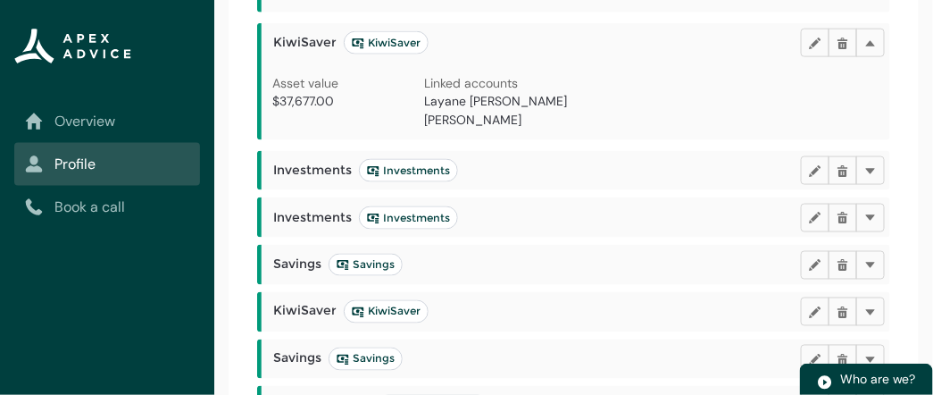
scroll to position [677, 0]
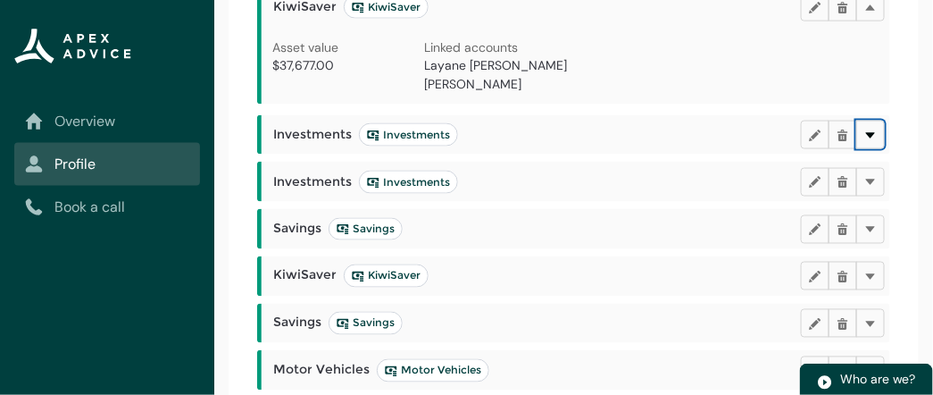
click at [865, 128] on lightning-primitive-icon "button" at bounding box center [870, 134] width 13 height 13
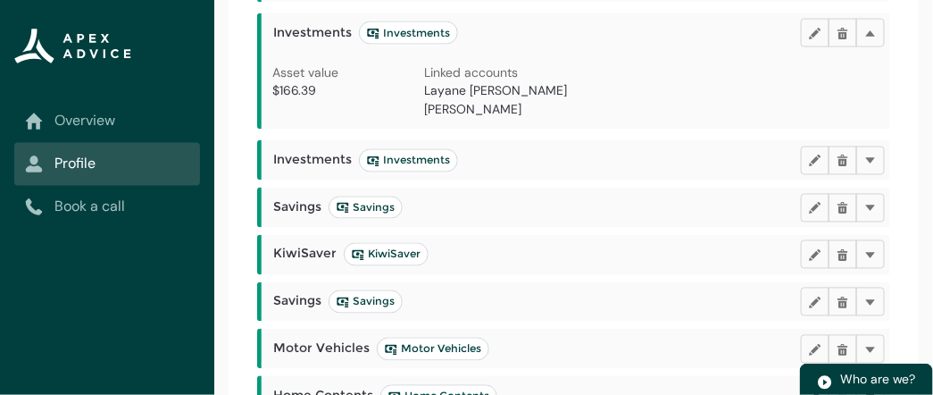
scroll to position [783, 0]
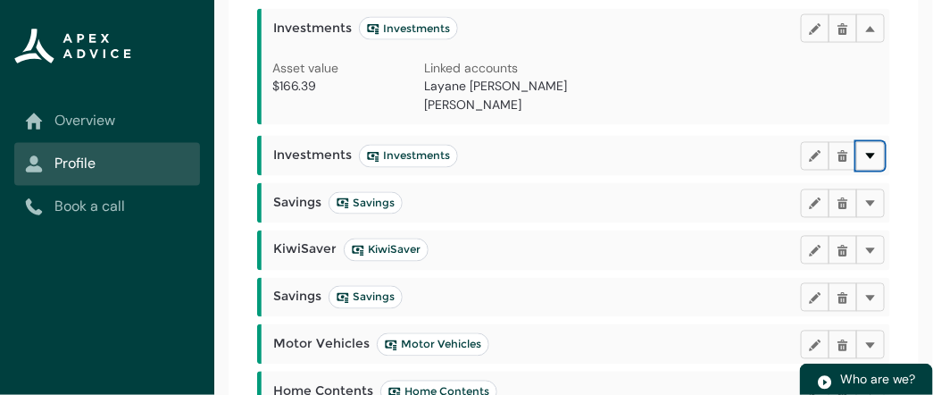
click at [879, 142] on button "Delete" at bounding box center [870, 156] width 29 height 29
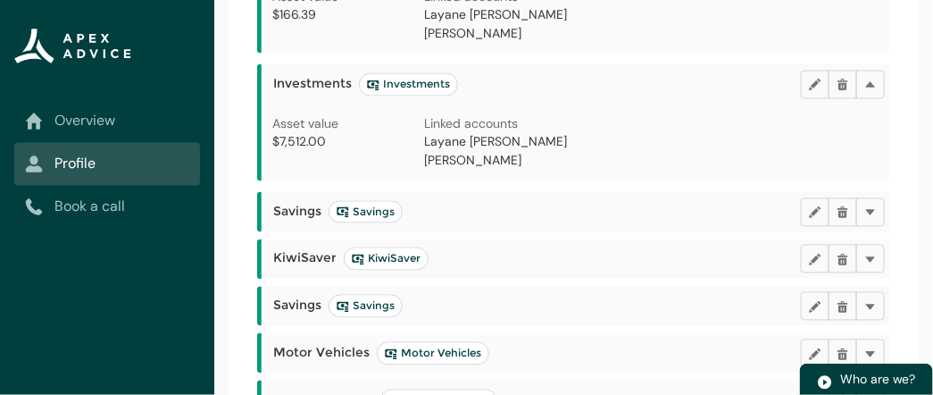
scroll to position [887, 0]
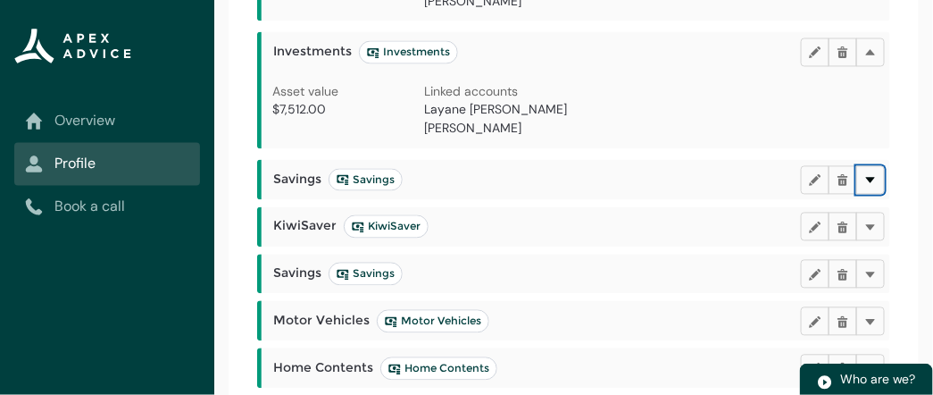
click at [867, 166] on button "Delete" at bounding box center [870, 180] width 29 height 29
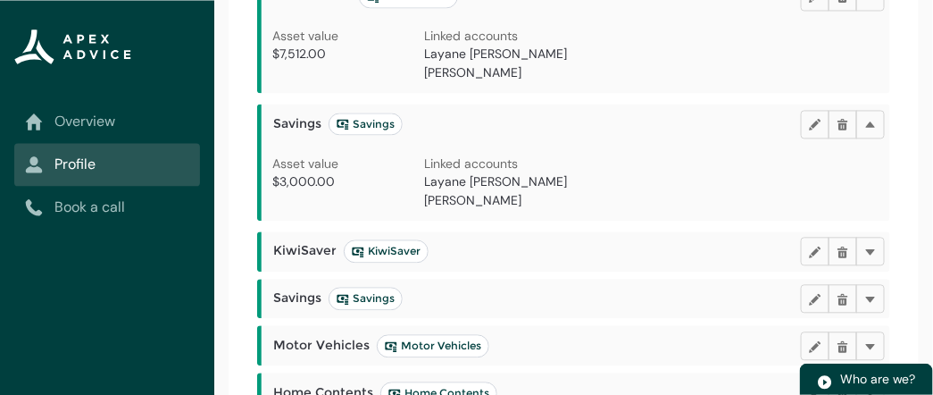
scroll to position [948, 0]
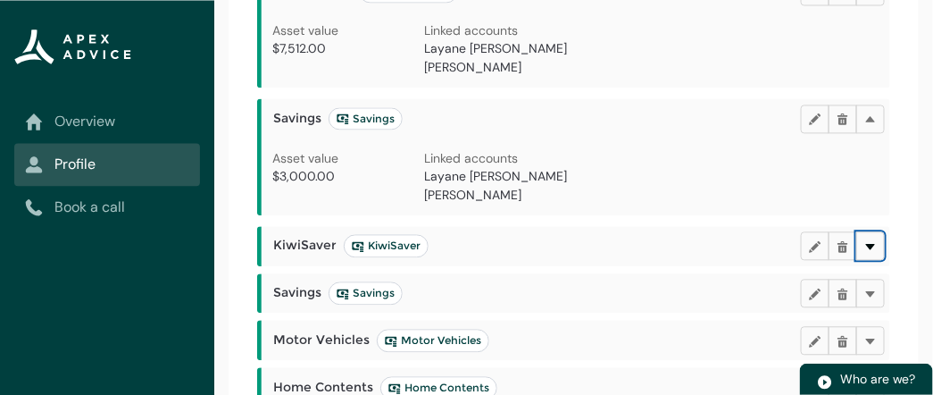
click at [871, 239] on lightning-primitive-icon "button" at bounding box center [870, 245] width 13 height 13
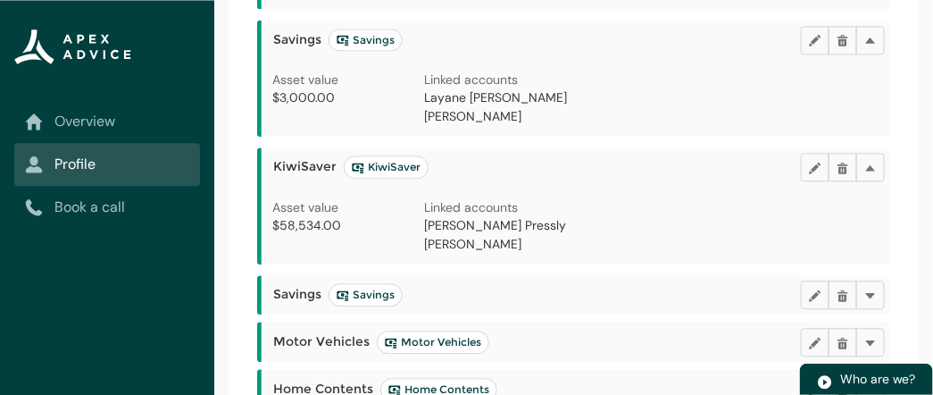
scroll to position [1029, 0]
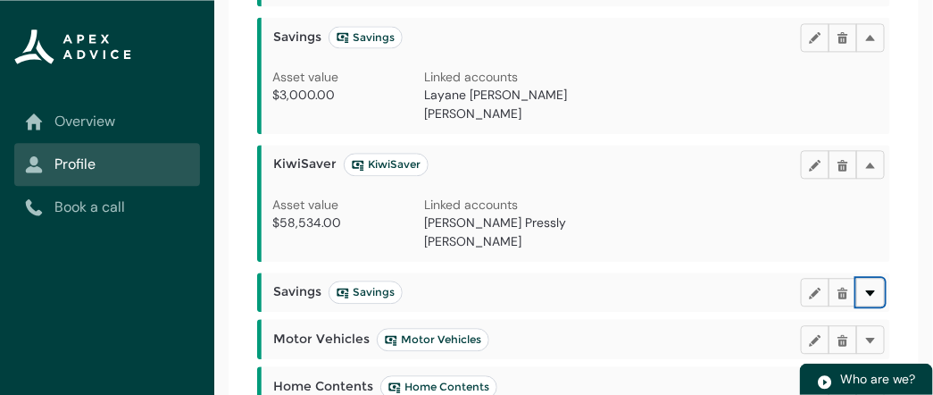
click at [874, 285] on lightning-primitive-icon "button" at bounding box center [870, 291] width 13 height 13
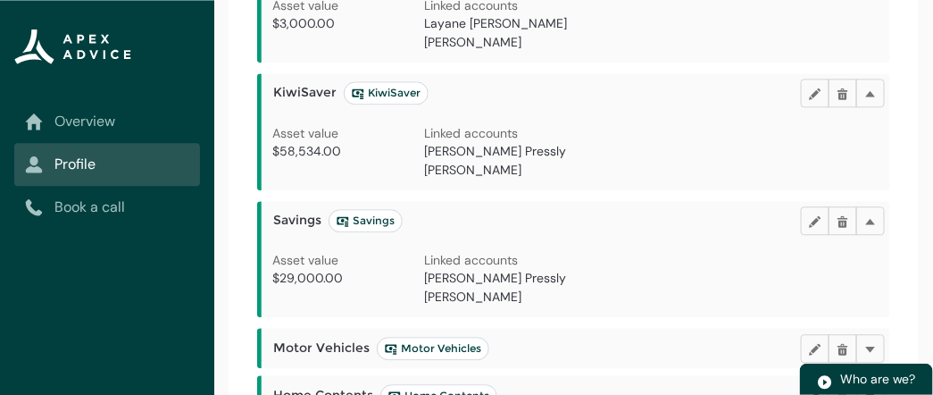
scroll to position [1110, 0]
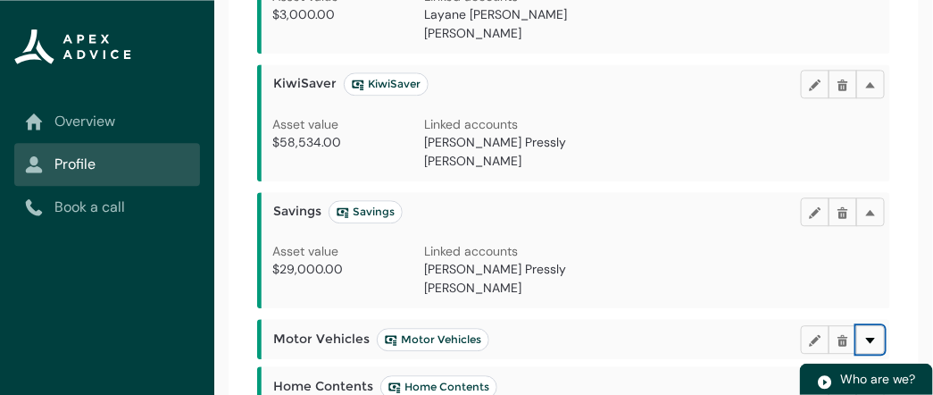
click at [872, 332] on lightning-primitive-icon "button" at bounding box center [870, 338] width 13 height 13
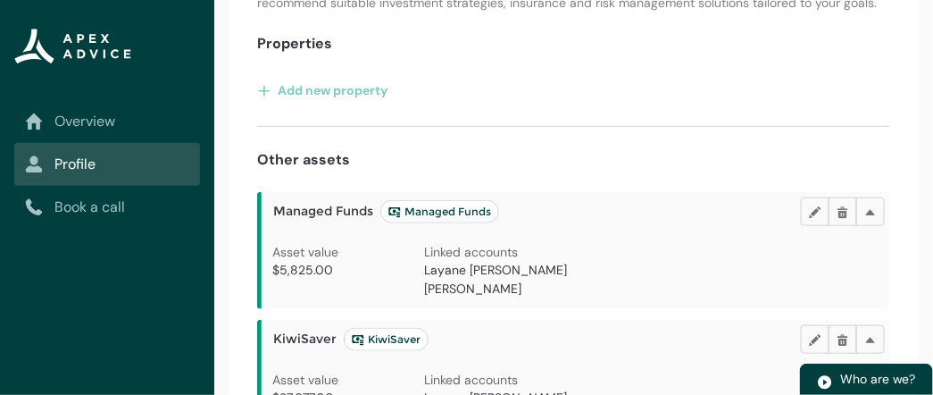
scroll to position [225, 0]
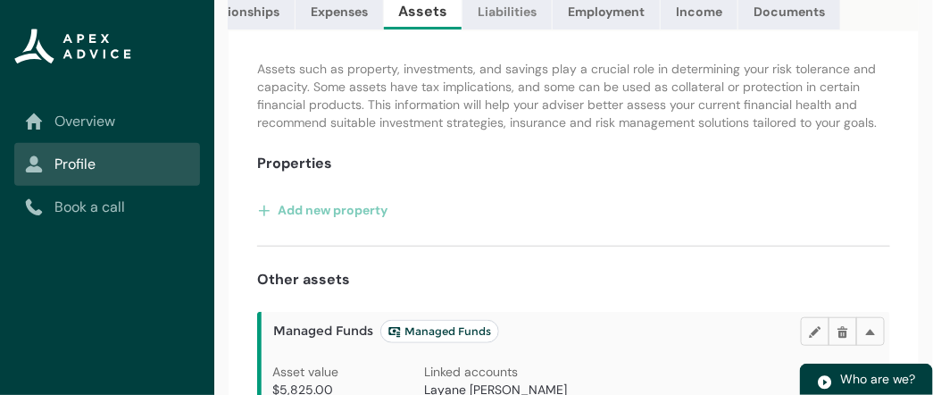
click at [513, 17] on link "Liabilities" at bounding box center [507, 12] width 89 height 36
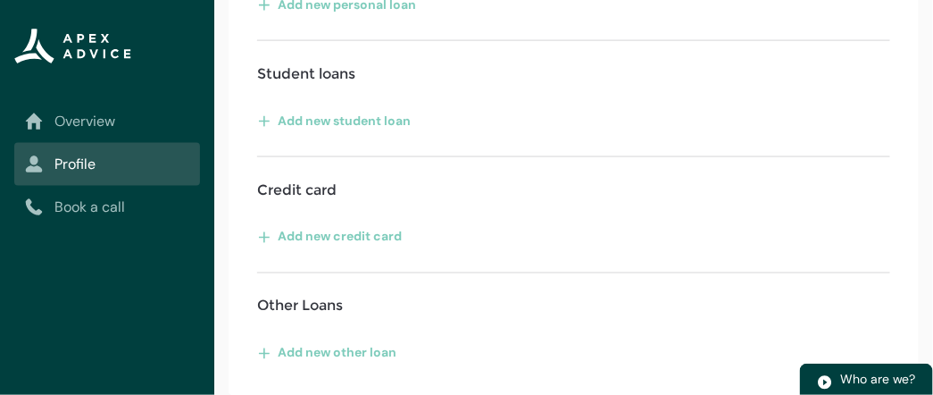
scroll to position [669, 0]
click at [383, 10] on button "Add new personal loan" at bounding box center [337, 3] width 160 height 29
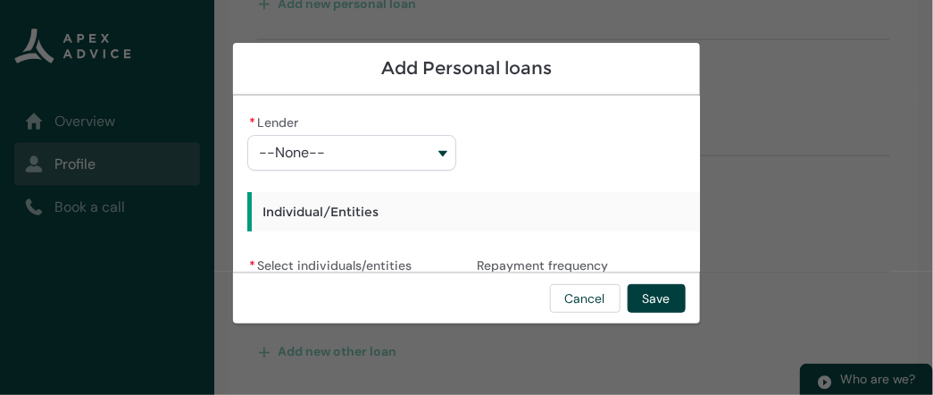
click at [429, 145] on button "--None--" at bounding box center [351, 153] width 208 height 36
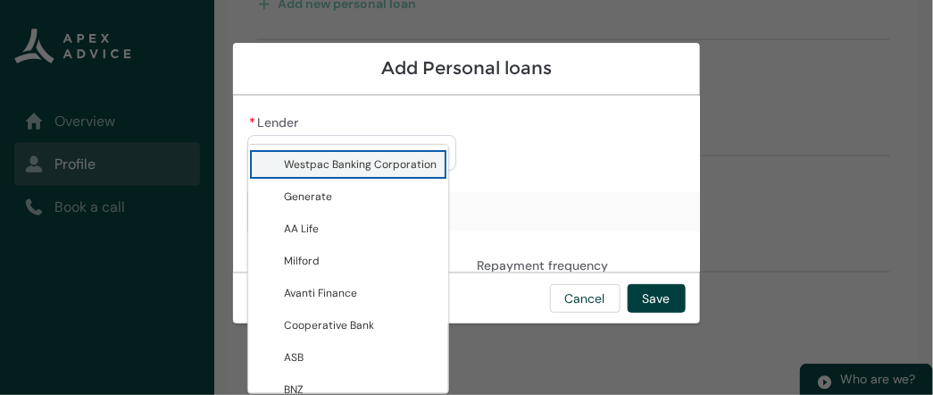
click at [429, 145] on div "Westpac Banking Corporation Generate AA Life Milford Avanti Finance Cooperative…" at bounding box center [348, 269] width 202 height 250
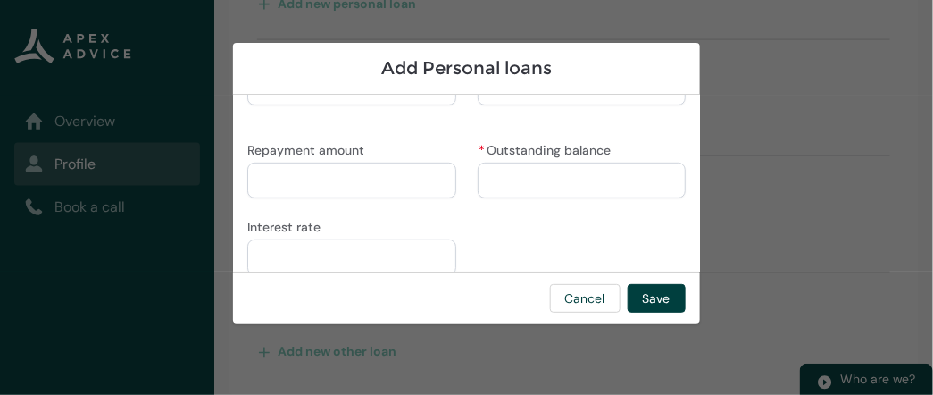
scroll to position [245, 0]
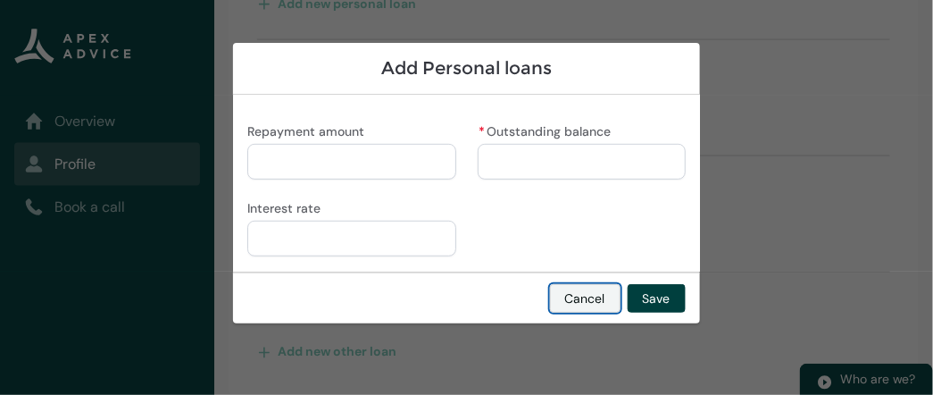
click at [588, 297] on button "Cancel" at bounding box center [585, 298] width 71 height 29
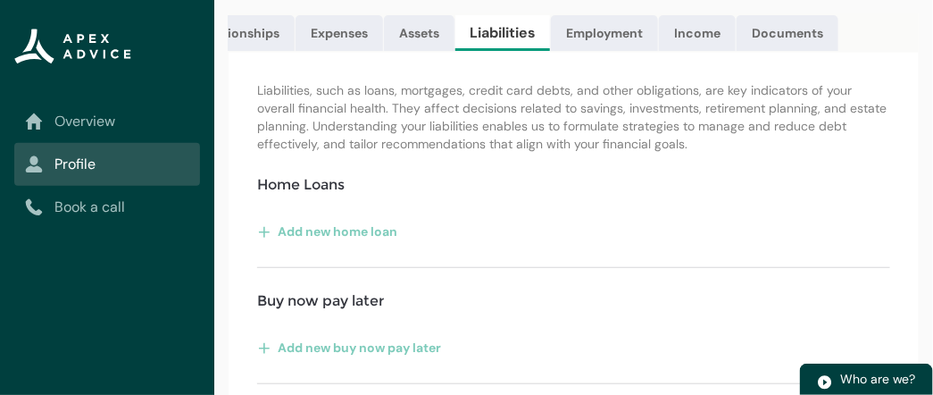
scroll to position [132, 0]
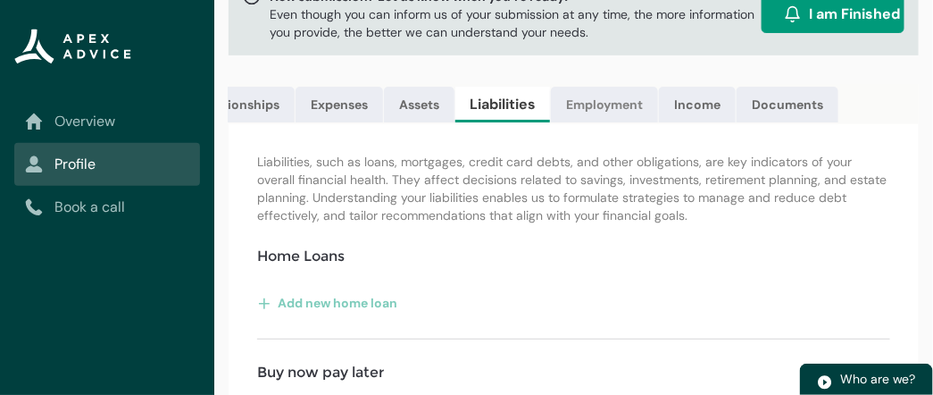
click at [612, 95] on link "Employment" at bounding box center [604, 105] width 107 height 36
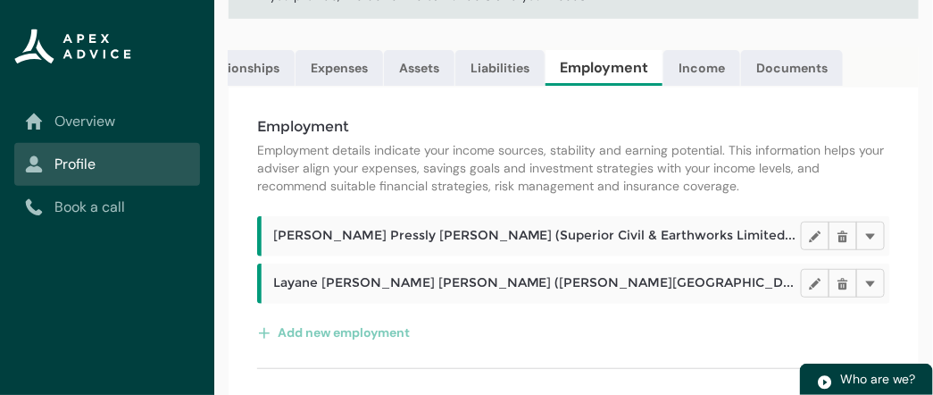
scroll to position [204, 0]
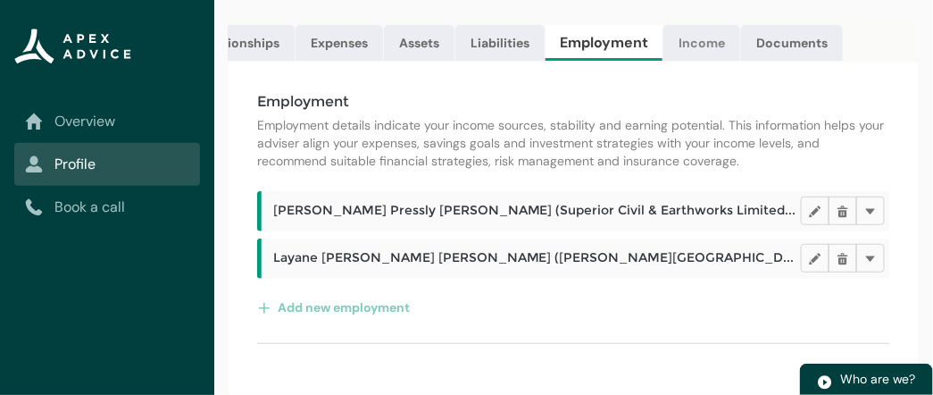
click at [703, 25] on link "Income" at bounding box center [701, 43] width 77 height 36
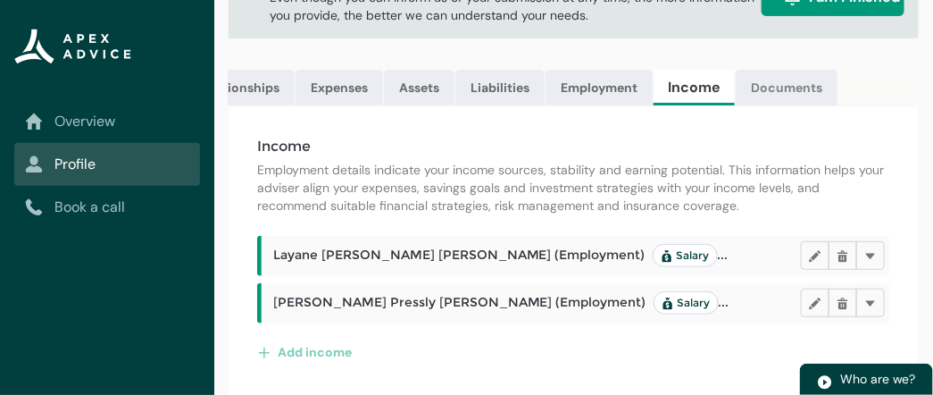
click at [796, 80] on link "Documents" at bounding box center [787, 88] width 102 height 36
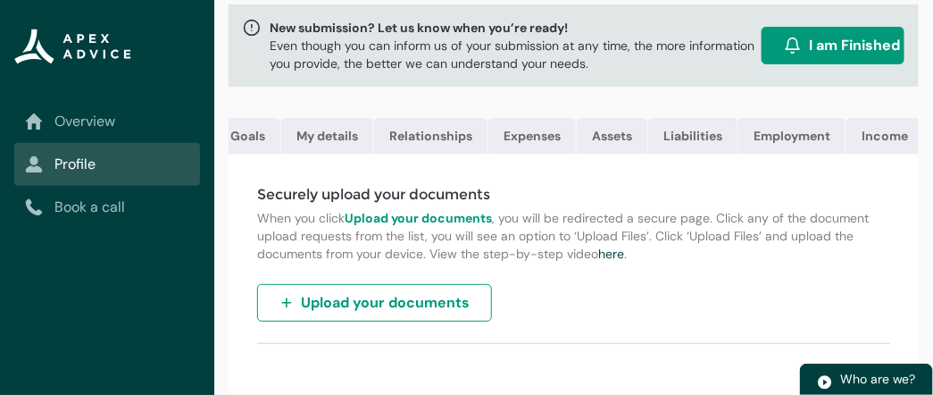
scroll to position [0, 0]
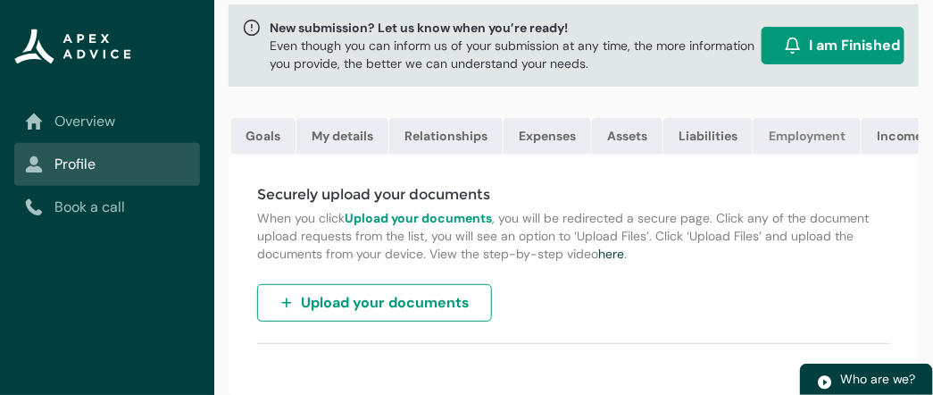
click at [846, 128] on link "Employment" at bounding box center [807, 136] width 107 height 36
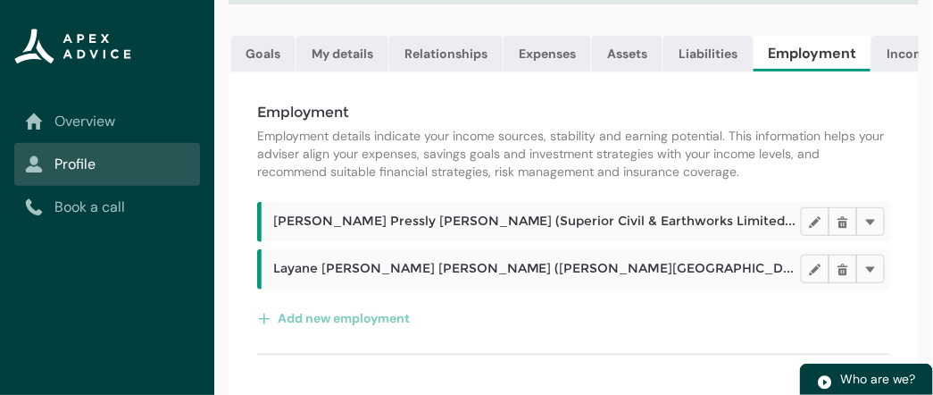
scroll to position [204, 0]
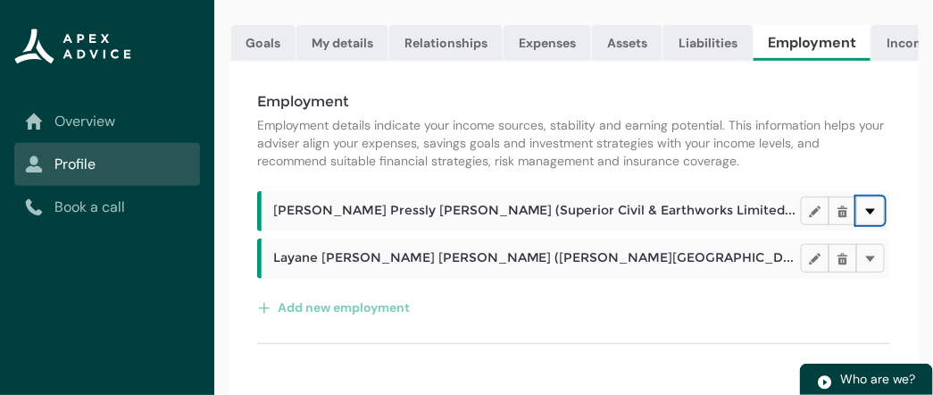
click at [875, 214] on lightning-primitive-icon "button" at bounding box center [870, 210] width 13 height 13
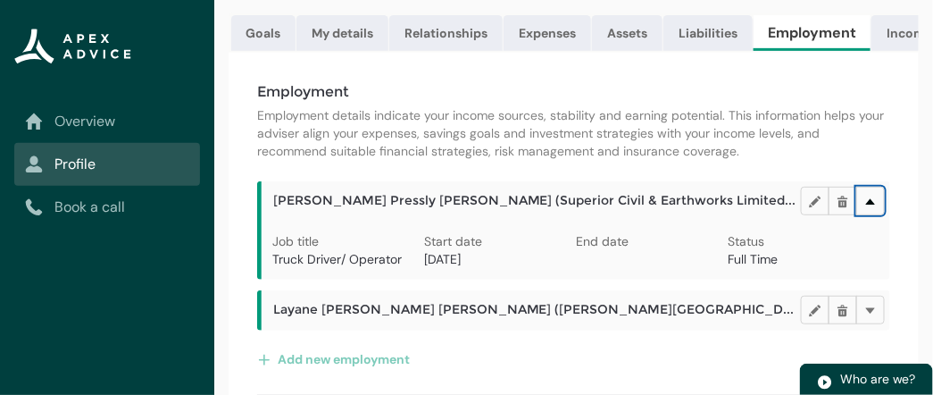
click at [876, 208] on lightning-primitive-icon "button" at bounding box center [870, 201] width 13 height 13
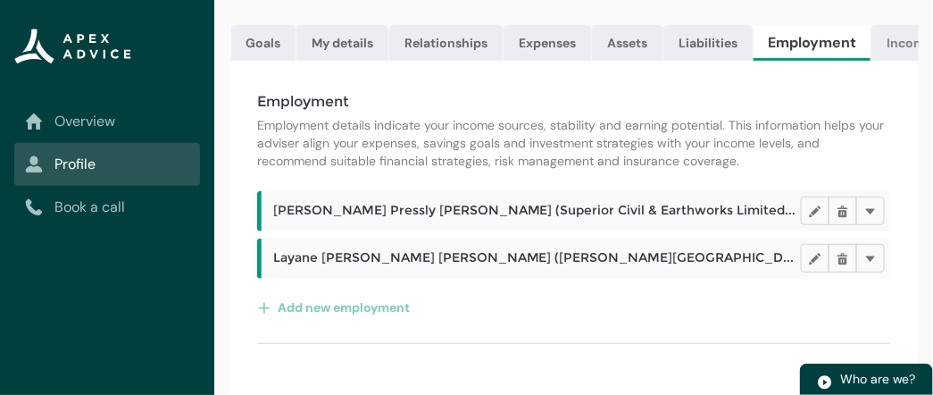
click at [897, 35] on link "Income" at bounding box center [909, 43] width 77 height 36
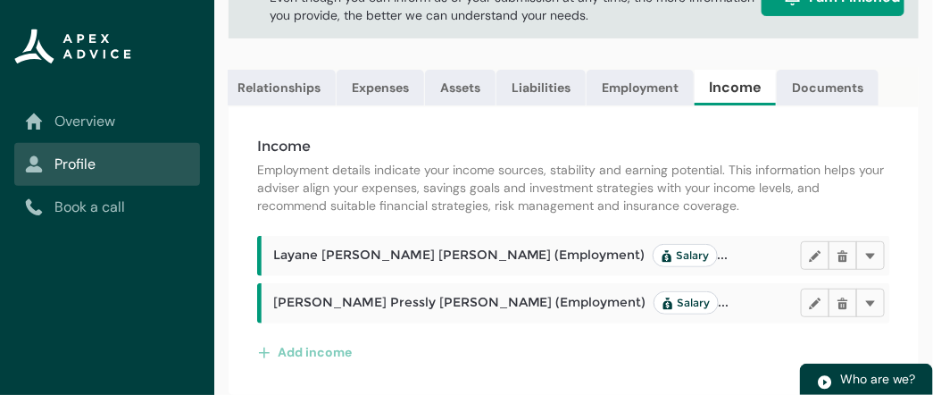
scroll to position [0, 209]
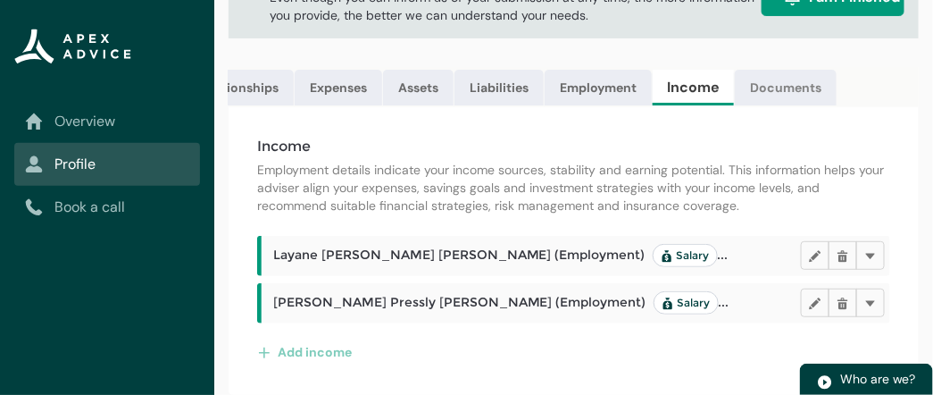
click at [796, 76] on link "Documents" at bounding box center [786, 88] width 102 height 36
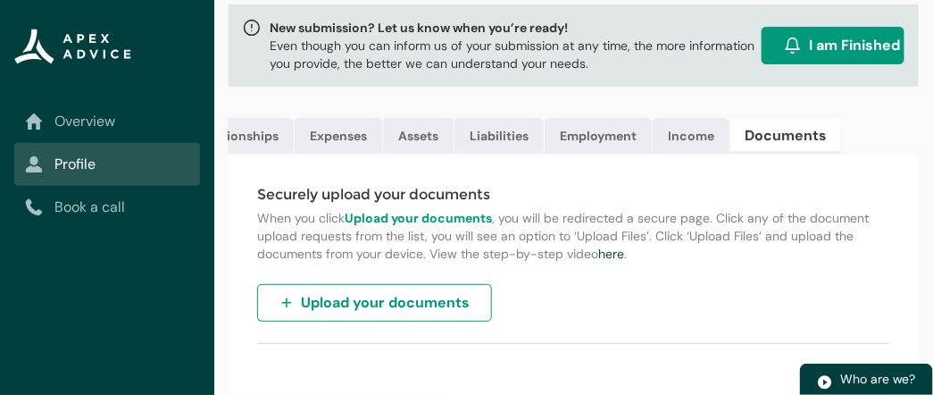
scroll to position [112, 0]
click at [379, 304] on span "Upload your documents" at bounding box center [385, 302] width 169 height 21
click at [502, 130] on link "Liabilities" at bounding box center [498, 136] width 89 height 36
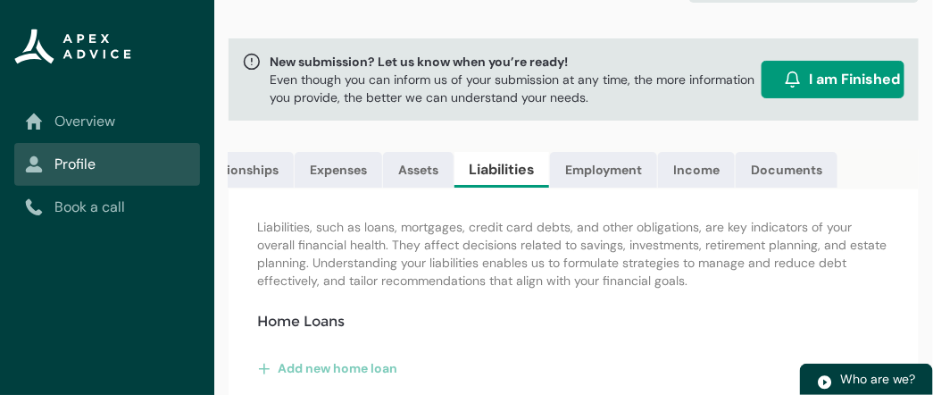
scroll to position [65, 0]
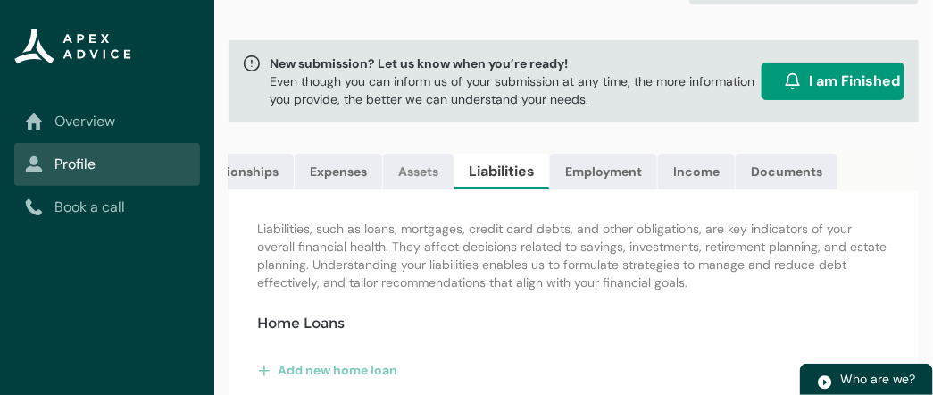
click at [420, 177] on link "Assets" at bounding box center [418, 172] width 71 height 36
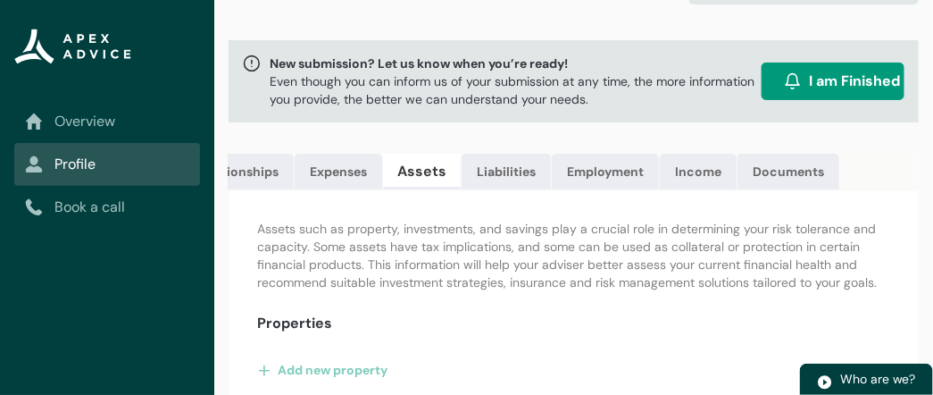
scroll to position [0, 208]
click at [484, 334] on div "Properties" at bounding box center [573, 323] width 633 height 21
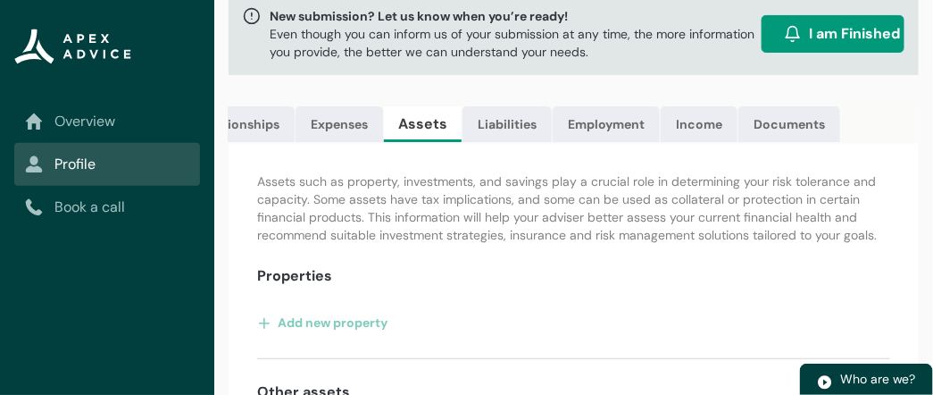
scroll to position [73, 0]
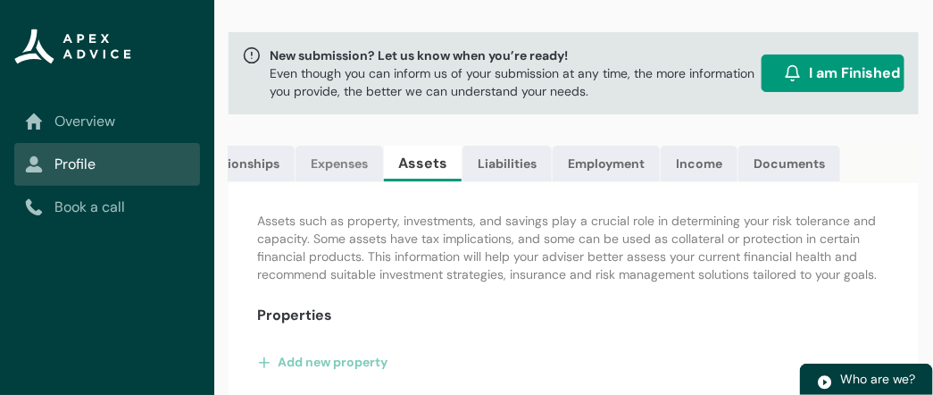
click at [345, 175] on link "Expenses" at bounding box center [340, 164] width 88 height 36
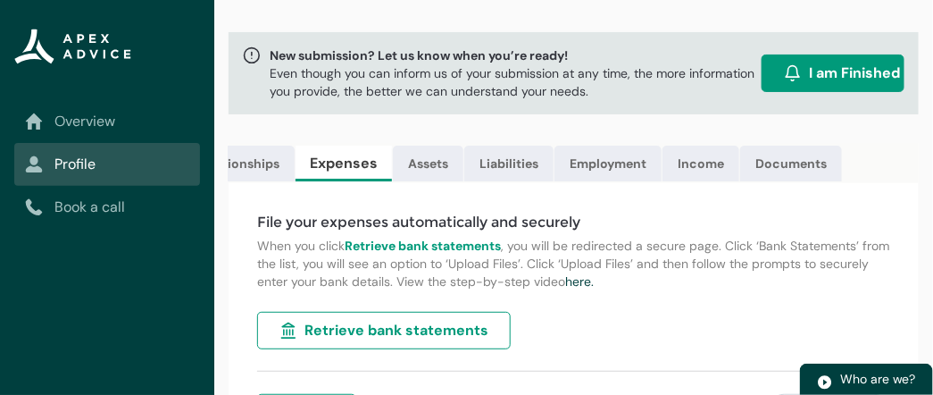
click at [572, 315] on div "File your expenses automatically and securely When you click Retrieve bank stat…" at bounding box center [574, 338] width 690 height 311
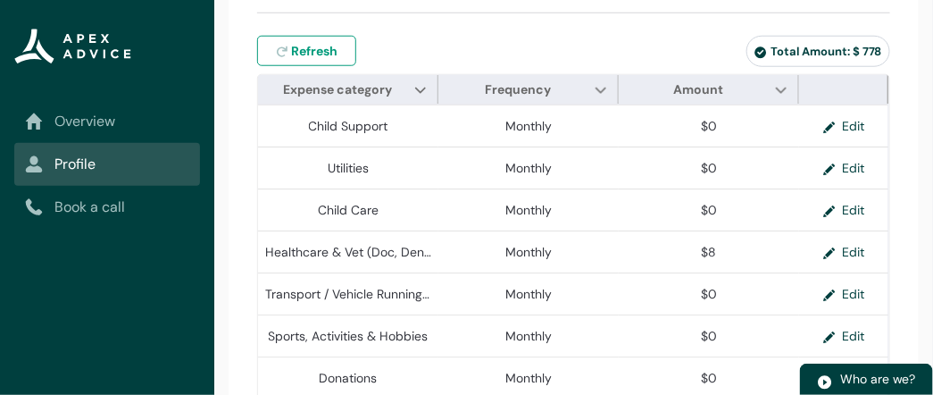
scroll to position [428, 0]
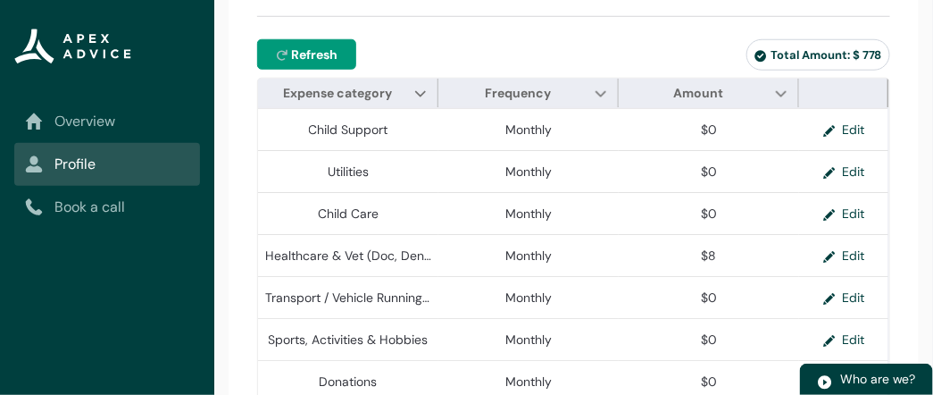
click at [334, 61] on span "Refresh" at bounding box center [314, 55] width 46 height 18
click at [303, 70] on button "Refresh expenses Refresh" at bounding box center [306, 54] width 99 height 30
click at [908, 131] on div "File your expenses automatically and securely When you click Retrieve bank stat…" at bounding box center [574, 357] width 690 height 1056
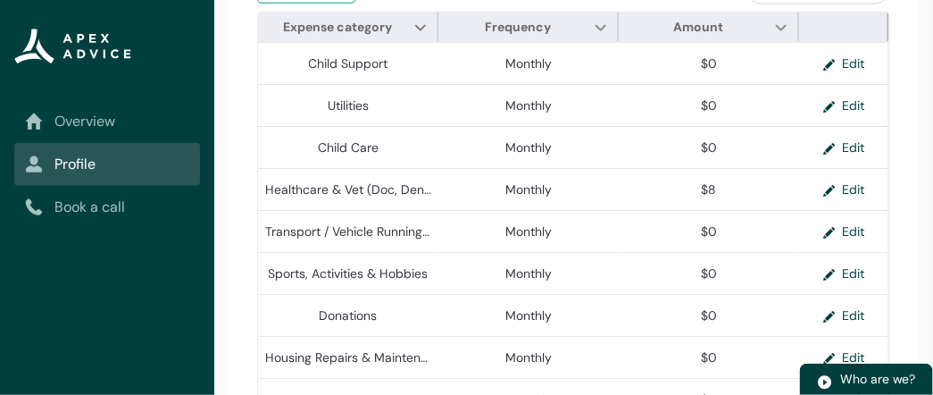
scroll to position [498, 0]
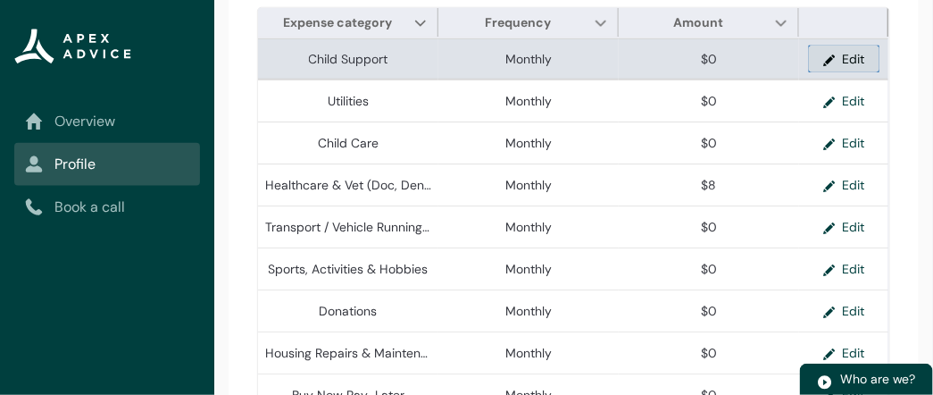
click at [861, 72] on button "Edit" at bounding box center [844, 59] width 71 height 27
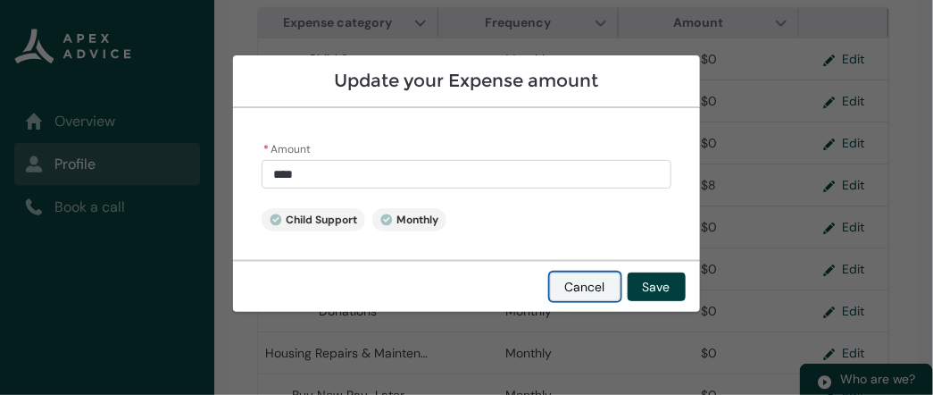
click at [605, 288] on button "Cancel" at bounding box center [585, 286] width 71 height 29
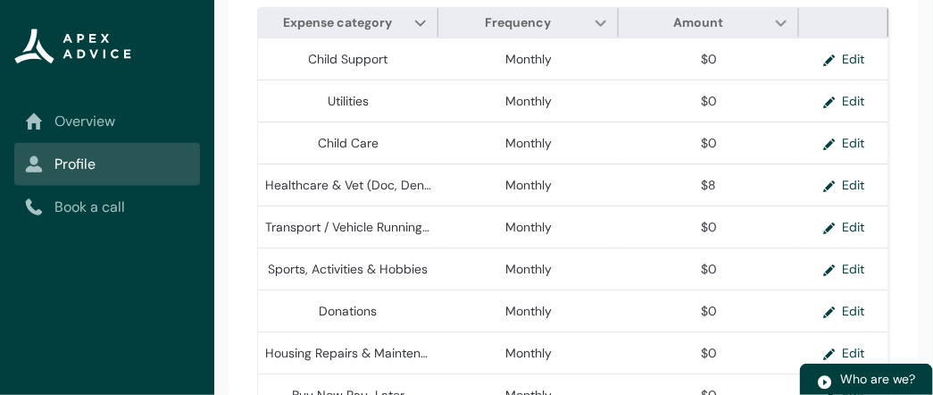
click at [917, 146] on div "File your expenses automatically and securely When you click Retrieve bank stat…" at bounding box center [574, 286] width 690 height 1056
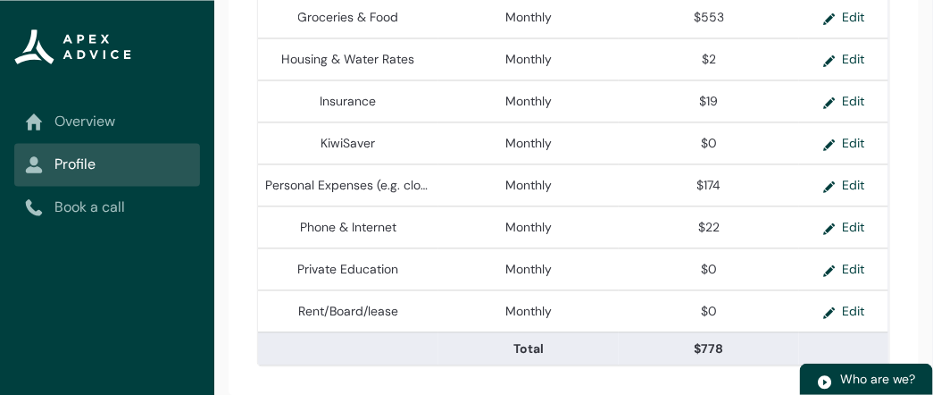
scroll to position [919, 0]
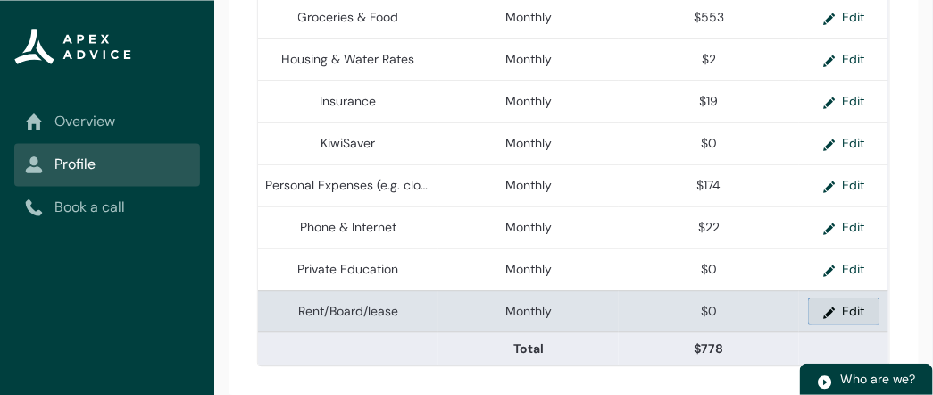
click at [860, 316] on button "Edit" at bounding box center [844, 310] width 71 height 27
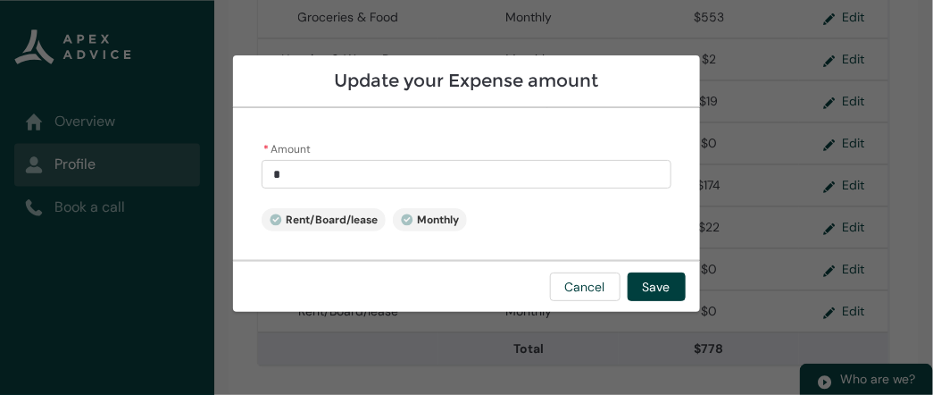
click at [504, 181] on input "*" at bounding box center [467, 174] width 410 height 29
click at [419, 226] on span "Monthly" at bounding box center [430, 220] width 58 height 14
drag, startPoint x: 366, startPoint y: 155, endPoint x: 366, endPoint y: 179, distance: 24.1
click at [366, 179] on div "* Amount ****" at bounding box center [467, 163] width 410 height 52
click at [366, 179] on input "*" at bounding box center [467, 174] width 410 height 29
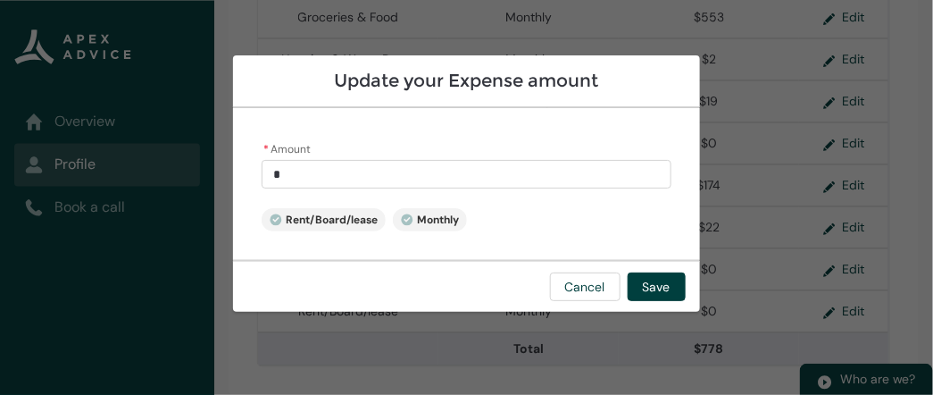
click at [366, 179] on input "*" at bounding box center [467, 174] width 410 height 29
click at [654, 286] on button "Save" at bounding box center [657, 286] width 58 height 29
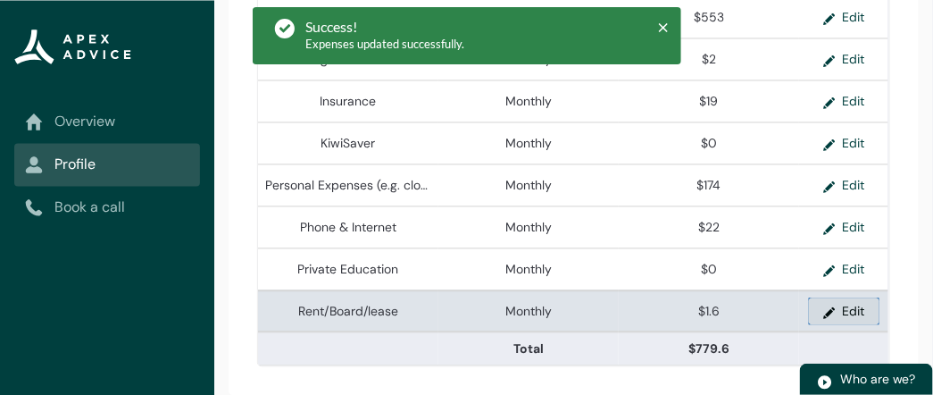
click at [863, 317] on button "Edit" at bounding box center [844, 310] width 71 height 27
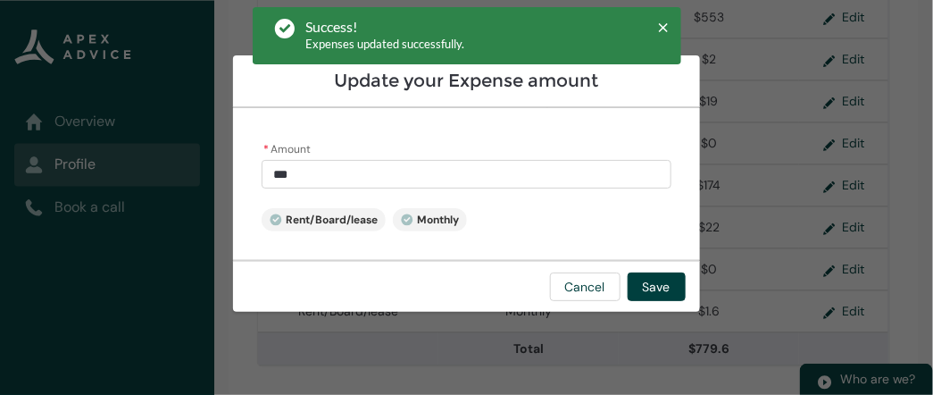
click at [514, 167] on input "***" at bounding box center [467, 174] width 410 height 29
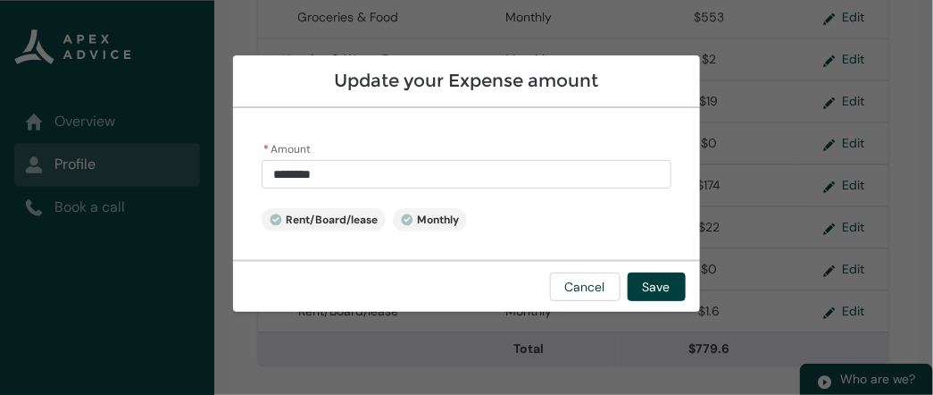
click at [531, 224] on div "* Amount ******** Rent/Board/lease Monthly" at bounding box center [466, 184] width 467 height 152
click at [655, 280] on button "Save" at bounding box center [657, 286] width 58 height 29
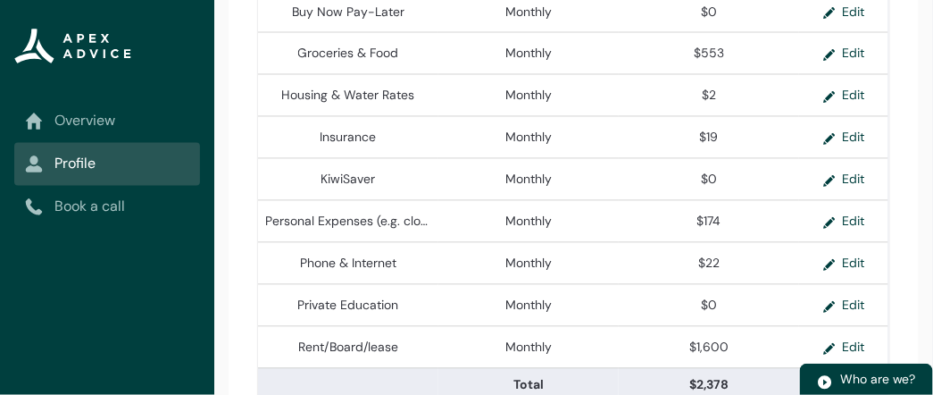
scroll to position [883, 0]
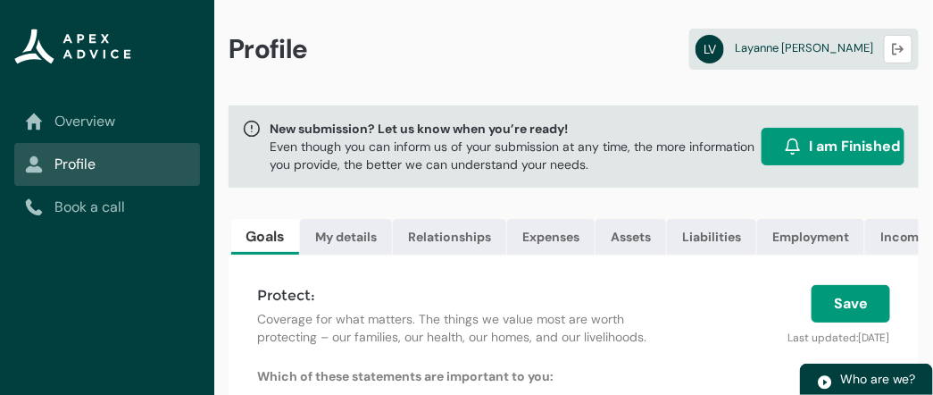
drag, startPoint x: 0, startPoint y: 0, endPoint x: 773, endPoint y: 362, distance: 853.6
click at [773, 362] on div "Save Last updated: 13/08/2025" at bounding box center [792, 326] width 218 height 82
click at [563, 238] on link "Expenses" at bounding box center [551, 237] width 88 height 36
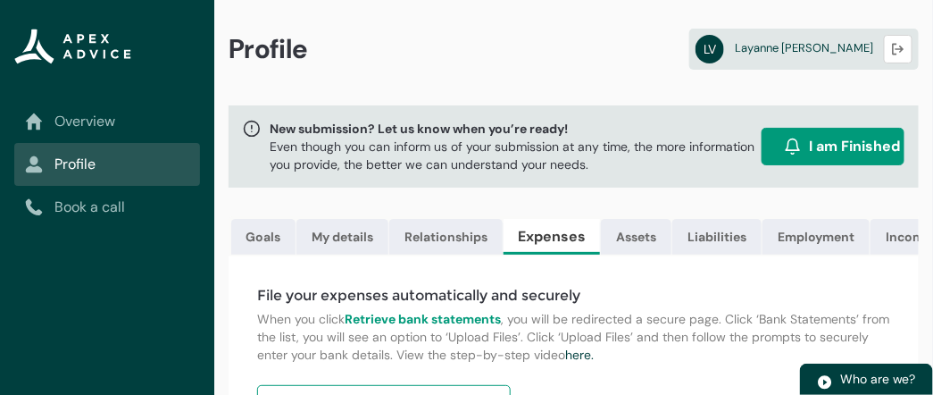
click at [888, 306] on h4 "File your expenses automatically and securely" at bounding box center [573, 295] width 633 height 21
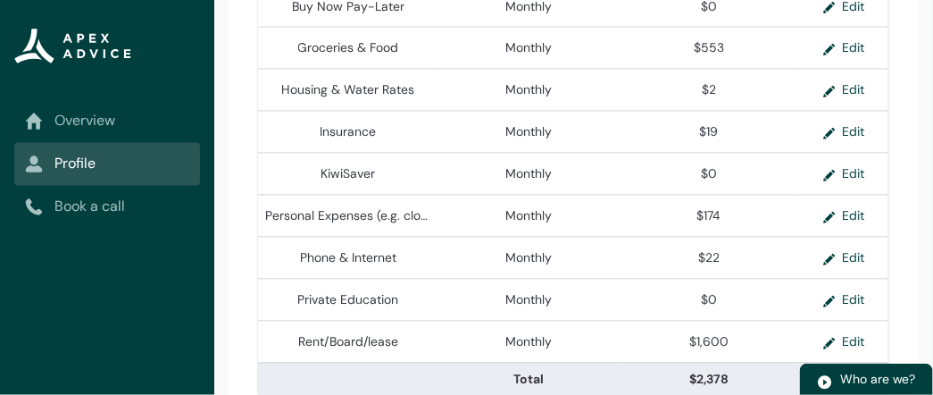
scroll to position [919, 0]
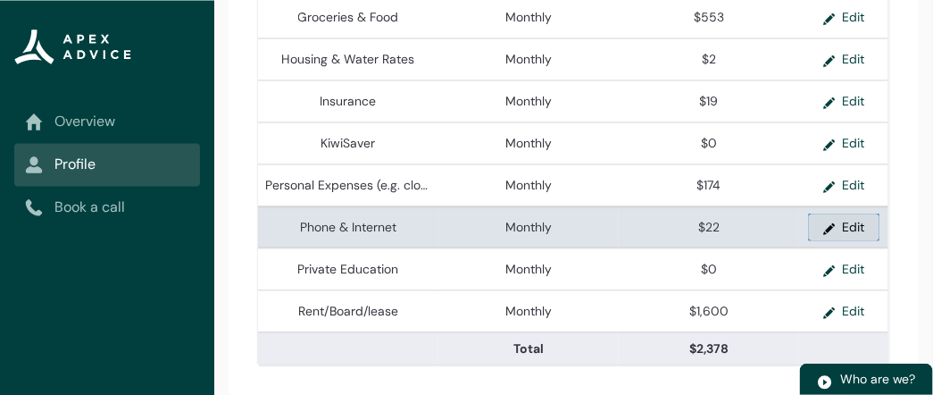
click at [863, 227] on button "Edit" at bounding box center [844, 226] width 71 height 27
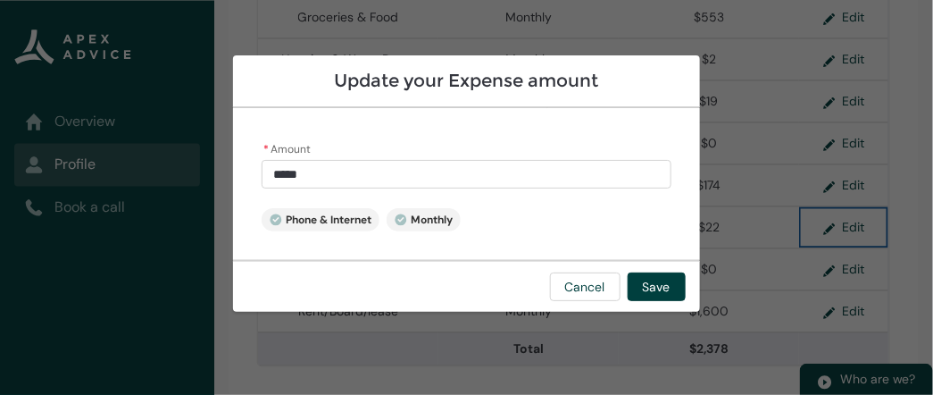
type input "**"
click at [563, 174] on input "**" at bounding box center [467, 174] width 410 height 29
type lightning-primitive-input-simple "2"
type input "*"
type lightning-primitive-input-simple "8"
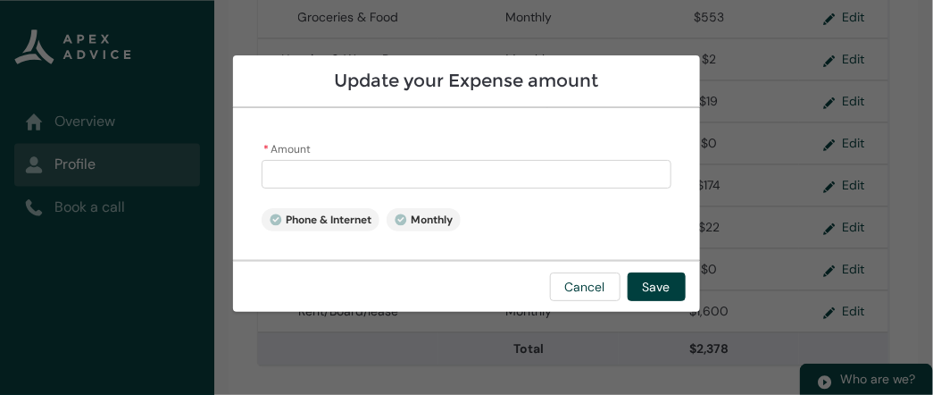
type input "*"
type lightning-primitive-input-simple "85"
type input "*****"
click at [660, 283] on button "Save" at bounding box center [657, 286] width 58 height 29
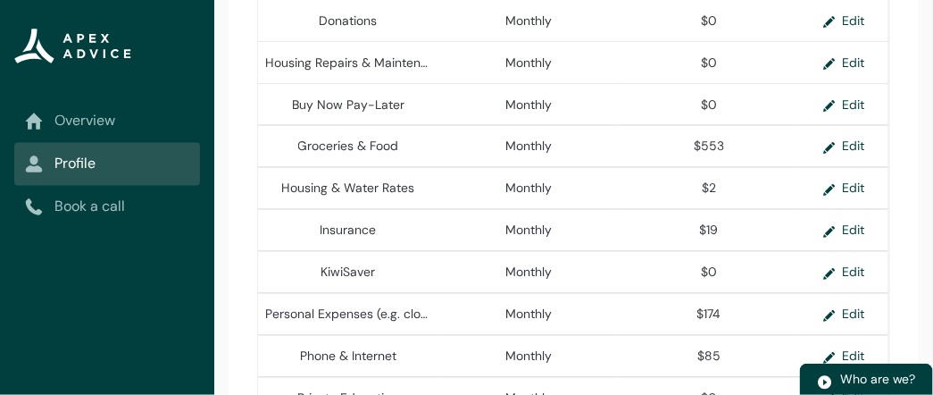
scroll to position [776, 0]
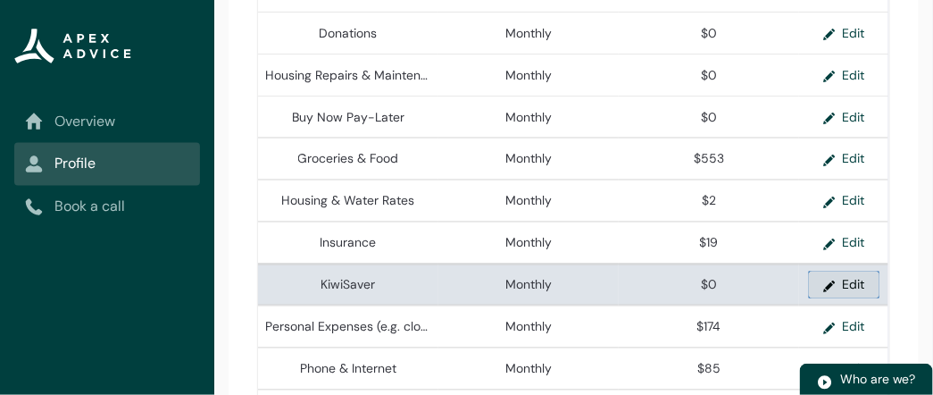
click at [847, 290] on button "Edit" at bounding box center [844, 284] width 71 height 27
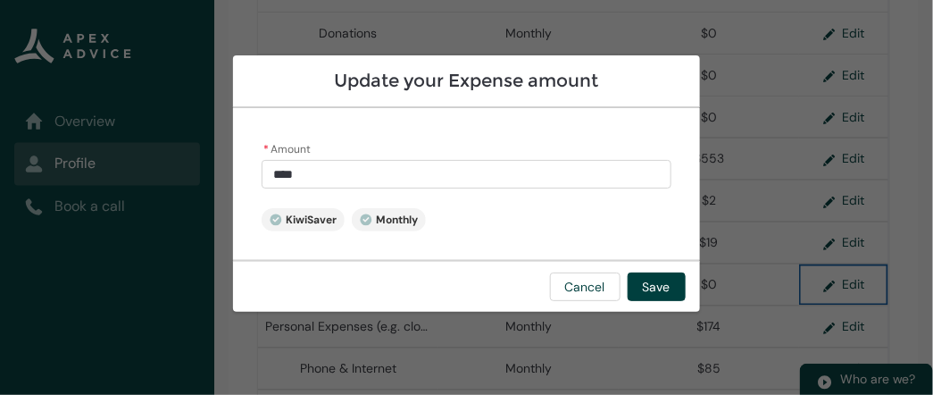
type input "*"
click at [573, 172] on input "*" at bounding box center [467, 174] width 410 height 29
type lightning-primitive-input-simple "2"
type input "*"
type lightning-primitive-input-simple "28"
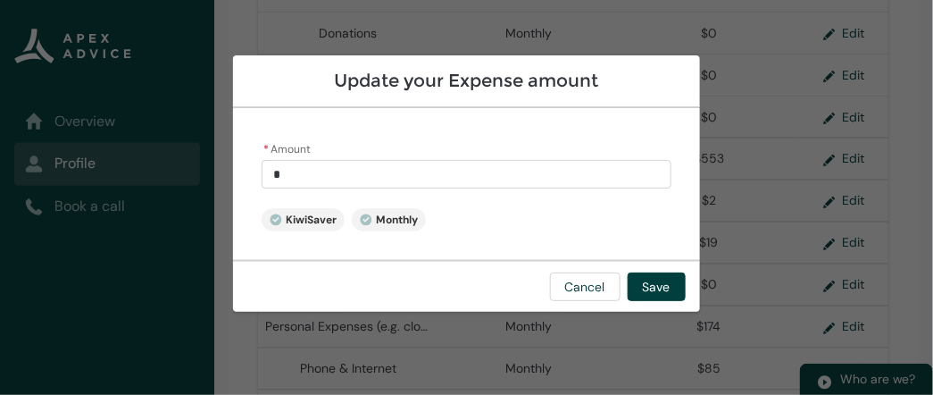
type input "**"
type lightning-primitive-input-simple "286"
type input "***"
type lightning-primitive-input-simple "28"
type input "**"
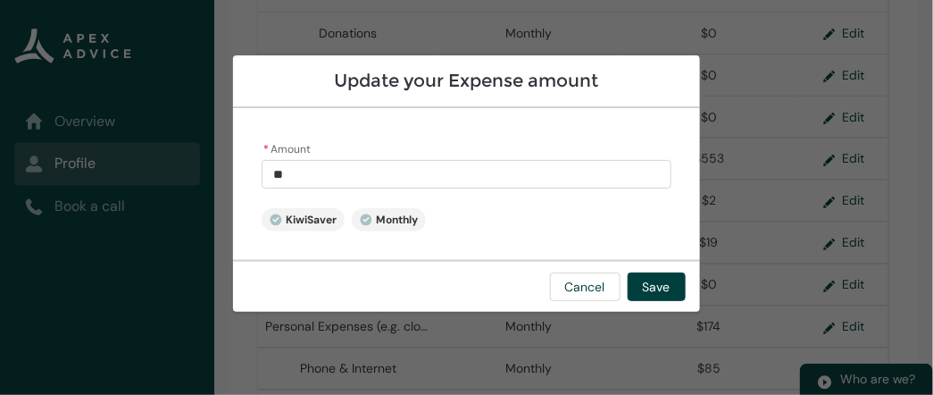
type lightning-primitive-input-simple "283"
type input "******"
click at [647, 289] on button "Save" at bounding box center [657, 286] width 58 height 29
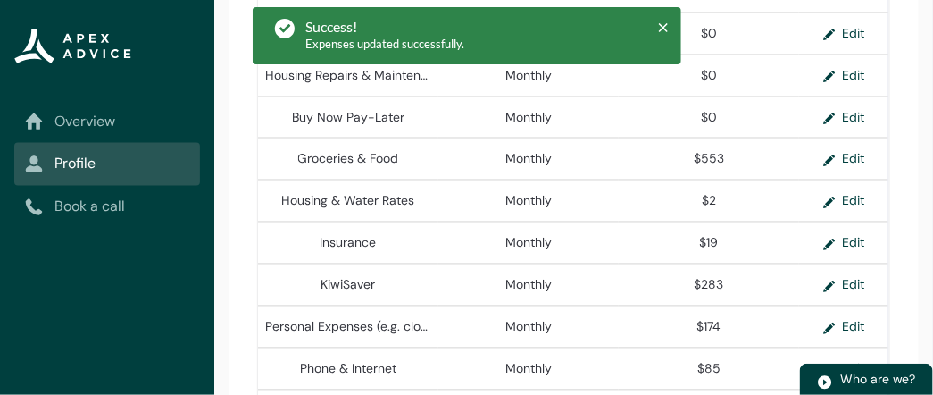
click at [911, 157] on div "File your expenses automatically and securely When you click Retrieve bank stat…" at bounding box center [574, 8] width 690 height 1056
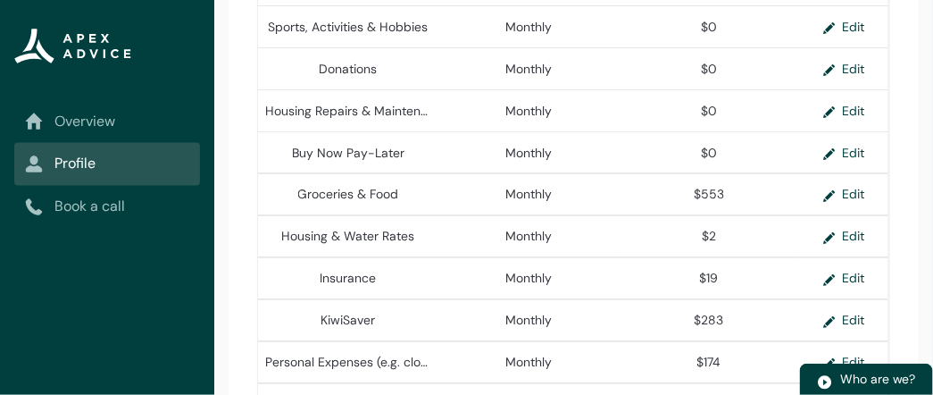
scroll to position [704, 0]
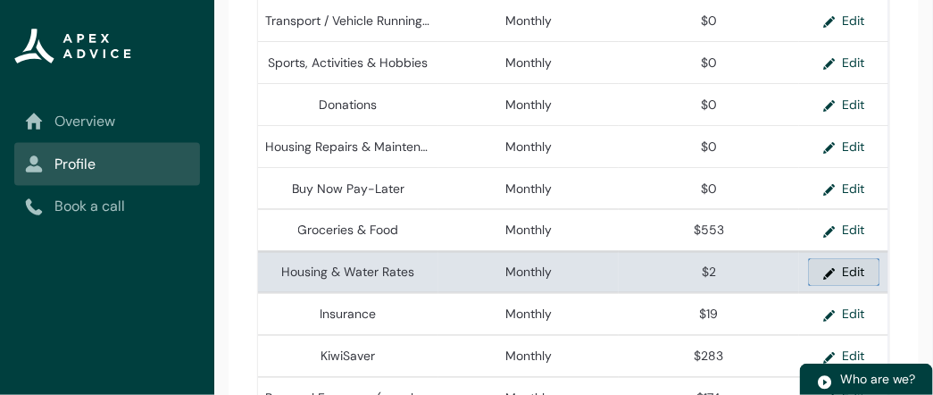
click at [862, 273] on button "Edit" at bounding box center [844, 272] width 71 height 27
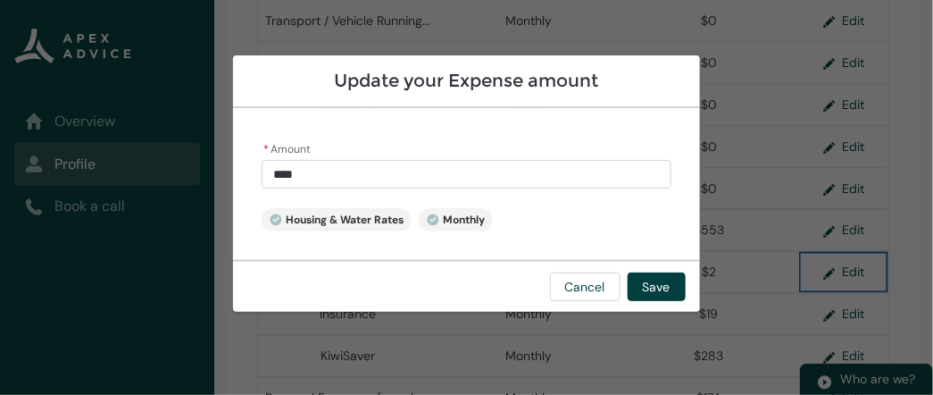
type input "*"
click at [615, 179] on input "*" at bounding box center [467, 174] width 410 height 29
click at [615, 179] on input "* Amount" at bounding box center [467, 174] width 410 height 29
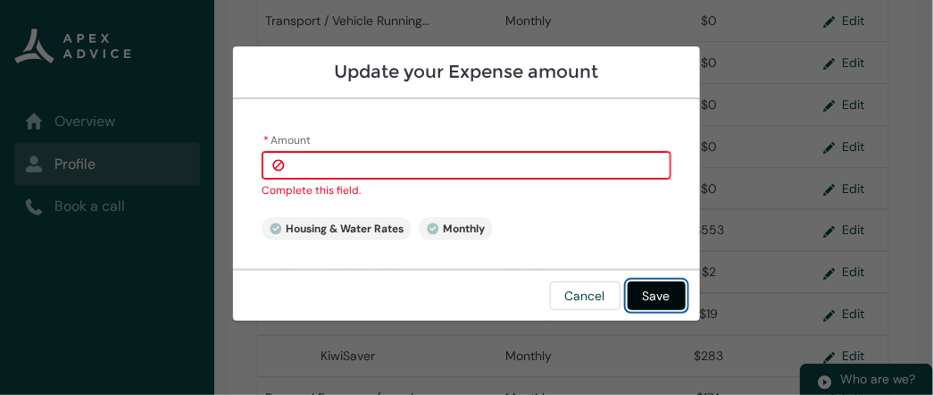
click at [642, 288] on button "Save" at bounding box center [657, 295] width 58 height 29
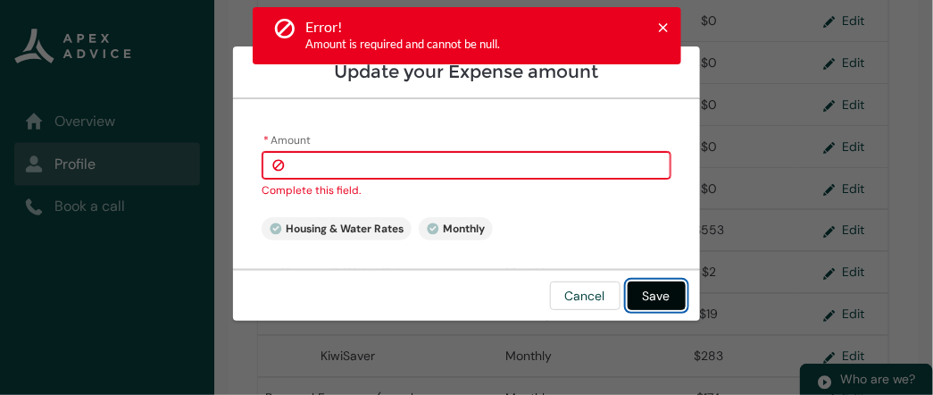
click at [668, 290] on button "Save" at bounding box center [657, 295] width 58 height 29
click at [579, 163] on input "* Amount" at bounding box center [467, 165] width 410 height 29
type lightning-primitive-input-simple "0."
type input "*"
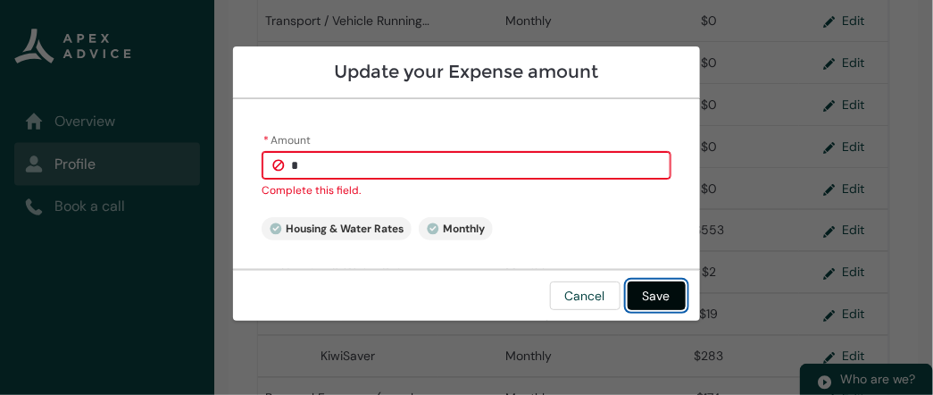
click at [663, 284] on button "Save" at bounding box center [657, 295] width 58 height 29
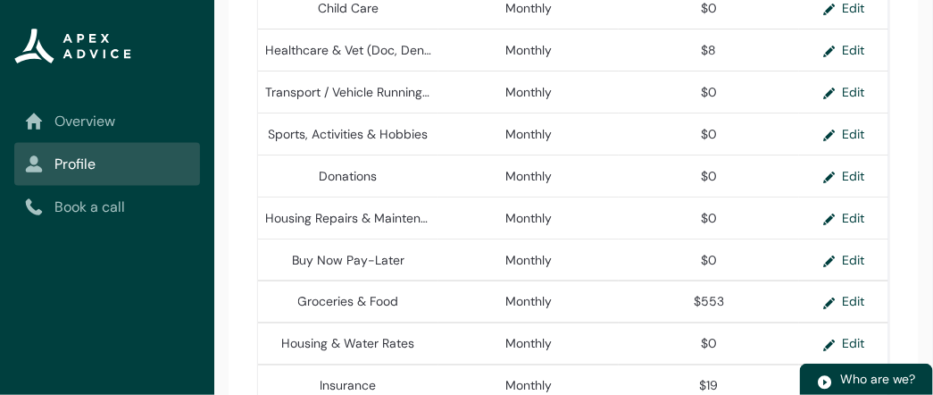
scroll to position [597, 0]
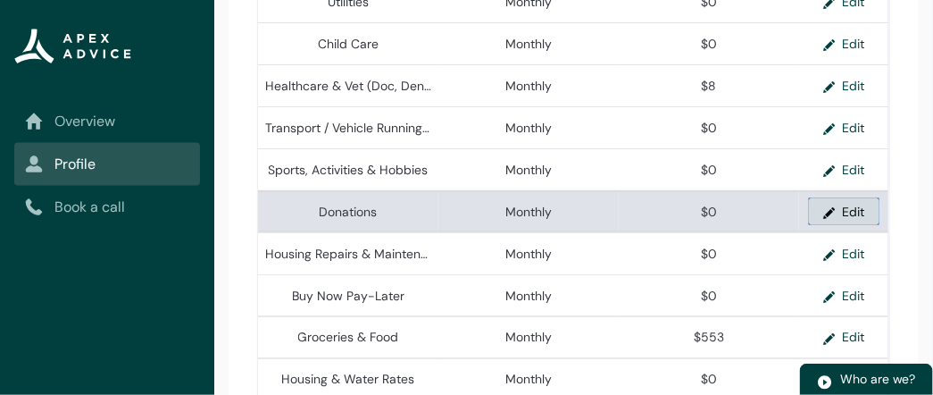
click at [850, 217] on button "Edit" at bounding box center [844, 211] width 71 height 27
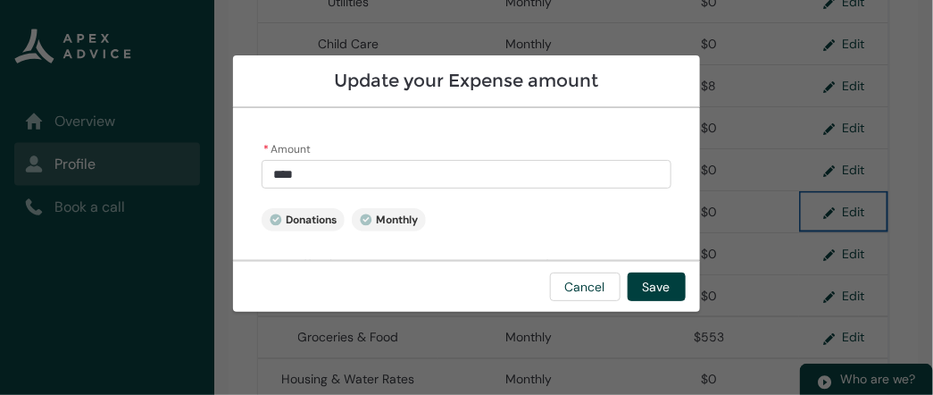
type input "*"
click at [639, 180] on input "*" at bounding box center [467, 174] width 410 height 29
type lightning-primitive-input-simple "01"
type input "**"
type lightning-primitive-input-simple "016"
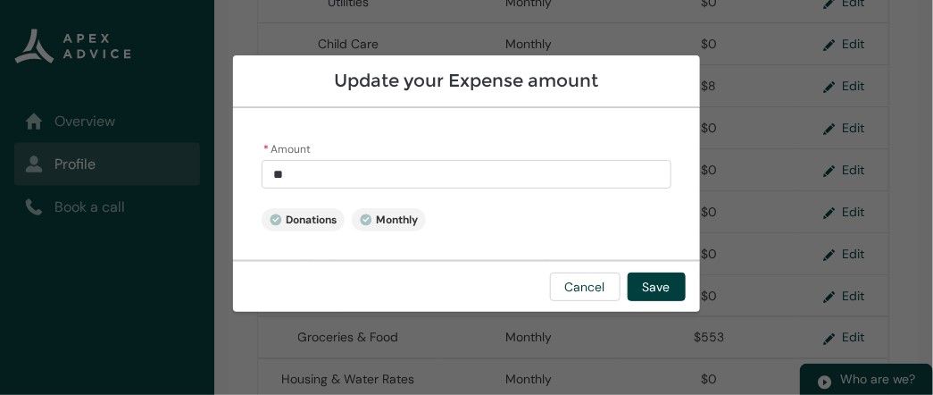
type input "***"
type lightning-primitive-input-simple "0166"
type input "****"
type lightning-primitive-input-simple "016"
type input "***"
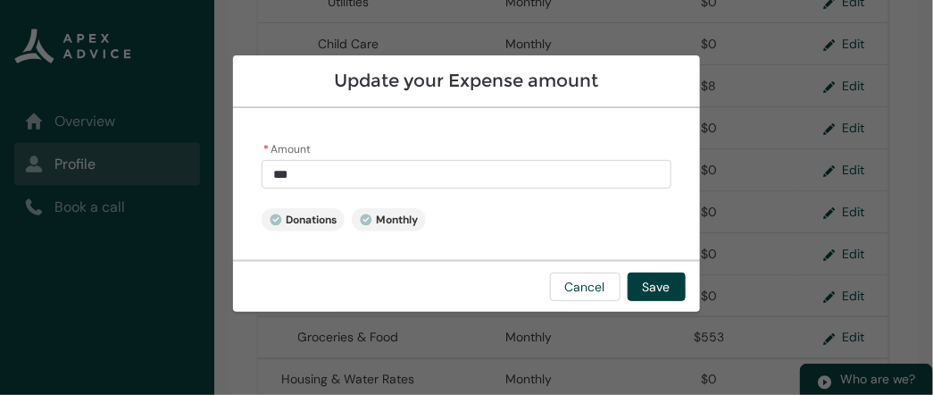
type lightning-primitive-input-simple "01"
type input "**"
type lightning-primitive-input-simple "0"
type input "*"
type lightning-primitive-input-simple "1"
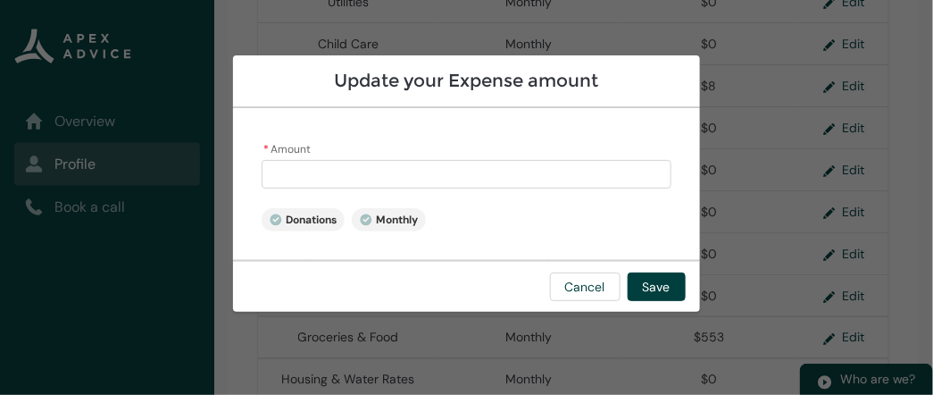
type input "*"
type lightning-primitive-input-simple "11"
type input "**"
type lightning-primitive-input-simple "116"
type input "******"
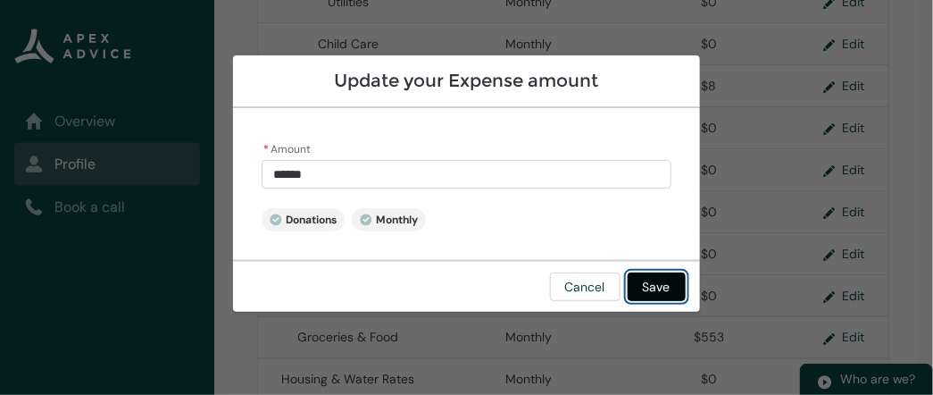
click at [658, 284] on button "Save" at bounding box center [657, 286] width 58 height 29
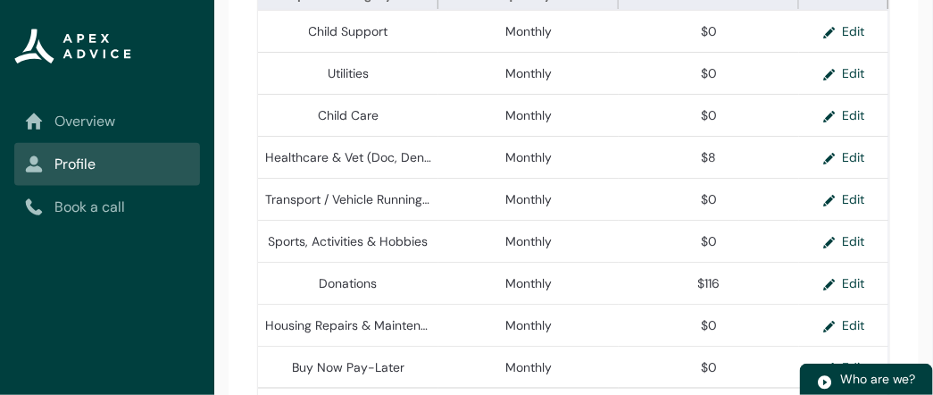
scroll to position [490, 0]
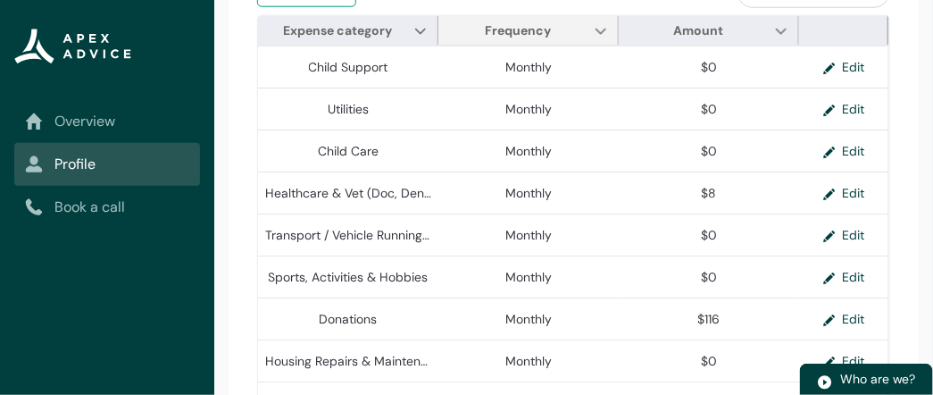
click at [588, 39] on span "Frequency Show Frequency column actions" at bounding box center [528, 30] width 180 height 29
click at [912, 81] on div "File your expenses automatically and securely When you click Retrieve bank stat…" at bounding box center [574, 294] width 690 height 1056
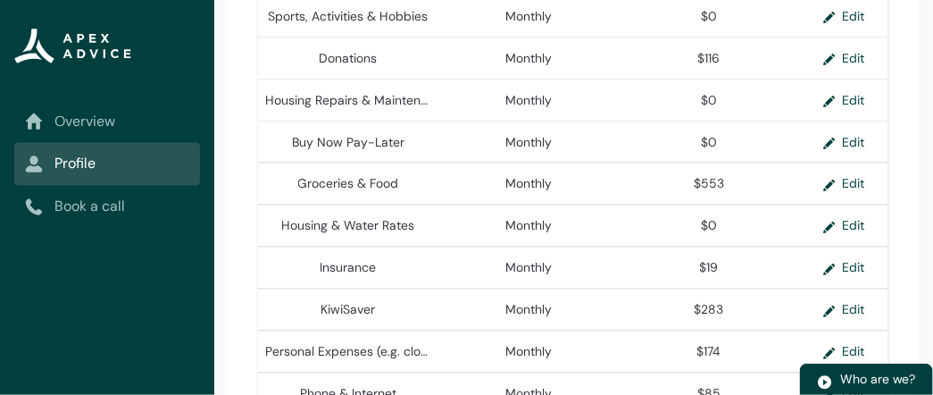
scroll to position [764, 0]
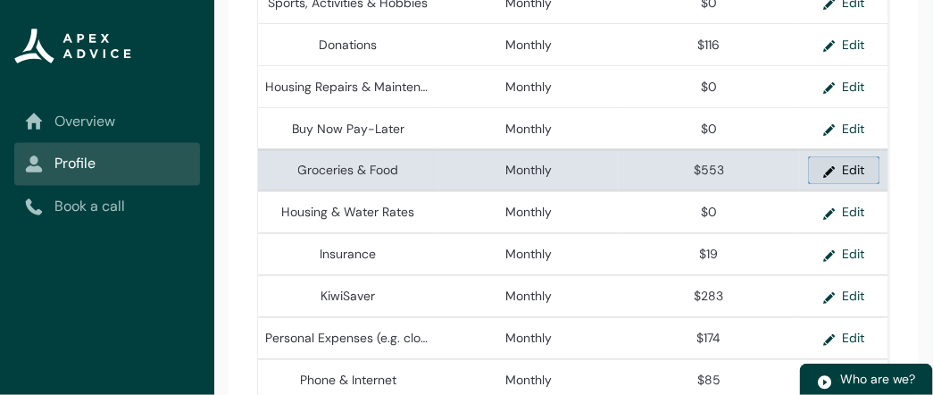
click at [853, 172] on button "Edit" at bounding box center [844, 170] width 71 height 27
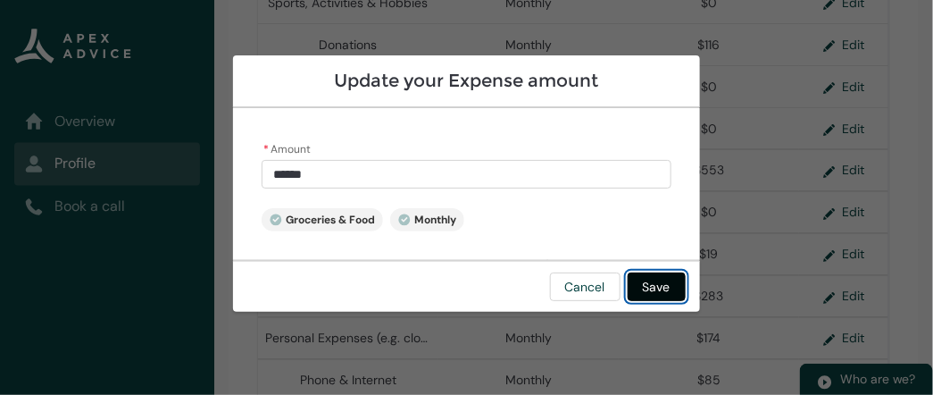
click at [650, 285] on button "Save" at bounding box center [657, 286] width 58 height 29
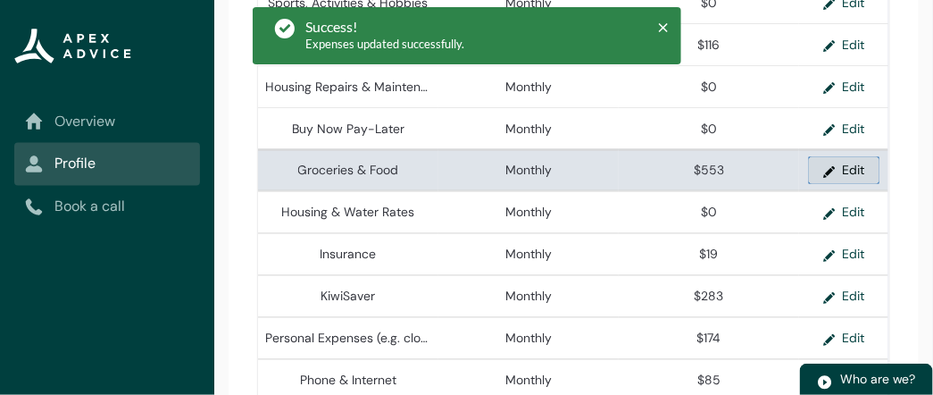
click at [832, 178] on button "Edit" at bounding box center [844, 170] width 71 height 27
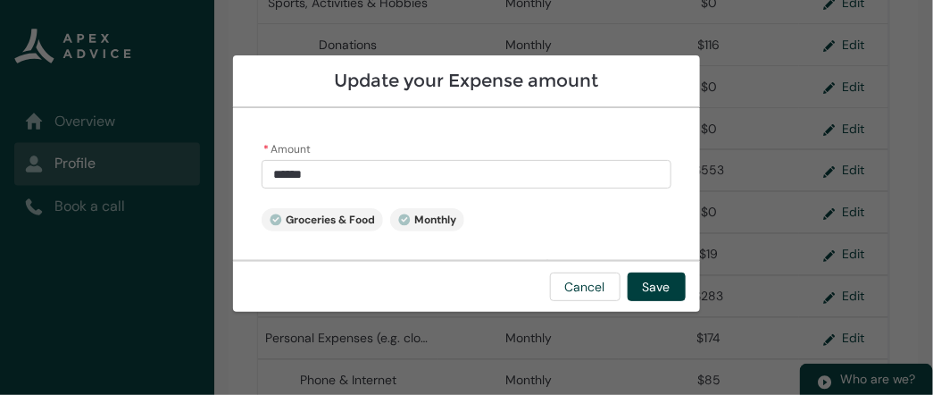
type input "***"
click at [552, 176] on input "***" at bounding box center [467, 174] width 410 height 29
type lightning-primitive-input-simple "55"
type input "**"
type lightning-primitive-input-simple "5"
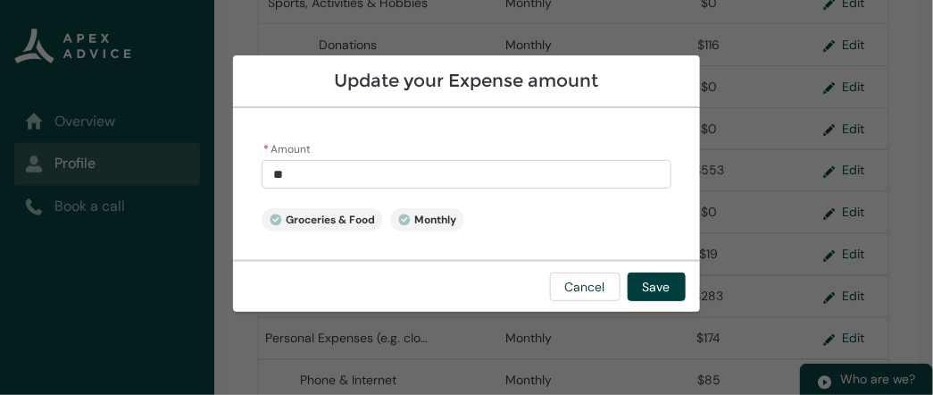
type input "*"
type lightning-primitive-input-simple "8"
type input "*"
type lightning-primitive-input-simple "80"
type input "**"
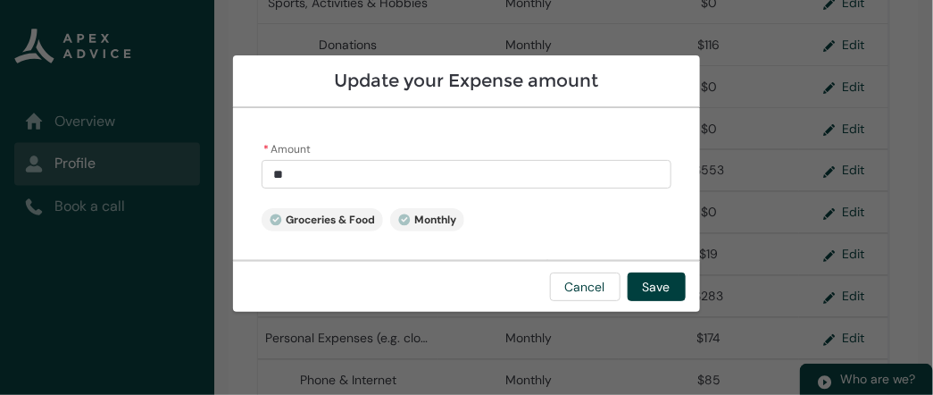
type lightning-primitive-input-simple "800"
type input "******"
click at [657, 288] on button "Save" at bounding box center [657, 286] width 58 height 29
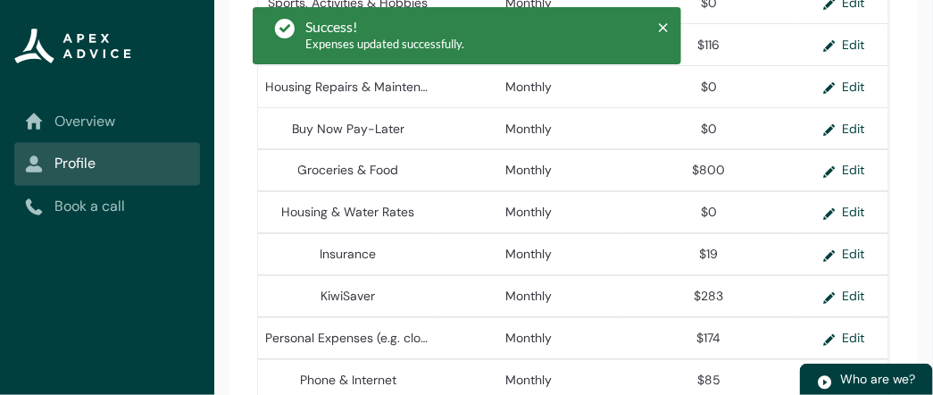
click at [921, 150] on div "Goals My details Relationships Expenses Assets Liabilities Employment Income Do…" at bounding box center [573, 0] width 719 height 1096
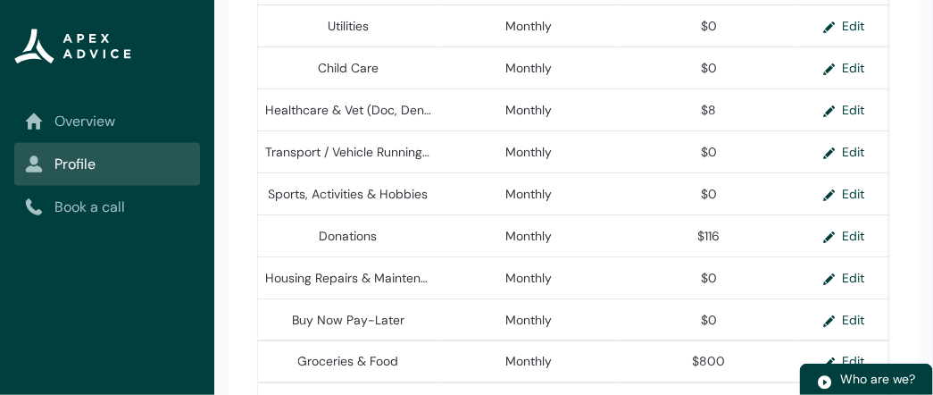
scroll to position [538, 0]
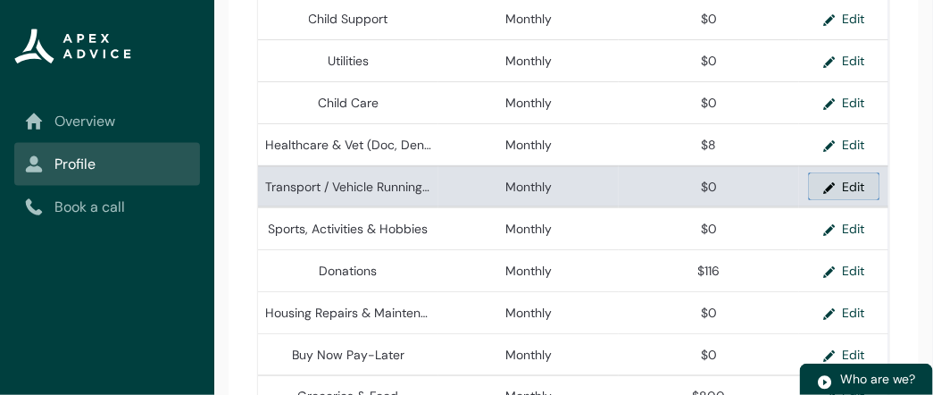
click at [845, 192] on button "Edit" at bounding box center [844, 186] width 71 height 27
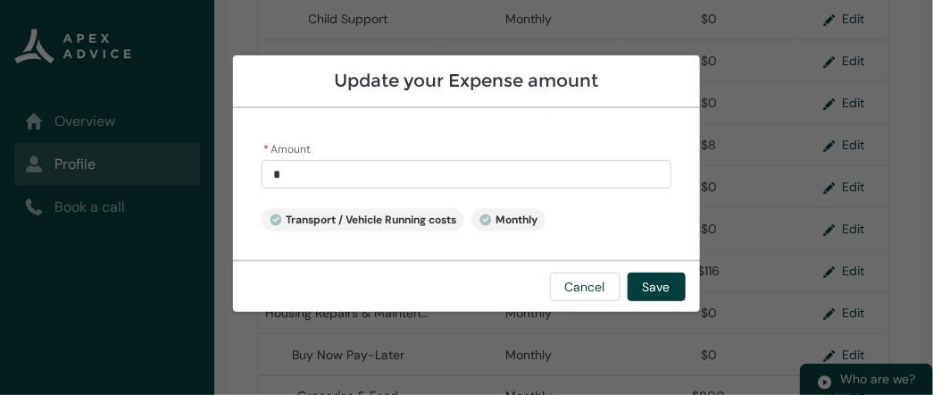
click at [644, 176] on input "*" at bounding box center [467, 174] width 410 height 29
type input "*"
type lightning-primitive-input-simple "2"
type input "*"
type lightning-primitive-input-simple "20"
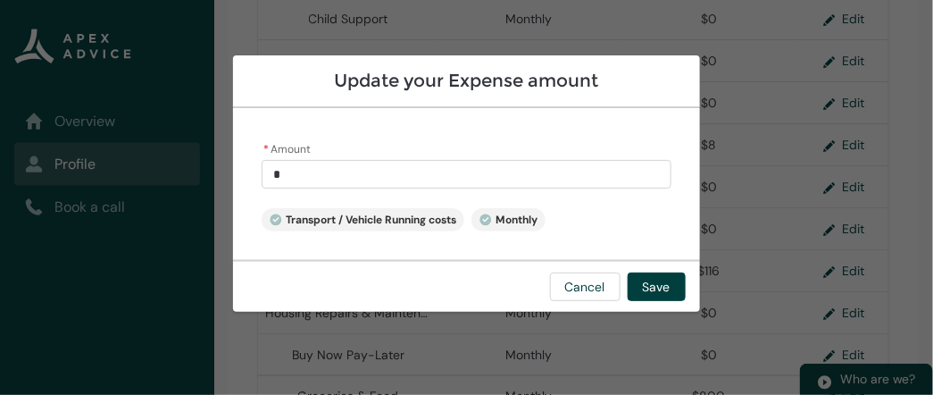
type input "**"
type lightning-primitive-input-simple "200"
type input "******"
click at [643, 278] on button "Save" at bounding box center [657, 286] width 58 height 29
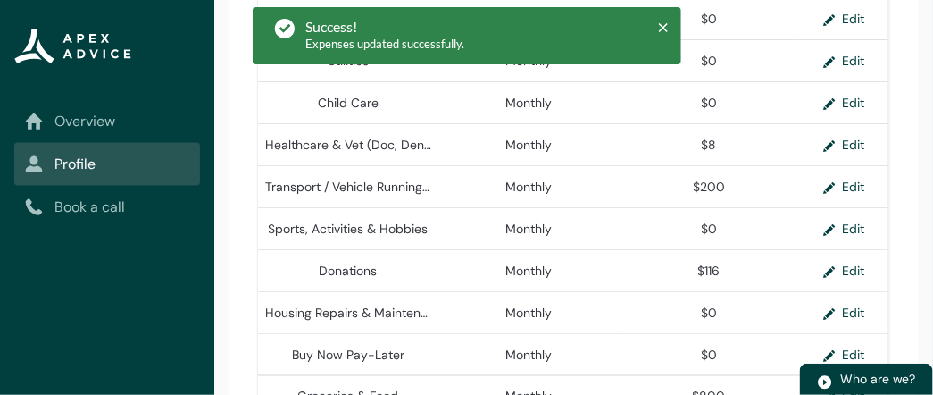
click at [908, 209] on div "File your expenses automatically and securely When you click Retrieve bank stat…" at bounding box center [574, 246] width 690 height 1056
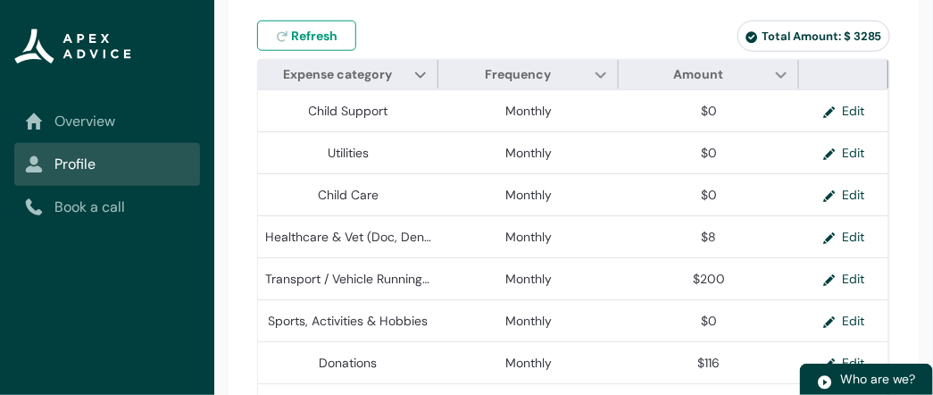
scroll to position [461, 0]
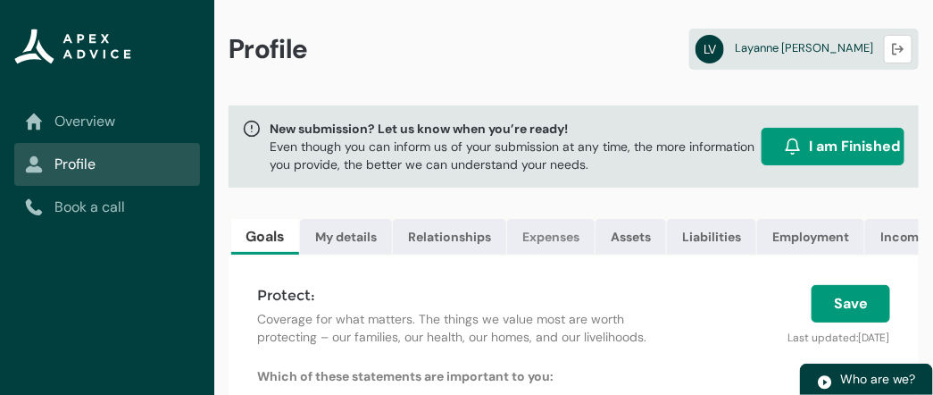
click at [548, 237] on link "Expenses" at bounding box center [551, 237] width 88 height 36
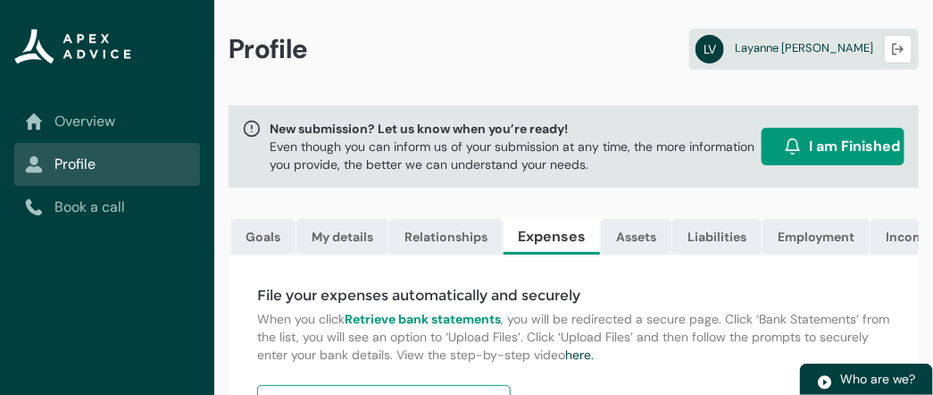
click at [664, 337] on p "When you click Retrieve bank statements , you will be redirected a secure page.…" at bounding box center [573, 337] width 633 height 54
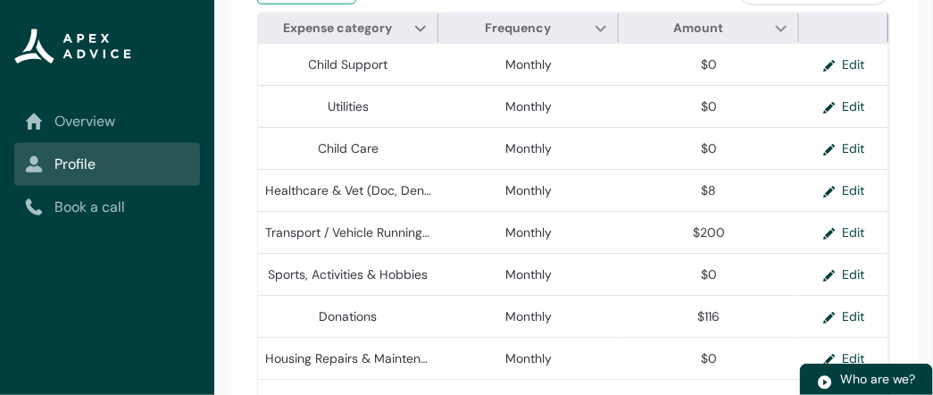
scroll to position [496, 0]
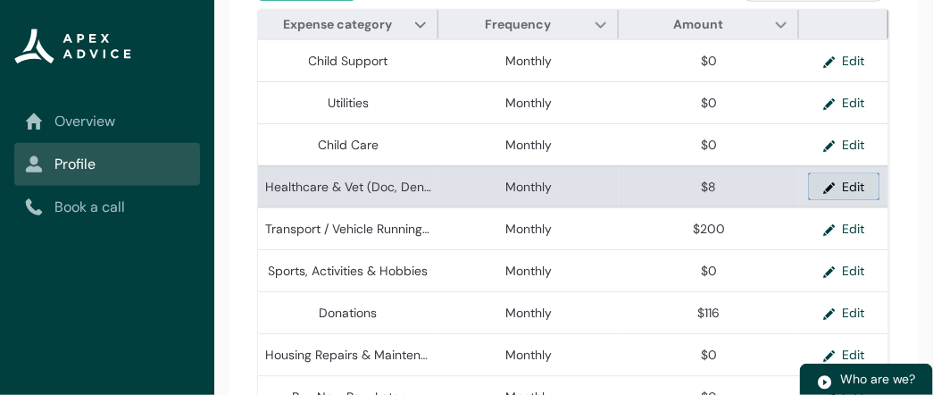
click at [859, 200] on button "Edit" at bounding box center [844, 186] width 71 height 27
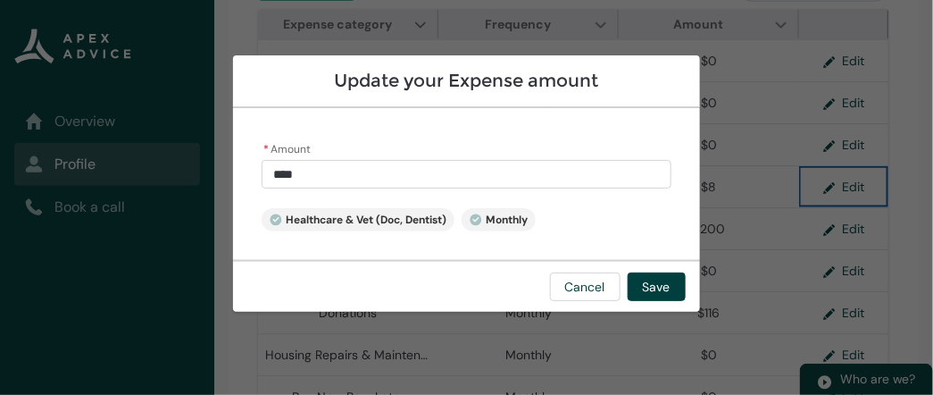
type input "*"
click at [515, 183] on input "*" at bounding box center [467, 174] width 410 height 29
type lightning-primitive-input-simple "0."
type input "*"
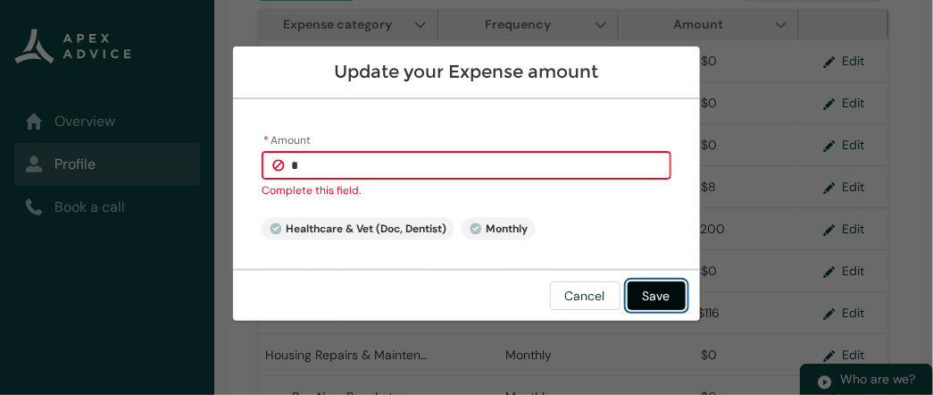
click at [663, 285] on button "Save" at bounding box center [657, 295] width 58 height 29
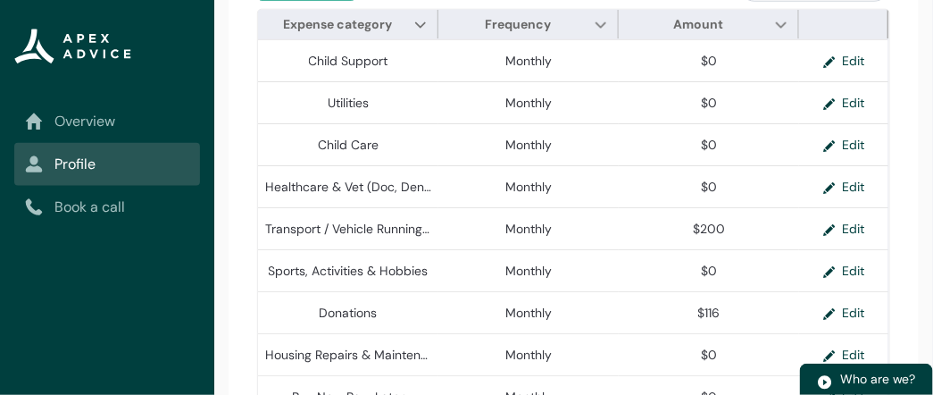
scroll to position [531, 0]
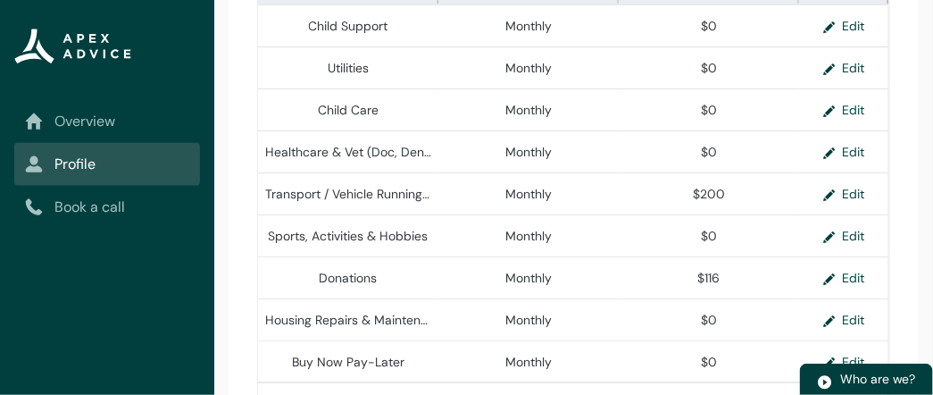
type input "***"
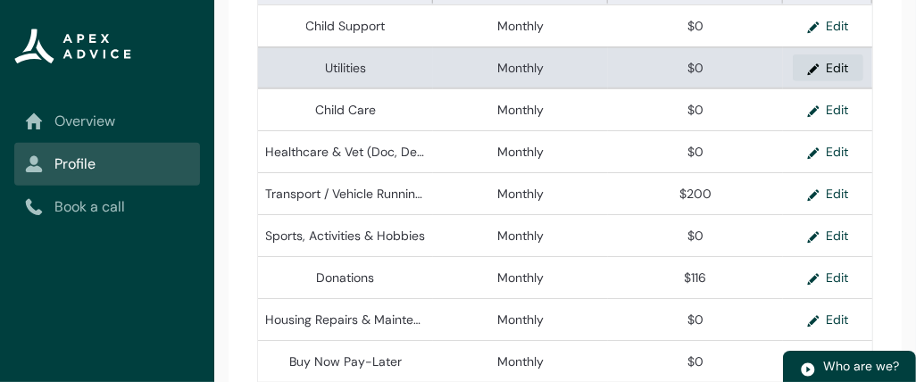
type input "***"
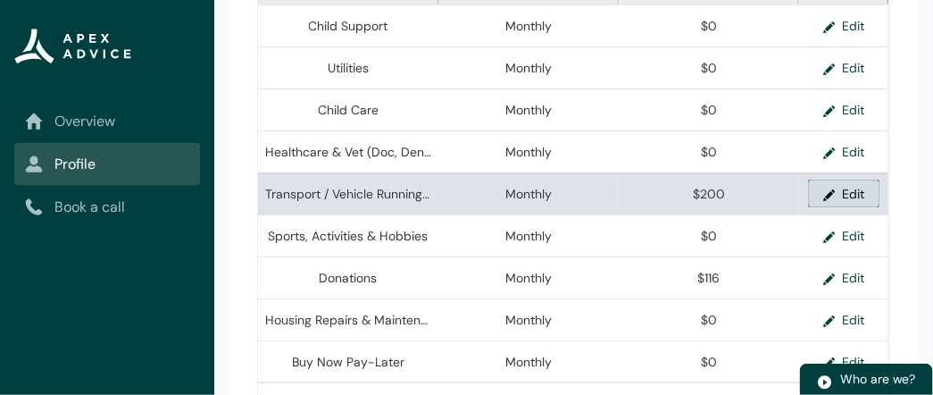
click at [848, 204] on button "Edit" at bounding box center [844, 193] width 71 height 27
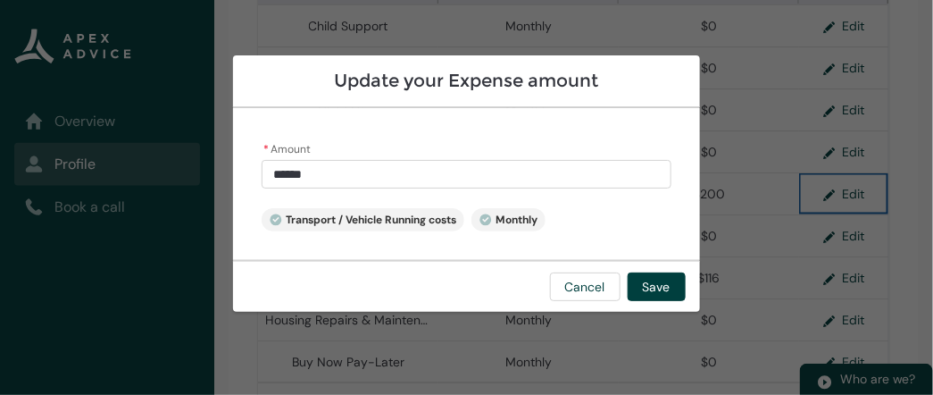
type input "***"
click at [597, 181] on input "***" at bounding box center [467, 174] width 410 height 29
type lightning-primitive-input-simple "20"
type input "**"
type lightning-primitive-input-simple "2"
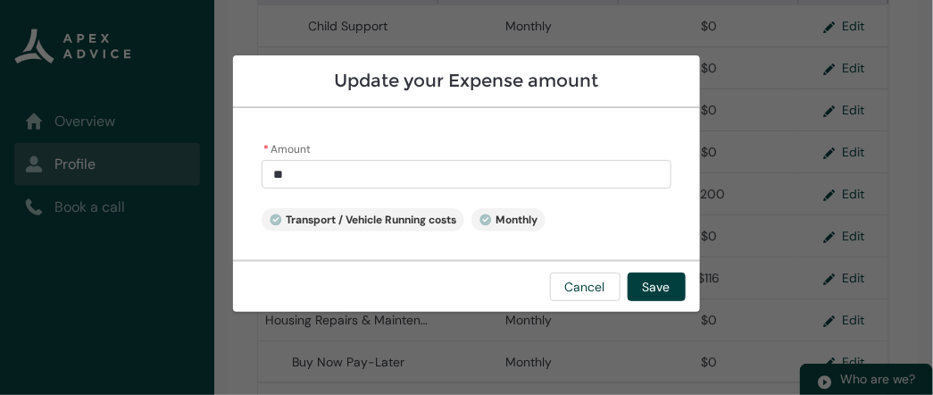
type input "*"
type lightning-primitive-input-simple "3"
type input "*"
type lightning-primitive-input-simple "38"
type input "**"
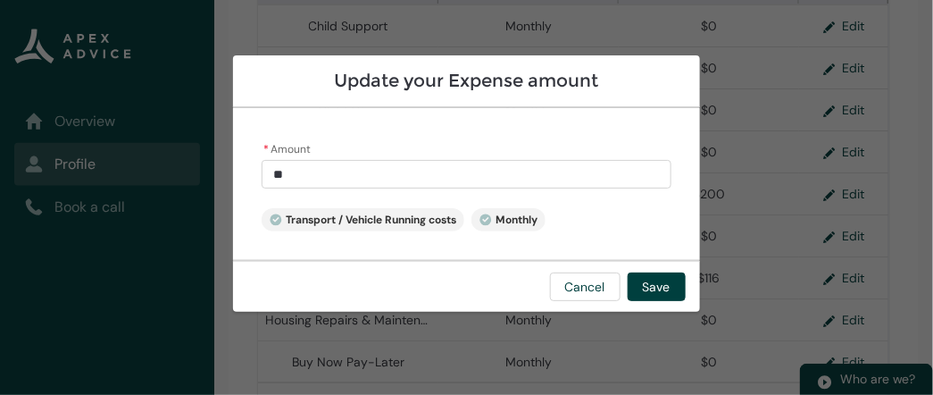
type lightning-primitive-input-simple "380"
type input "******"
click at [659, 286] on button "Save" at bounding box center [657, 286] width 58 height 29
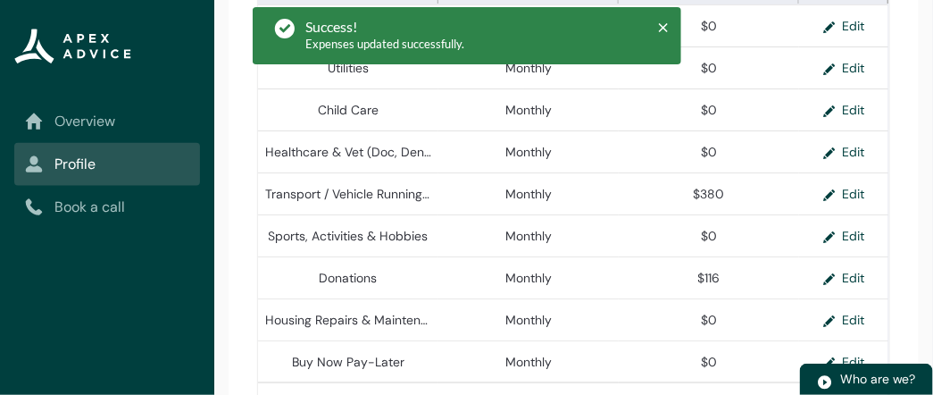
click at [898, 247] on div "File your expenses automatically and securely When you click Retrieve bank stat…" at bounding box center [574, 253] width 690 height 1056
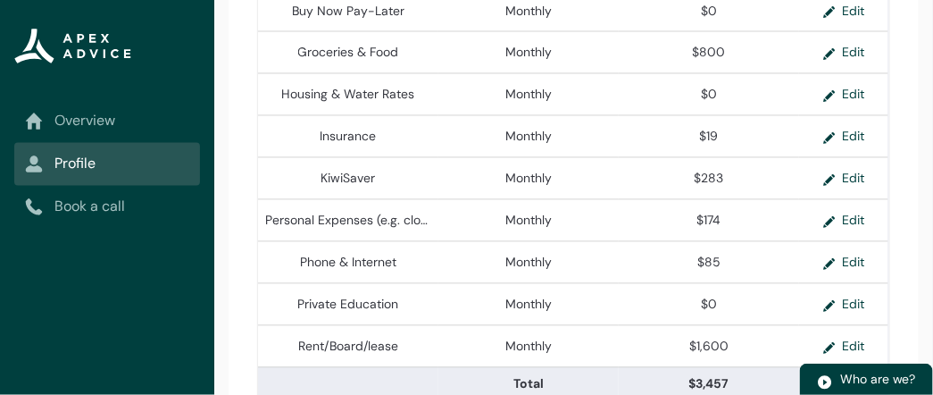
scroll to position [887, 0]
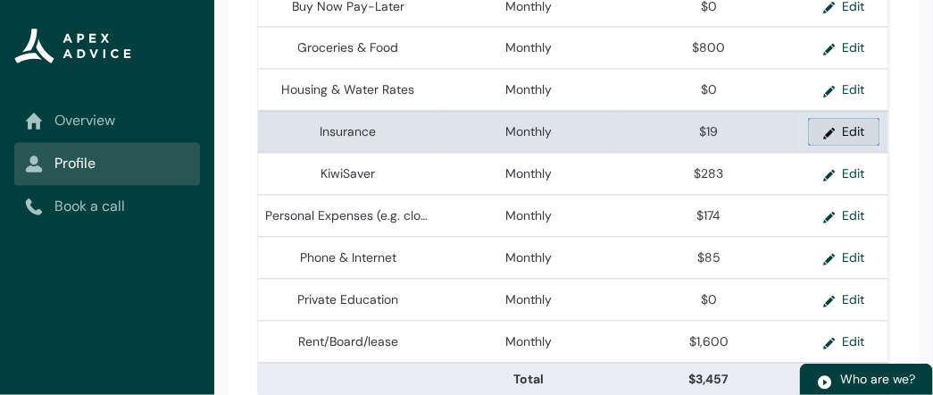
click at [854, 138] on button "Edit" at bounding box center [844, 132] width 71 height 27
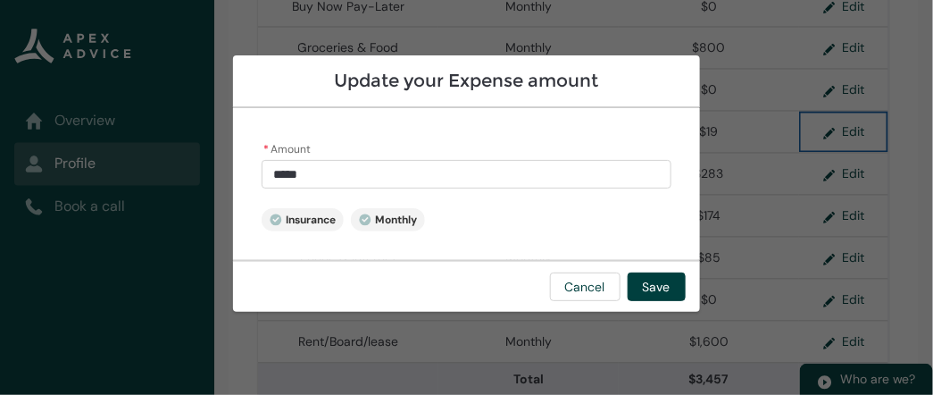
type input "**"
click at [510, 173] on input "**" at bounding box center [467, 174] width 410 height 29
type lightning-primitive-input-simple "1"
type input "*"
type lightning-primitive-input-simple "7"
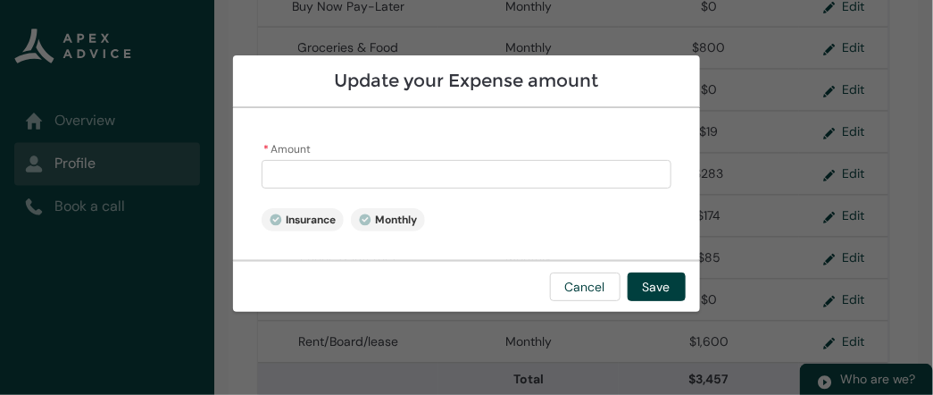
type input "*"
type lightning-primitive-input-simple "73"
type input "**"
type lightning-primitive-input-simple "738"
type input "***"
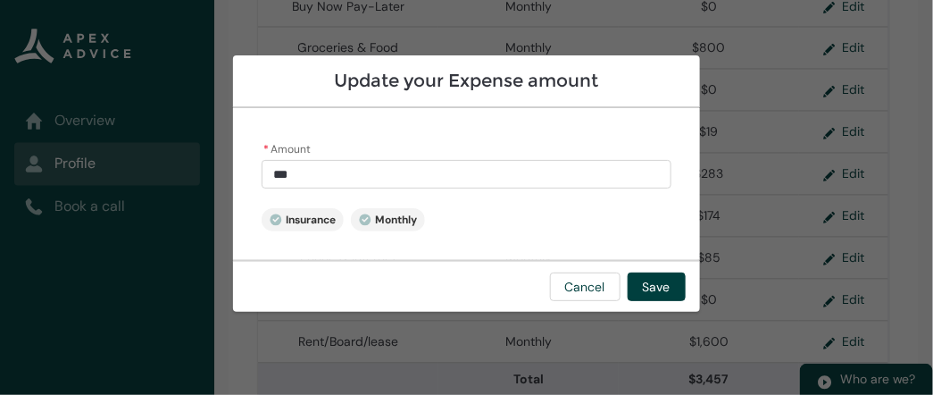
type lightning-primitive-input-simple "7387"
click at [511, 214] on div "* Amount ******** Insurance Monthly" at bounding box center [466, 184] width 467 height 152
type input "****"
click at [478, 166] on input "****" at bounding box center [467, 174] width 410 height 29
type lightning-primitive-input-simple "73.87"
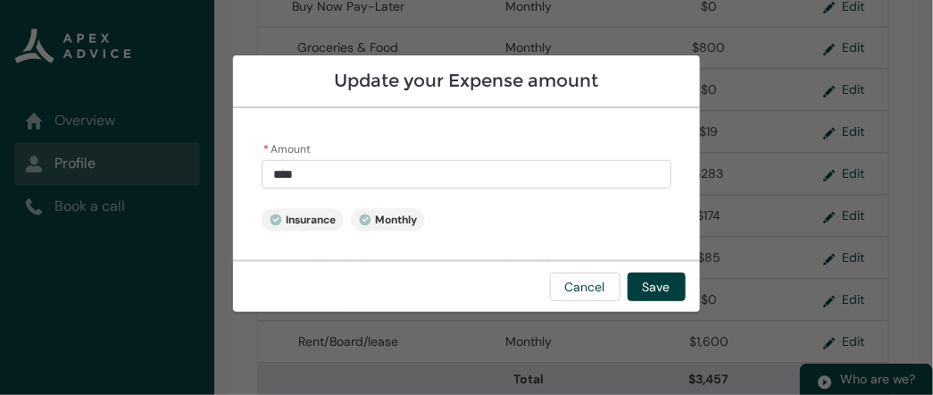
type input "*****"
click at [672, 293] on button "Save" at bounding box center [657, 286] width 58 height 29
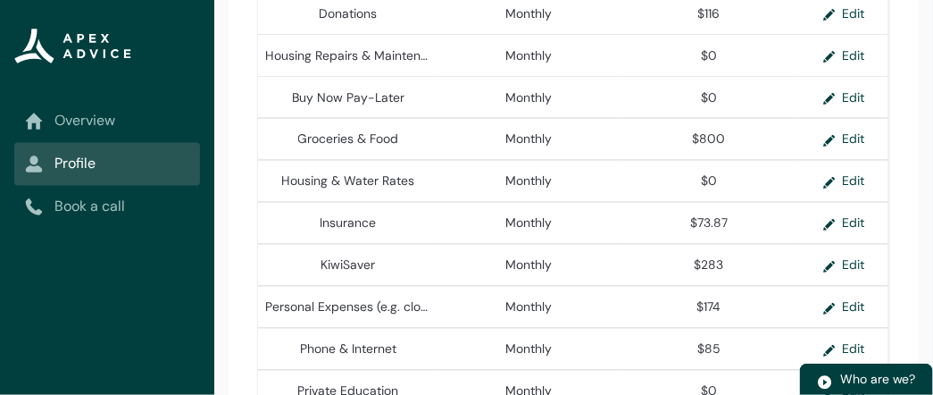
scroll to position [804, 0]
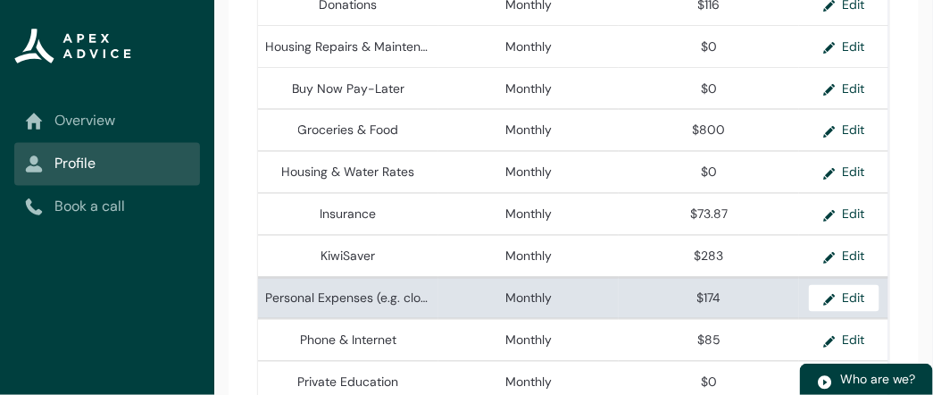
click at [388, 304] on lightning-base-formatted-text "Personal Expenses (e.g. clothing, footwear)" at bounding box center [388, 298] width 246 height 16
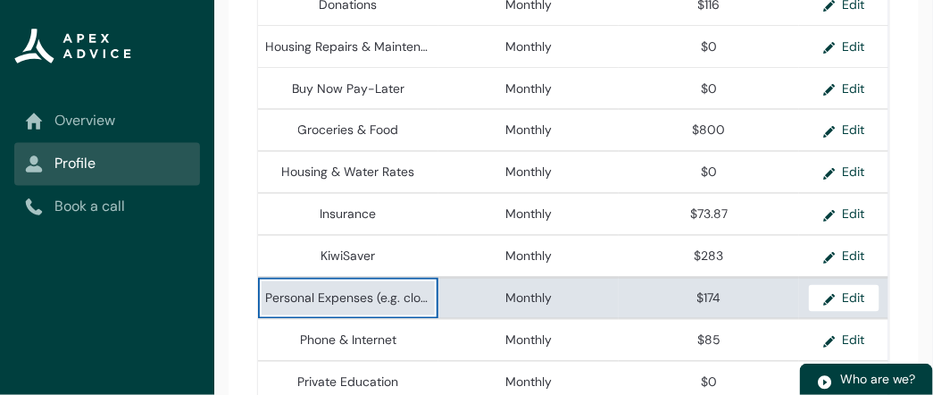
click at [446, 302] on span "Monthly" at bounding box center [529, 298] width 166 height 18
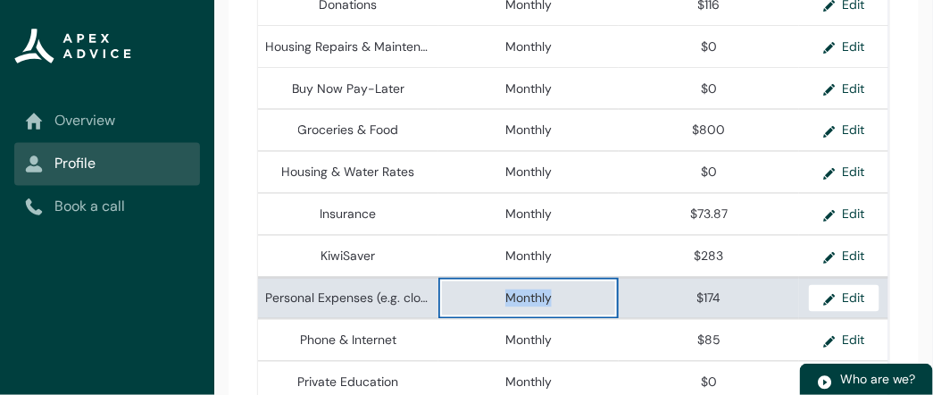
click at [446, 302] on span "Monthly" at bounding box center [529, 298] width 166 height 18
click at [367, 300] on lightning-base-formatted-text "Personal Expenses (e.g. clothing, footwear)" at bounding box center [388, 298] width 246 height 16
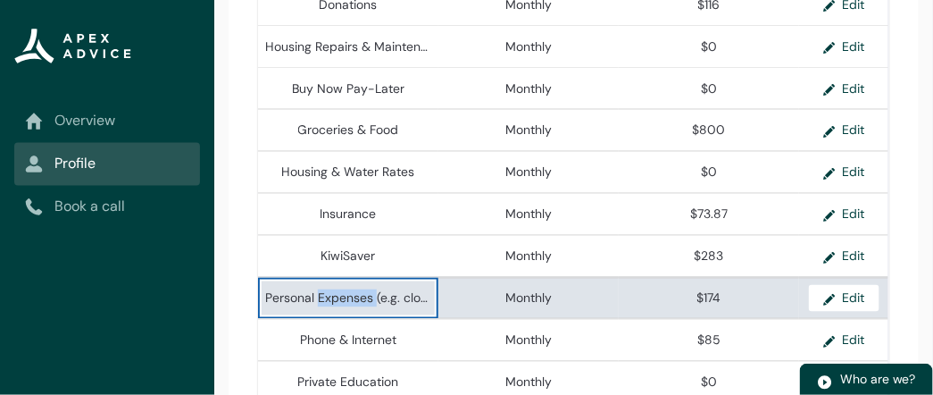
click at [367, 300] on lightning-base-formatted-text "Personal Expenses (e.g. clothing, footwear)" at bounding box center [388, 298] width 246 height 16
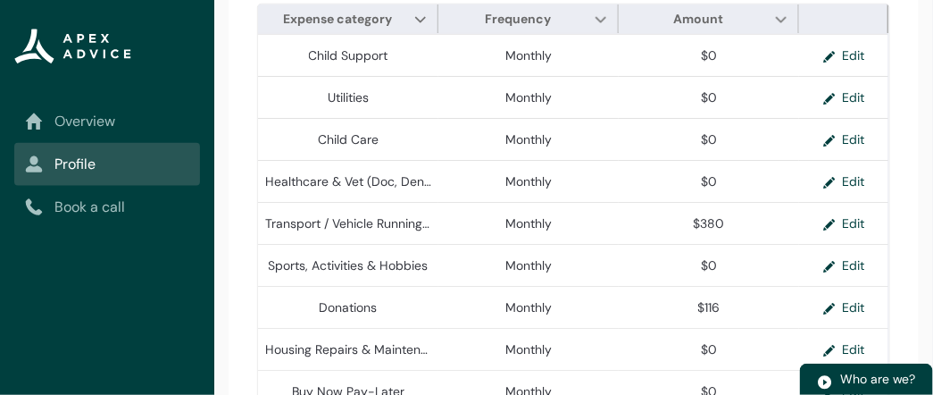
scroll to position [500, 0]
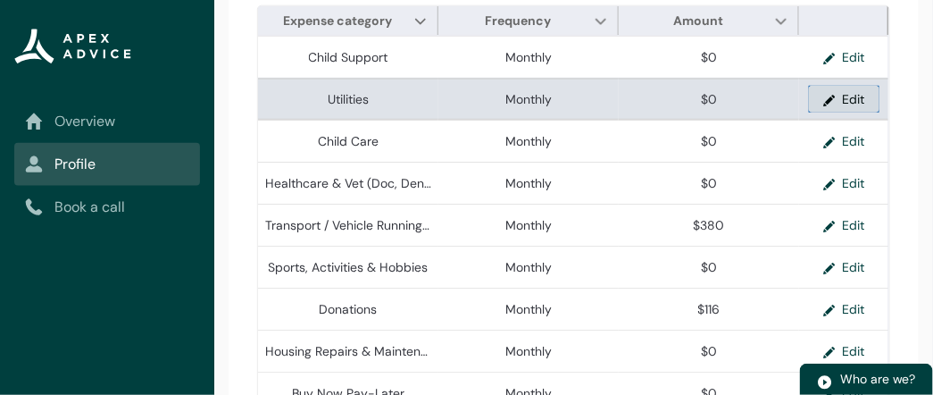
click at [860, 103] on button "Edit" at bounding box center [844, 99] width 71 height 27
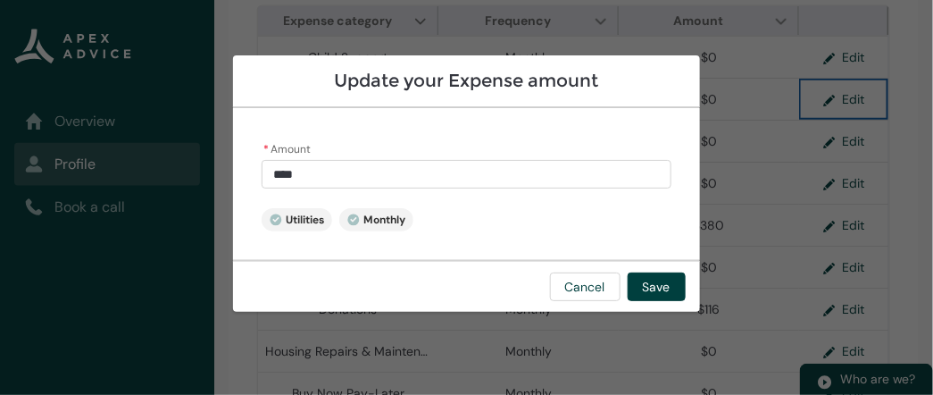
type input "*"
click at [453, 172] on input "*" at bounding box center [467, 174] width 410 height 29
type lightning-primitive-input-simple "1"
type input "*"
type lightning-primitive-input-simple "12"
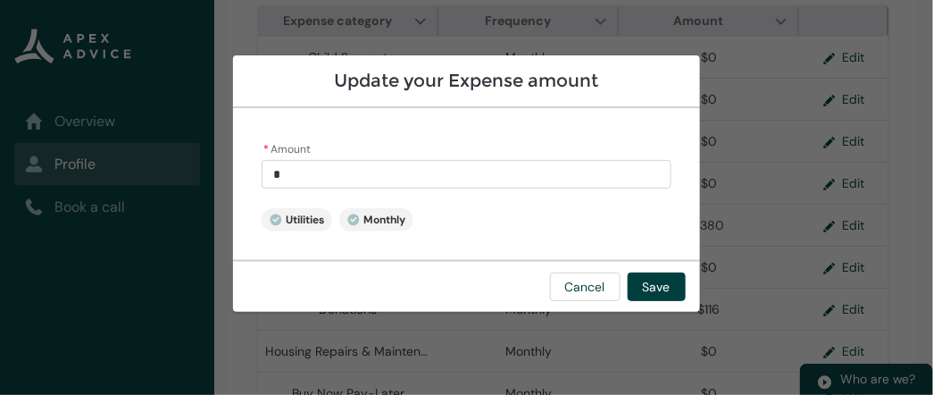
type input "**"
type lightning-primitive-input-simple "120"
type input "******"
click at [653, 290] on button "Save" at bounding box center [657, 286] width 58 height 29
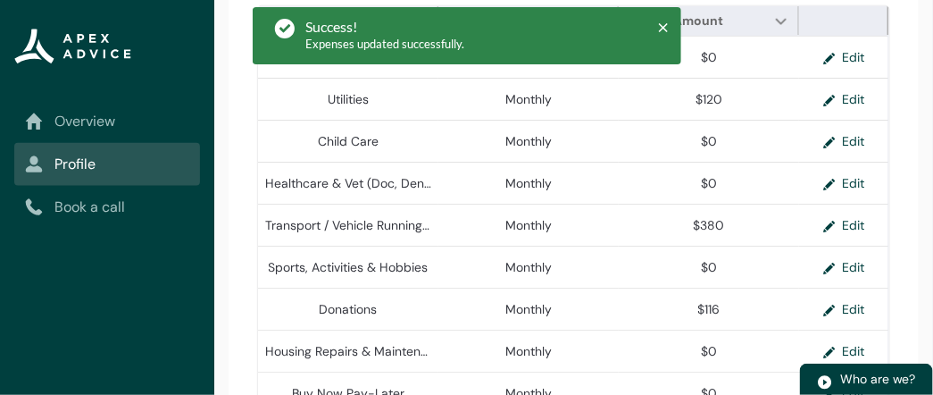
click at [908, 292] on div "File your expenses automatically and securely When you click Retrieve bank stat…" at bounding box center [574, 284] width 690 height 1056
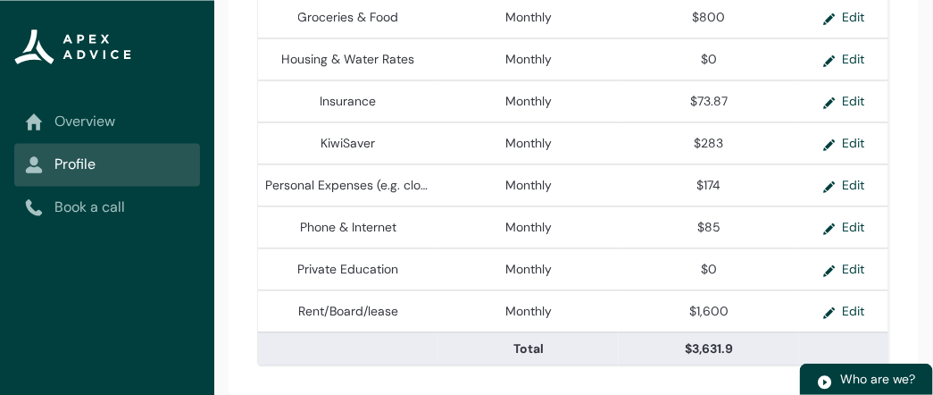
scroll to position [919, 0]
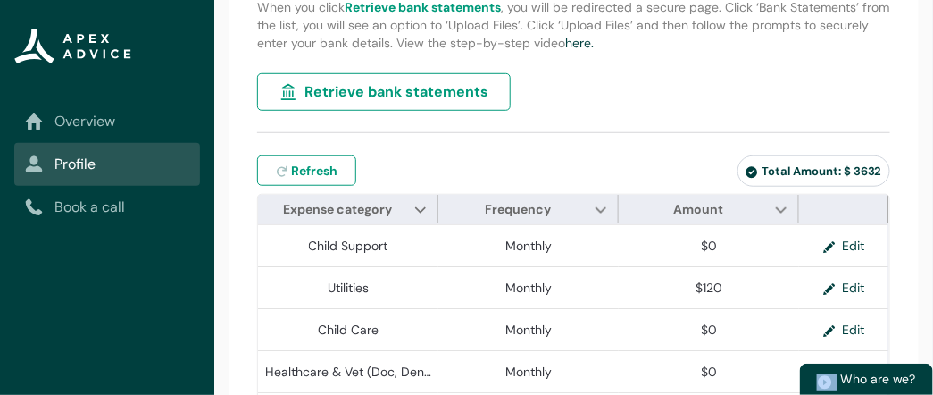
scroll to position [264, 0]
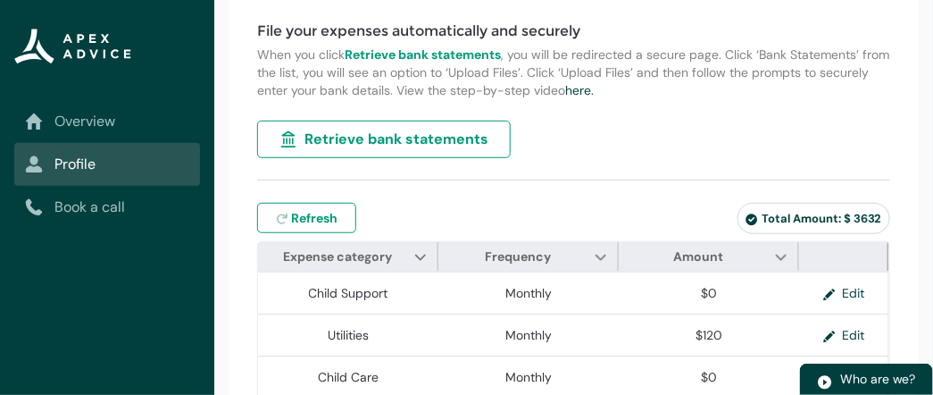
click at [330, 227] on span "Refresh" at bounding box center [314, 218] width 46 height 18
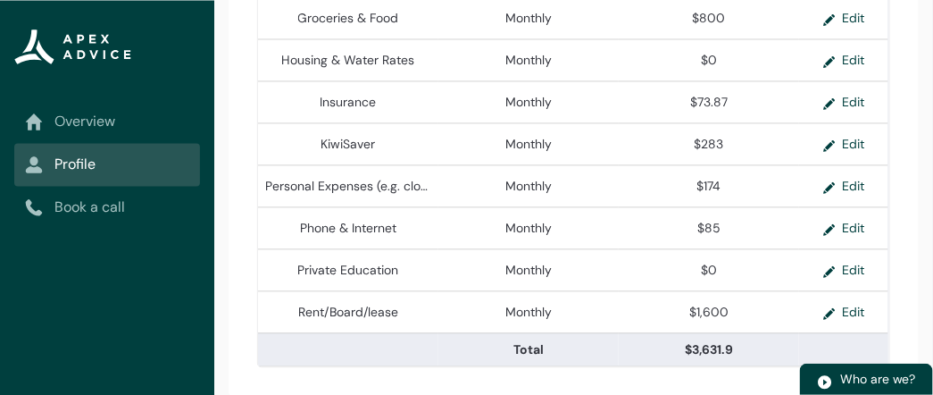
scroll to position [919, 0]
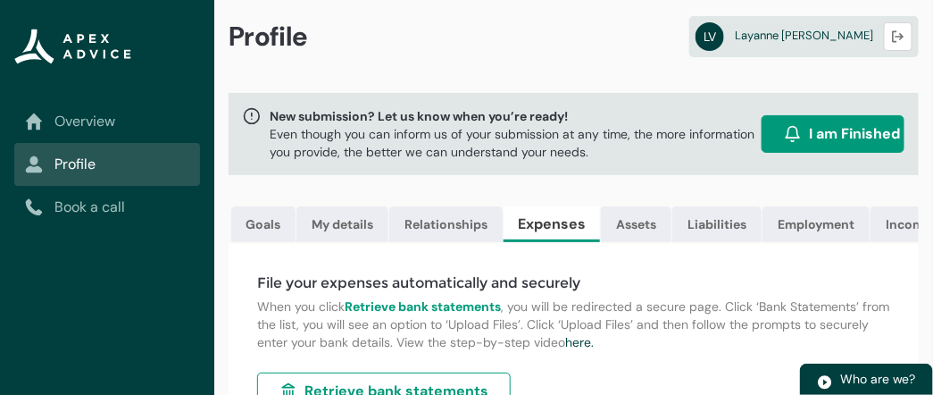
scroll to position [0, 0]
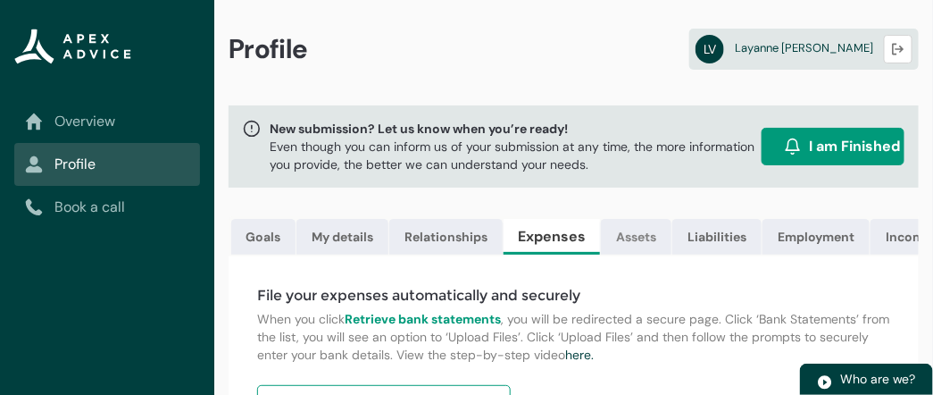
click at [626, 237] on link "Assets" at bounding box center [636, 237] width 71 height 36
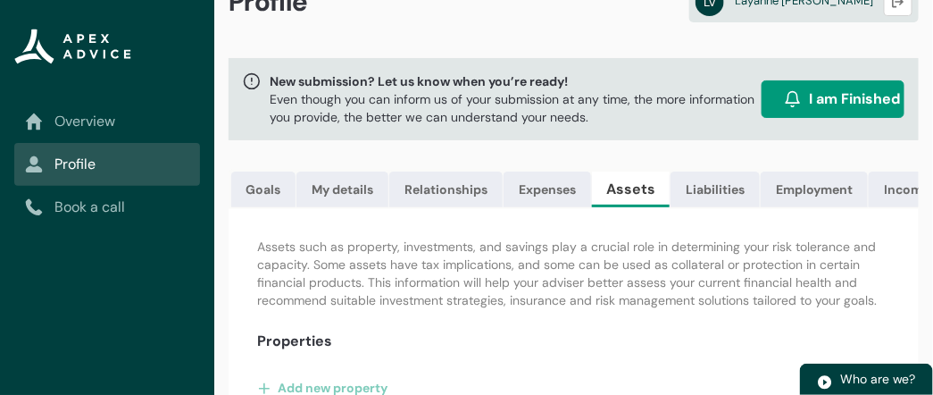
scroll to position [38, 0]
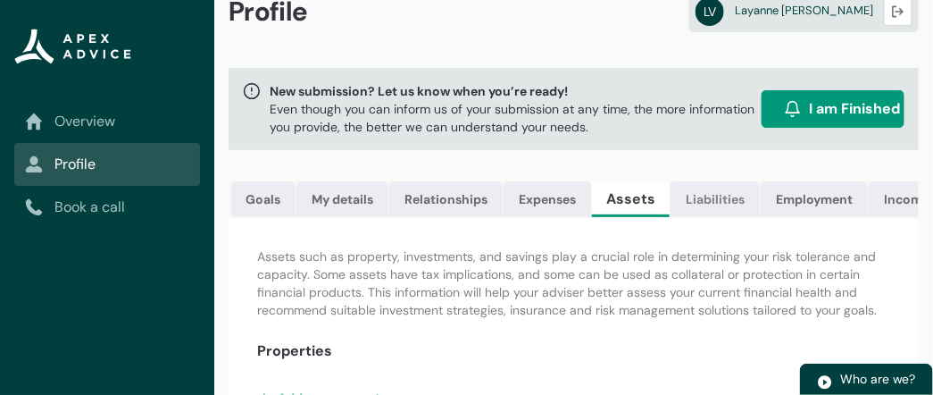
click at [714, 205] on link "Liabilities" at bounding box center [715, 199] width 89 height 36
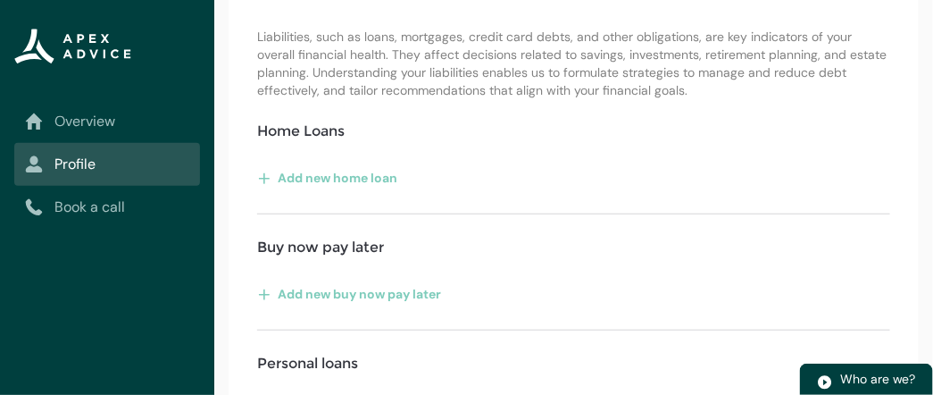
scroll to position [65, 0]
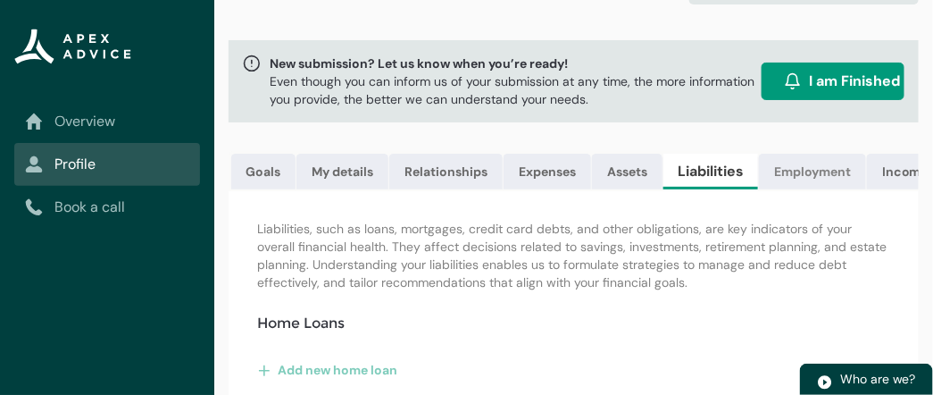
click at [788, 178] on link "Employment" at bounding box center [812, 172] width 107 height 36
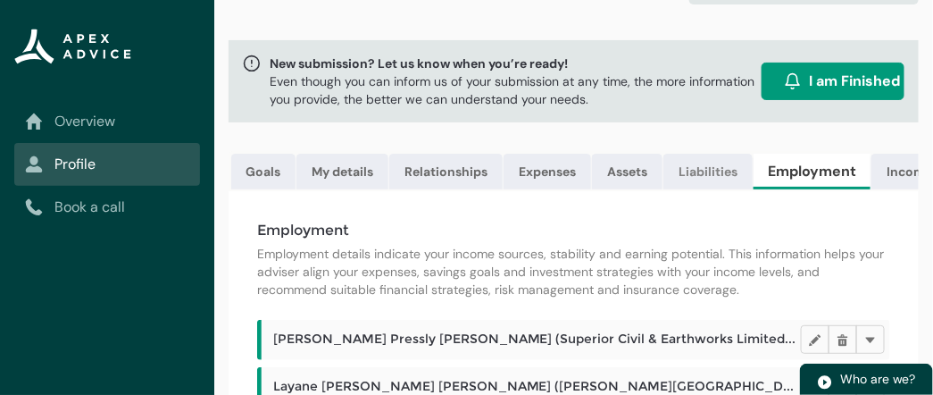
click at [727, 173] on link "Liabilities" at bounding box center [707, 172] width 89 height 36
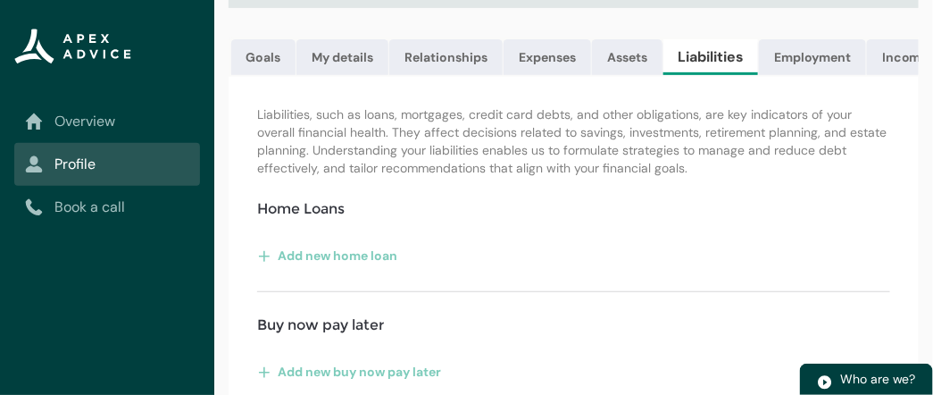
scroll to position [101, 0]
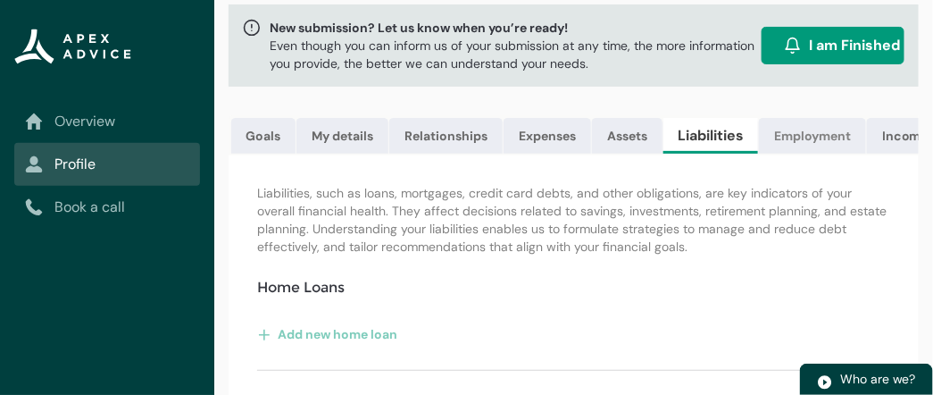
click at [831, 127] on link "Employment" at bounding box center [812, 136] width 107 height 36
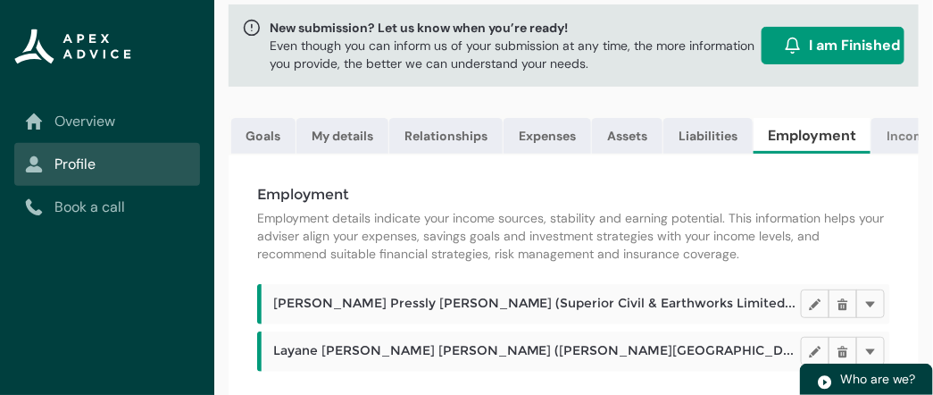
click at [896, 137] on link "Income" at bounding box center [909, 136] width 77 height 36
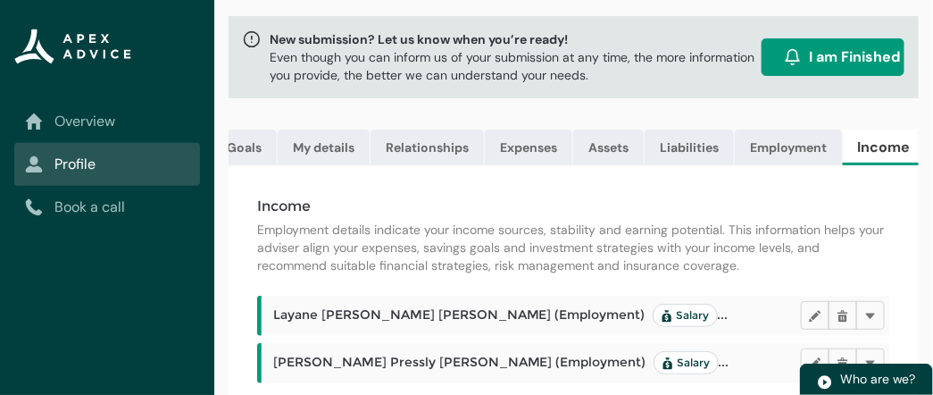
scroll to position [0, 36]
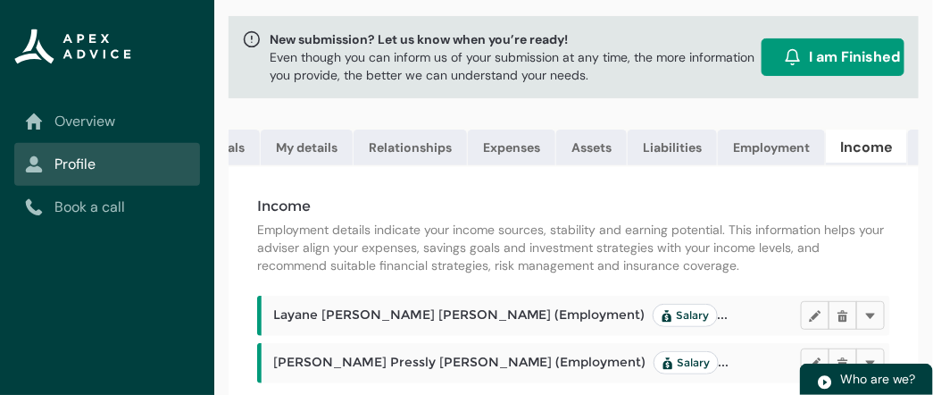
click at [891, 147] on link "Income" at bounding box center [866, 147] width 81 height 36
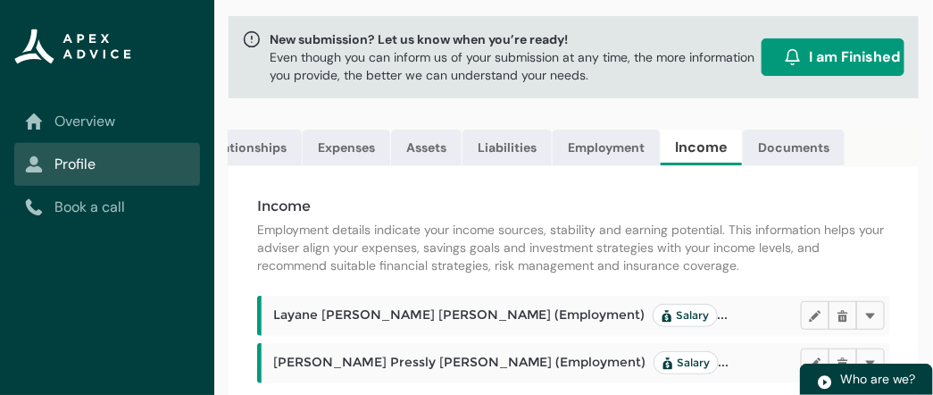
scroll to position [0, 209]
click at [769, 152] on link "Documents" at bounding box center [786, 147] width 102 height 36
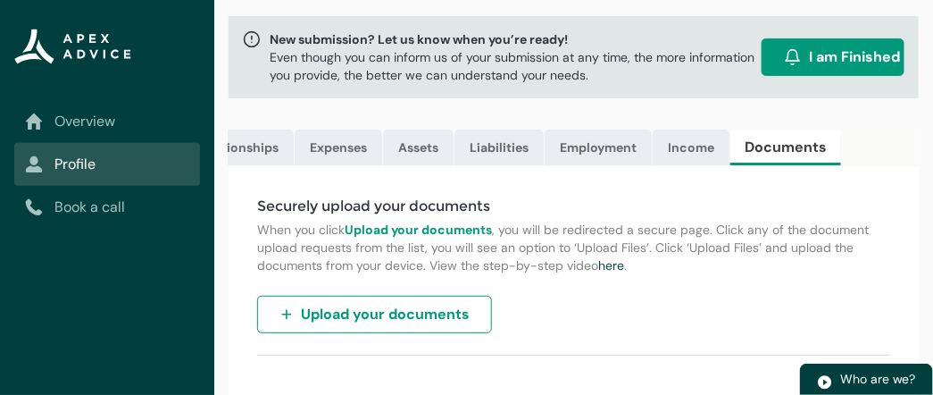
click at [399, 323] on span "Upload your documents" at bounding box center [385, 314] width 169 height 21
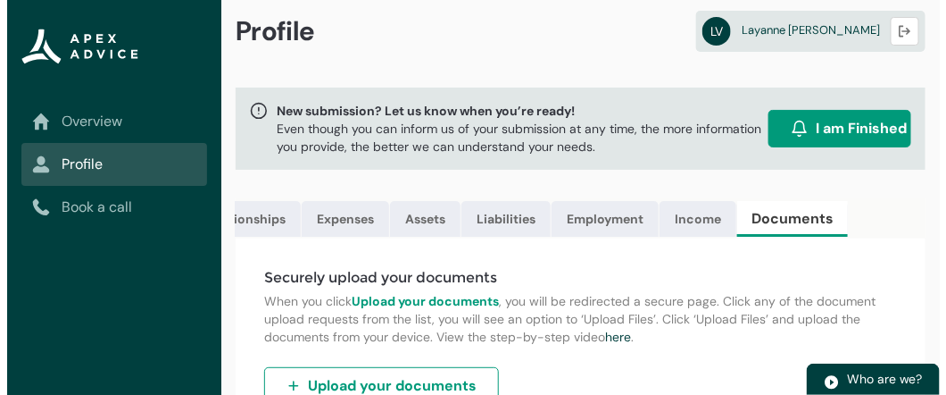
scroll to position [0, 0]
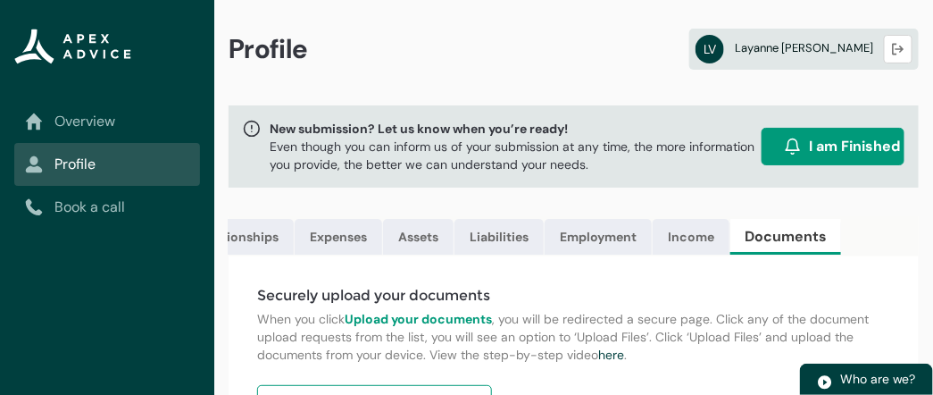
click at [865, 58] on div "LV Layanne Veras Logout" at bounding box center [804, 49] width 217 height 29
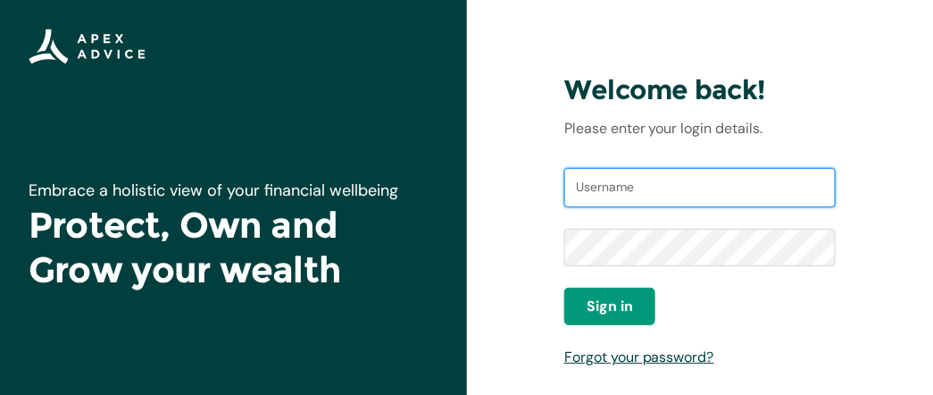
click at [620, 190] on input "Username" at bounding box center [699, 187] width 271 height 39
type input "[EMAIL_ADDRESS][DOMAIN_NAME]"
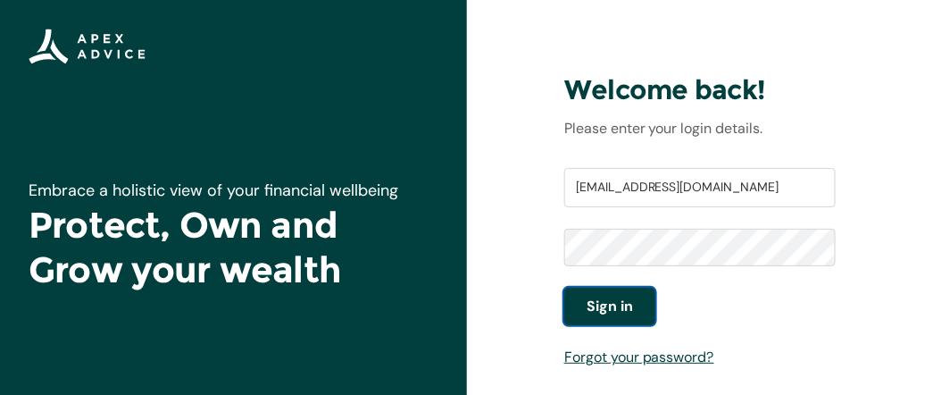
click at [605, 296] on span "Sign in" at bounding box center [610, 306] width 46 height 21
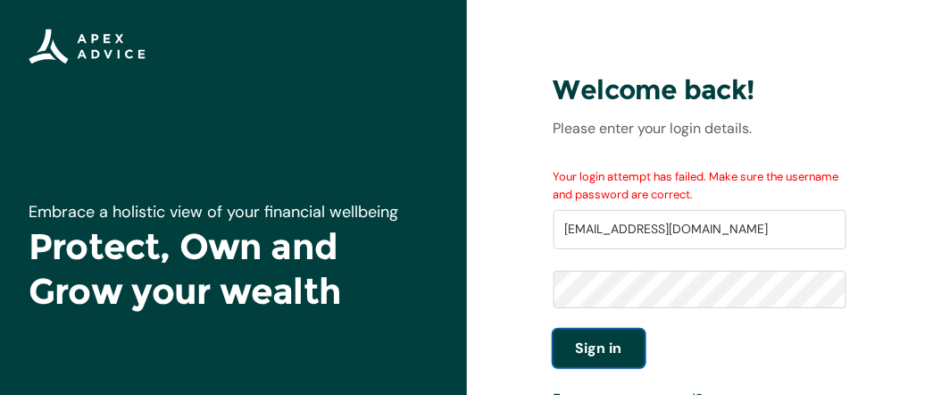
click at [618, 341] on span "Sign in" at bounding box center [599, 348] width 46 height 21
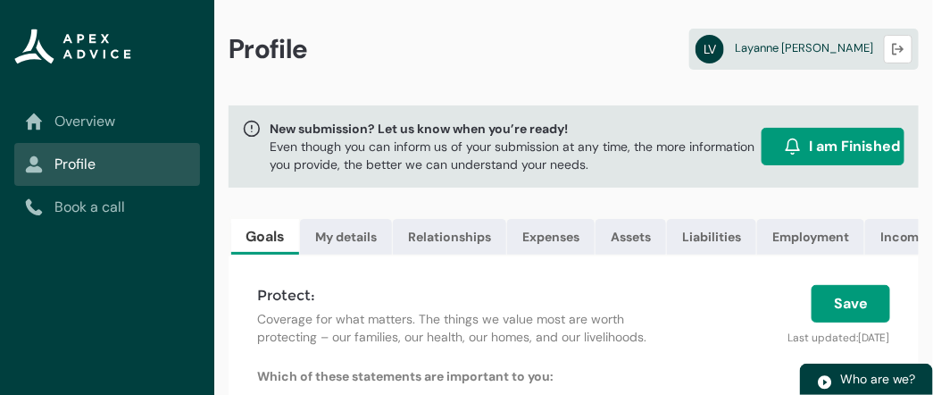
click at [684, 83] on div "Profile LV [PERSON_NAME] Logout" at bounding box center [573, 52] width 719 height 105
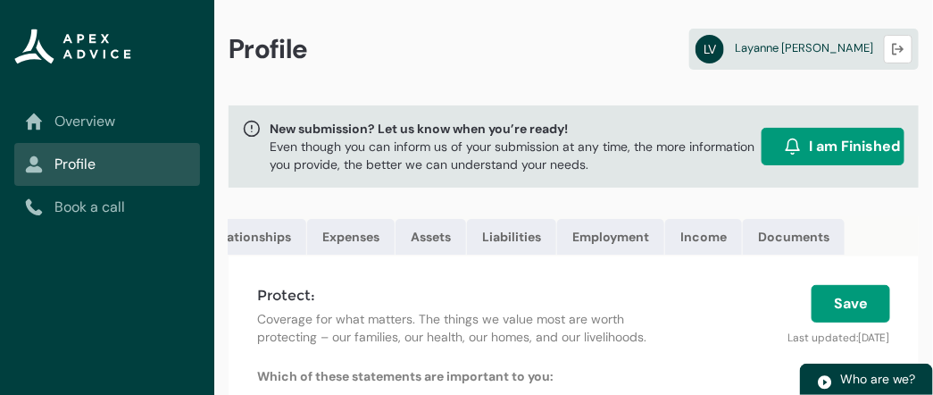
scroll to position [0, 208]
click at [784, 238] on link "Documents" at bounding box center [786, 237] width 102 height 36
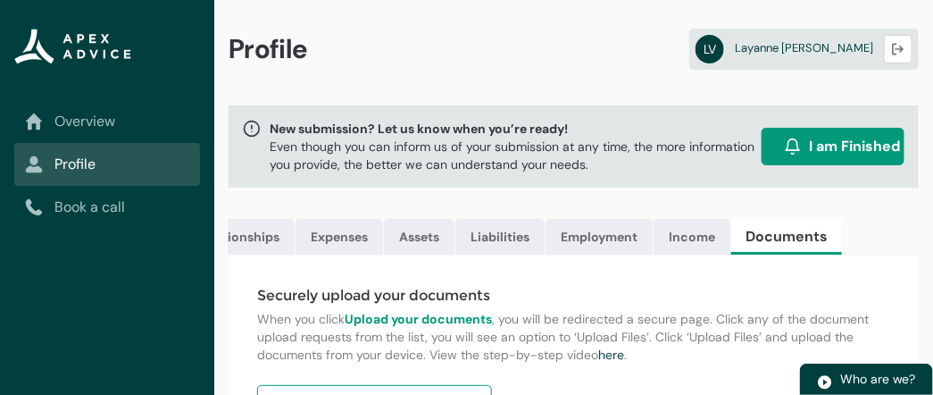
click at [910, 318] on div "Securely upload your documents When you click Upload your documents , you will …" at bounding box center [574, 375] width 690 height 239
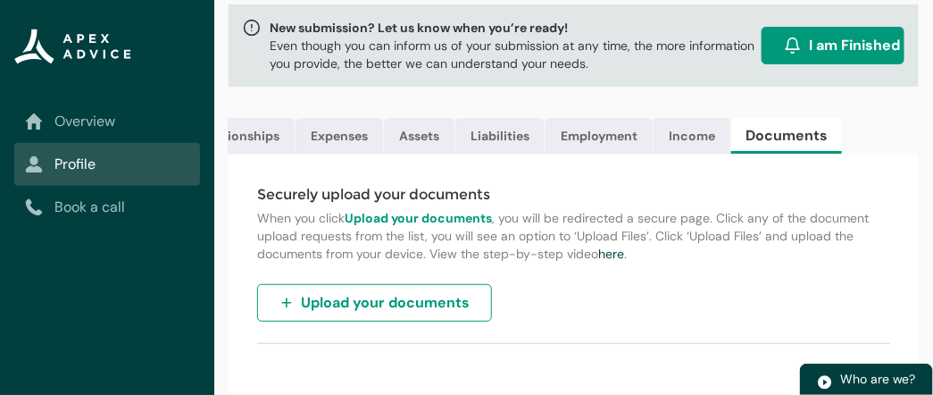
scroll to position [112, 0]
click at [464, 292] on button "Upload your documents" at bounding box center [374, 303] width 235 height 38
click at [436, 118] on link "Assets" at bounding box center [419, 136] width 71 height 36
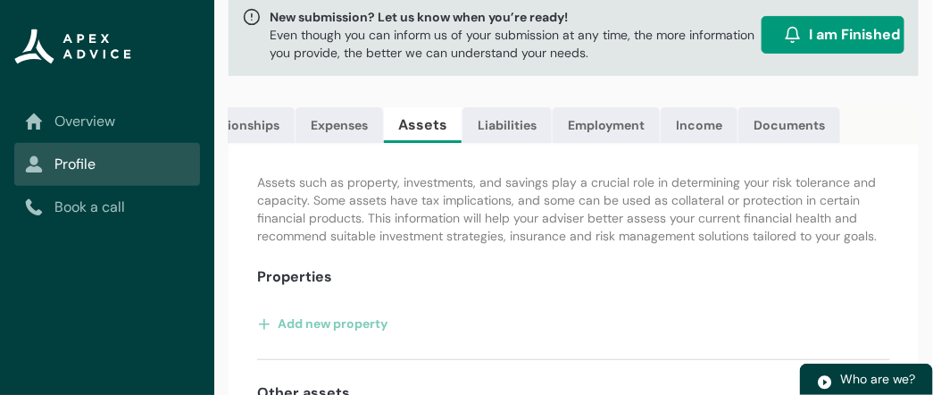
click at [678, 338] on div "Add new property" at bounding box center [573, 323] width 633 height 29
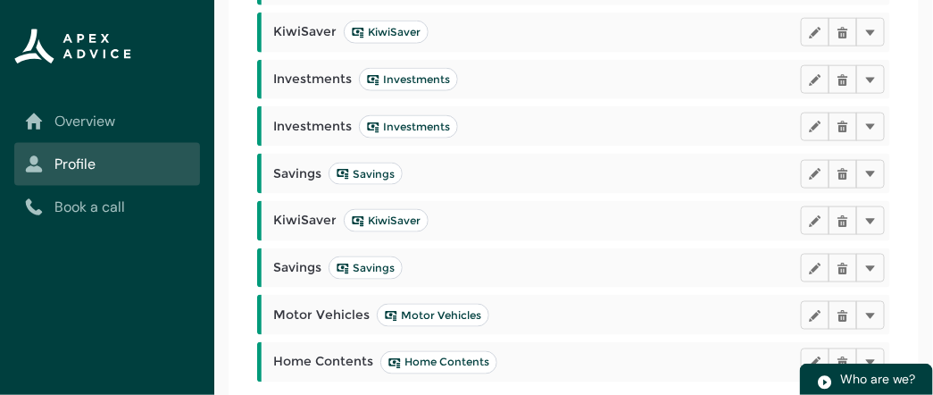
scroll to position [573, 0]
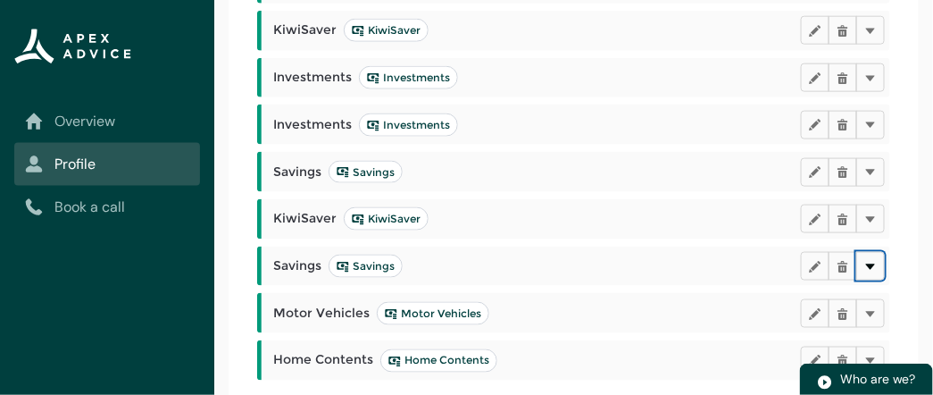
click at [870, 272] on lightning-primitive-icon "button" at bounding box center [870, 265] width 13 height 13
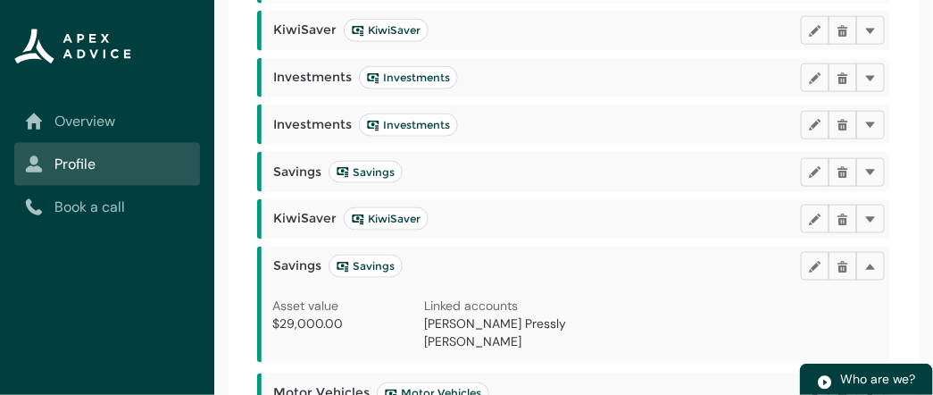
click at [919, 317] on div "Goals My details Relationships Expenses Assets Liabilities Employment Income Do…" at bounding box center [573, 87] width 719 height 889
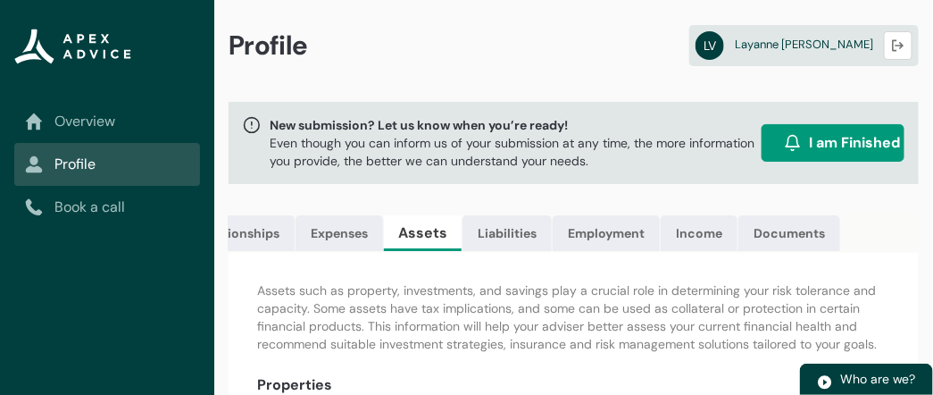
scroll to position [0, 0]
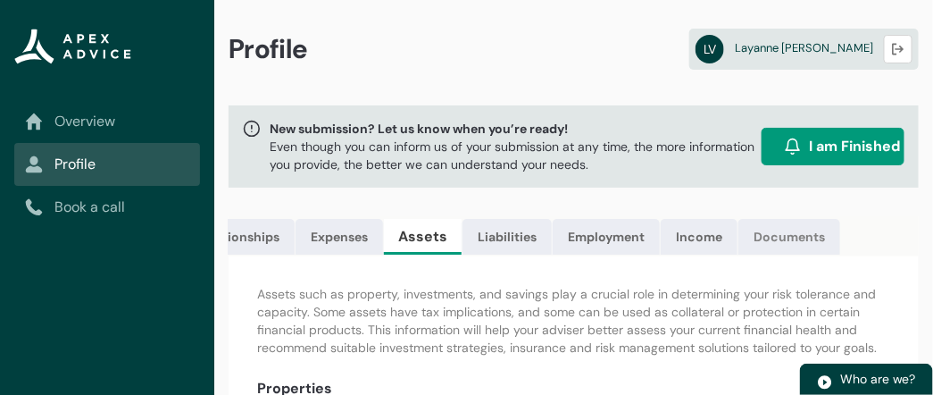
click at [786, 236] on link "Documents" at bounding box center [789, 237] width 102 height 36
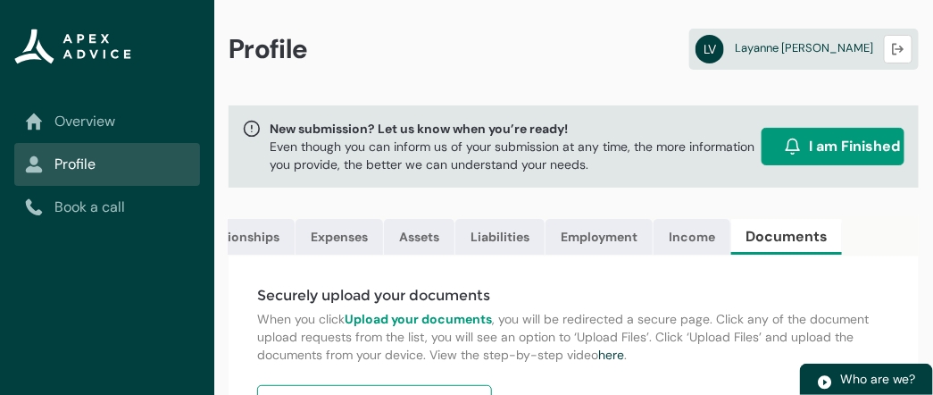
click at [927, 254] on div "Goals My details Relationships Expenses Assets Liabilities Employment Income Do…" at bounding box center [573, 355] width 719 height 279
click at [893, 53] on lightning-primitive-icon "button" at bounding box center [898, 49] width 13 height 13
